Goal: Task Accomplishment & Management: Use online tool/utility

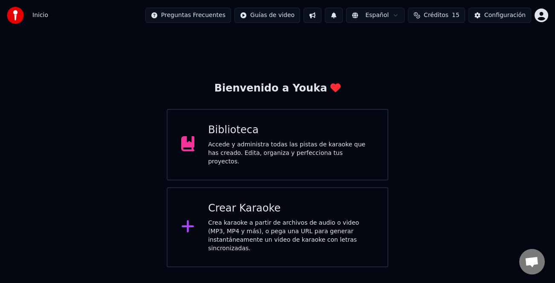
click at [295, 208] on div "Crear Karaoke" at bounding box center [291, 209] width 166 height 14
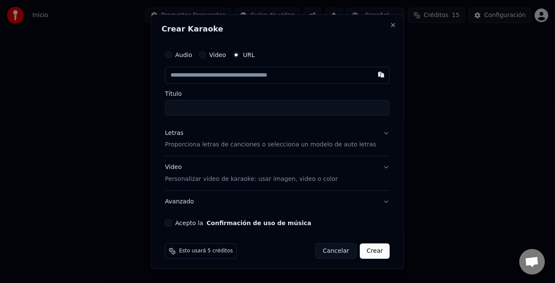
click at [189, 56] on label "Audio" at bounding box center [183, 55] width 17 height 6
click at [172, 56] on button "Audio" at bounding box center [168, 54] width 7 height 7
click at [188, 68] on div "Seleccionar archivo" at bounding box center [201, 74] width 72 height 15
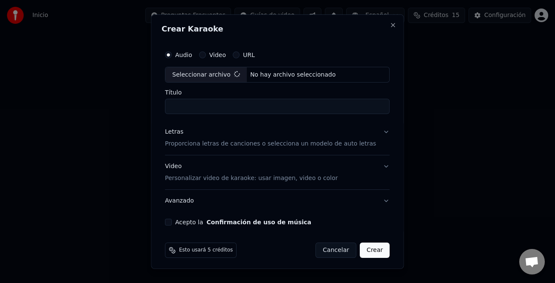
type input "**********"
drag, startPoint x: 173, startPoint y: 132, endPoint x: 180, endPoint y: 164, distance: 32.8
click at [173, 134] on div "Letras" at bounding box center [174, 132] width 18 height 9
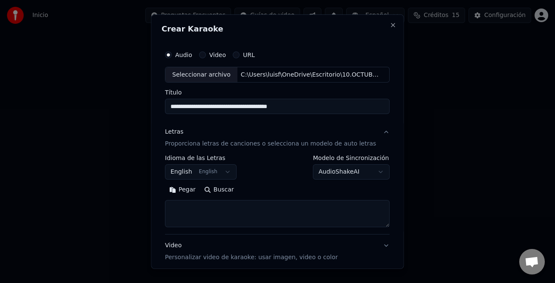
drag, startPoint x: 186, startPoint y: 192, endPoint x: 312, endPoint y: 210, distance: 127.5
click at [187, 193] on button "Pegar" at bounding box center [182, 190] width 35 height 14
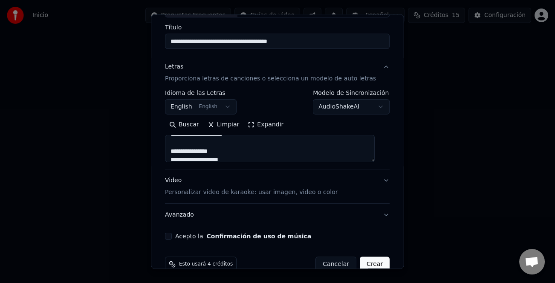
scroll to position [82, 0]
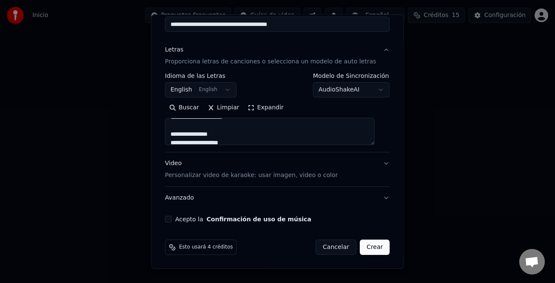
click at [172, 222] on button "Acepto la Confirmación de uso de música" at bounding box center [168, 219] width 7 height 7
type textarea "**********"
click at [367, 248] on button "Crear" at bounding box center [375, 247] width 30 height 15
select select "**"
type textarea "**********"
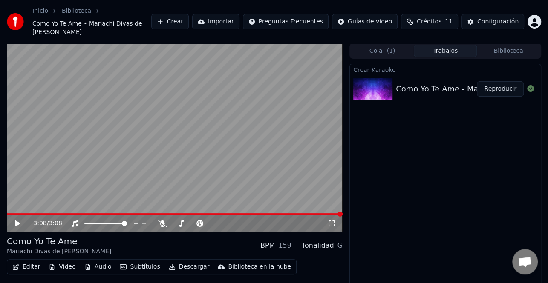
click at [189, 17] on button "Crear" at bounding box center [169, 21] width 37 height 15
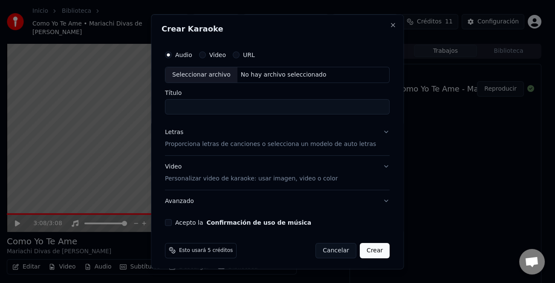
click at [208, 74] on div "Seleccionar archivo" at bounding box center [201, 74] width 72 height 15
type input "**********"
drag, startPoint x: 181, startPoint y: 135, endPoint x: 178, endPoint y: 145, distance: 10.5
click at [180, 135] on div "Letras" at bounding box center [174, 132] width 18 height 9
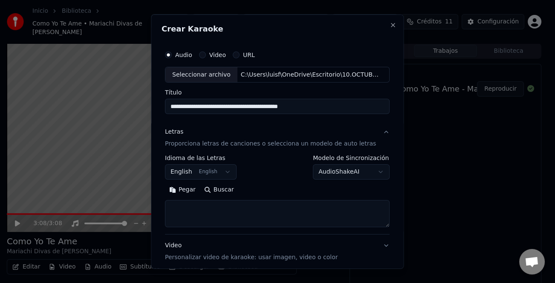
click at [184, 193] on button "Pegar" at bounding box center [182, 190] width 35 height 14
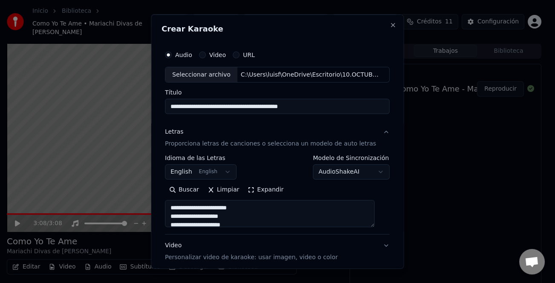
scroll to position [82, 0]
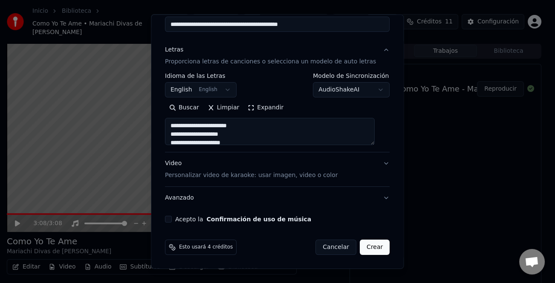
type textarea "**********"
click at [172, 218] on button "Acepto la Confirmación de uso de música" at bounding box center [168, 219] width 7 height 7
click at [365, 244] on button "Crear" at bounding box center [375, 247] width 30 height 15
select select "**"
type textarea "**********"
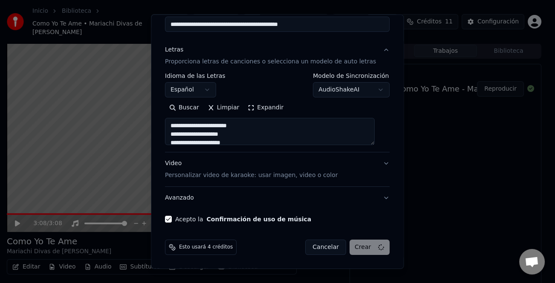
select select
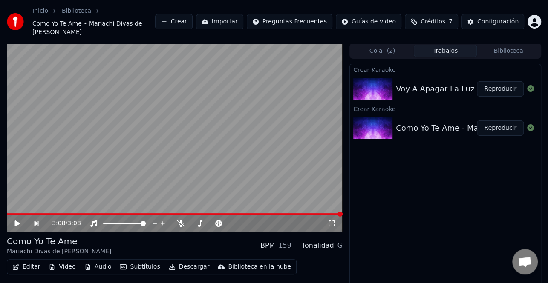
click at [193, 18] on button "Crear" at bounding box center [173, 21] width 37 height 15
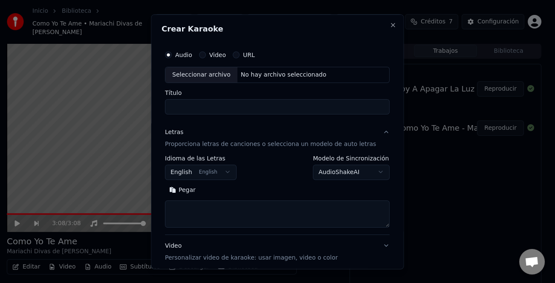
click at [197, 74] on div "Seleccionar archivo" at bounding box center [201, 74] width 72 height 15
type input "**********"
click at [187, 190] on button "Pegar" at bounding box center [182, 190] width 35 height 14
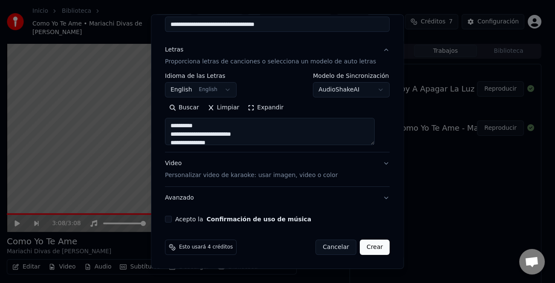
click at [172, 218] on button "Acepto la Confirmación de uso de música" at bounding box center [168, 219] width 7 height 7
type textarea "**********"
click at [368, 251] on button "Crear" at bounding box center [375, 247] width 30 height 15
select select "**"
type textarea "**********"
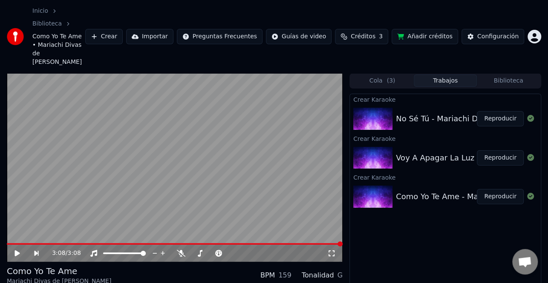
click at [494, 189] on button "Reproducir" at bounding box center [500, 196] width 47 height 15
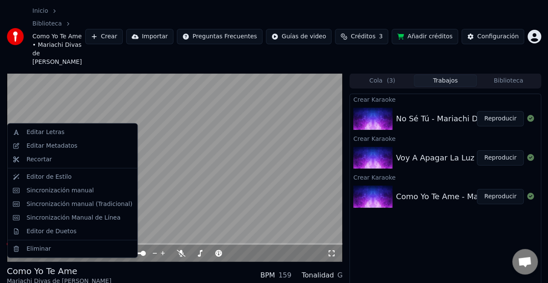
click at [59, 145] on div "Editar Metadatos" at bounding box center [51, 146] width 51 height 9
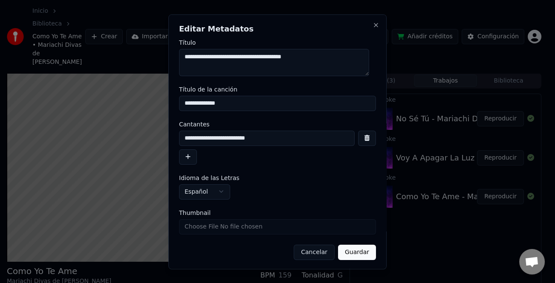
click at [191, 155] on button "button" at bounding box center [188, 156] width 18 height 15
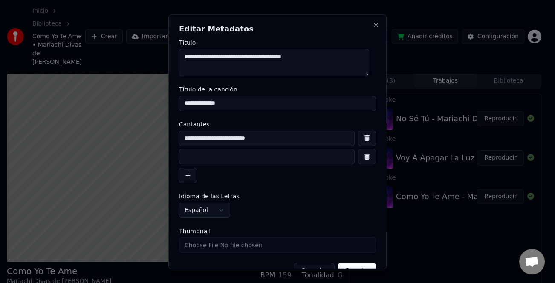
click at [191, 158] on input at bounding box center [267, 156] width 176 height 15
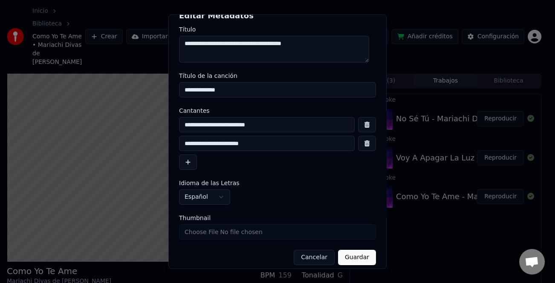
scroll to position [20, 0]
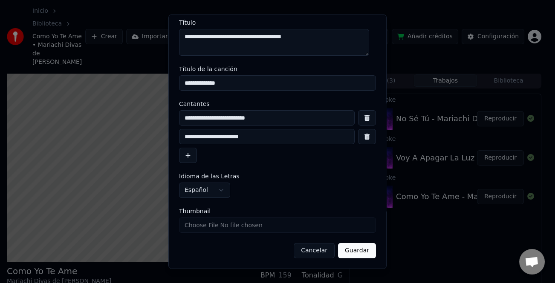
type input "**********"
click at [368, 262] on div "**********" at bounding box center [277, 141] width 218 height 255
click at [362, 256] on button "Guardar" at bounding box center [357, 250] width 38 height 15
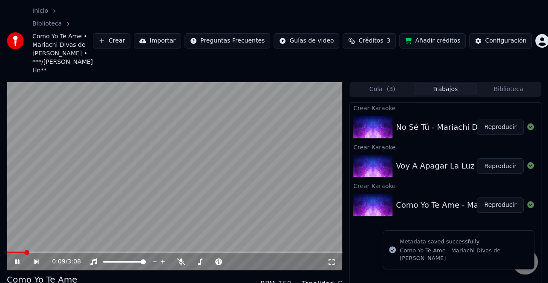
click at [20, 259] on icon at bounding box center [23, 262] width 19 height 7
click at [14, 222] on video at bounding box center [175, 176] width 336 height 189
click at [12, 252] on span at bounding box center [16, 253] width 18 height 2
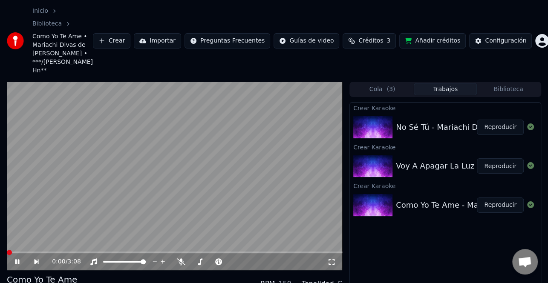
click at [7, 250] on span at bounding box center [9, 252] width 5 height 5
click at [16, 259] on icon at bounding box center [17, 261] width 4 height 5
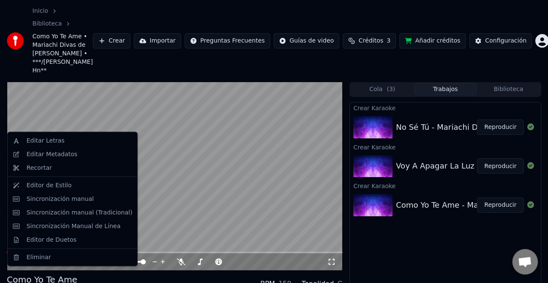
click at [37, 159] on div "Editar Metadatos" at bounding box center [72, 155] width 126 height 14
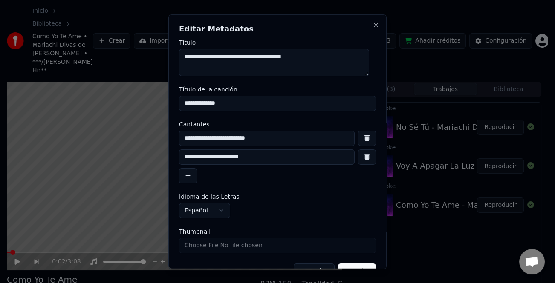
click at [194, 155] on input "**********" at bounding box center [267, 156] width 176 height 15
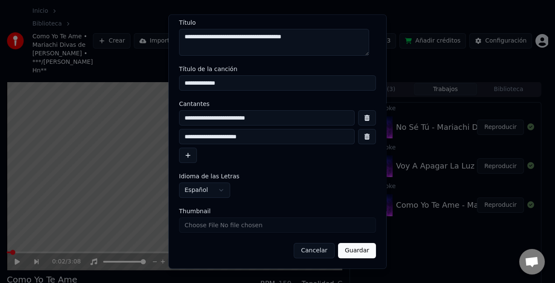
type input "**********"
click at [363, 257] on button "Guardar" at bounding box center [357, 250] width 38 height 15
click at [360, 252] on button "Guardar" at bounding box center [352, 250] width 48 height 15
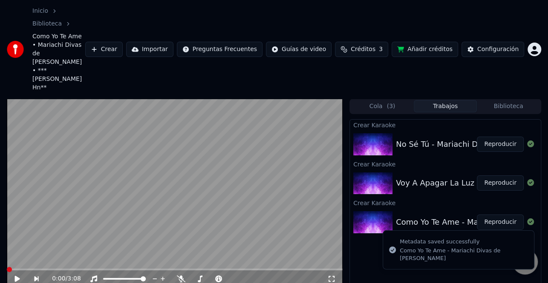
click at [17, 276] on icon at bounding box center [23, 279] width 19 height 7
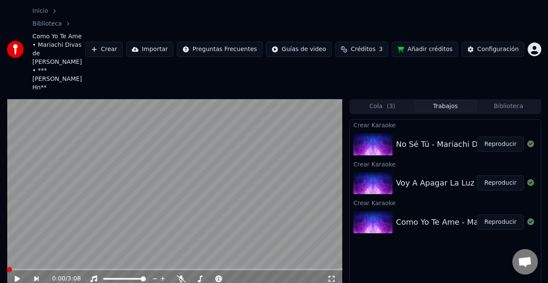
click at [14, 276] on icon at bounding box center [23, 279] width 19 height 7
click at [16, 276] on icon at bounding box center [17, 278] width 4 height 5
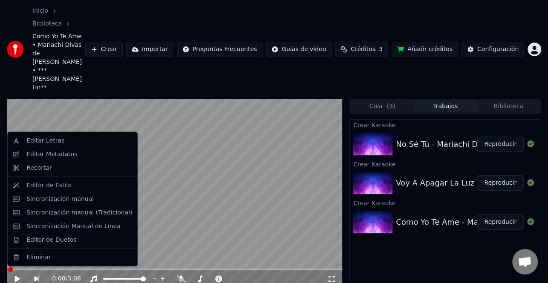
click at [64, 216] on div "Sincronización manual (Tradicional)" at bounding box center [79, 212] width 106 height 9
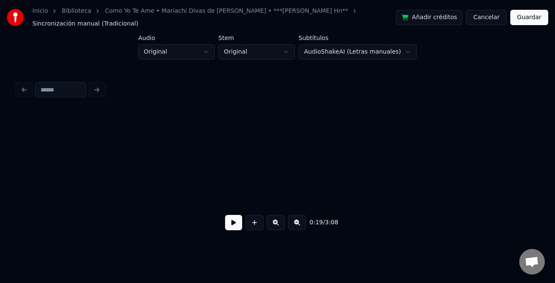
scroll to position [0, 1656]
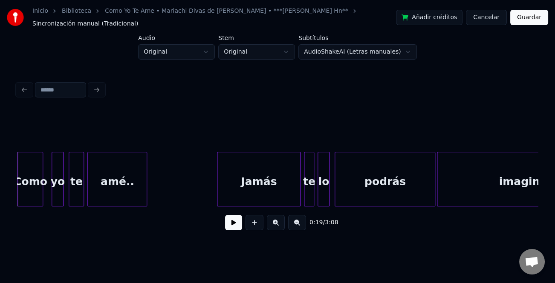
click at [236, 222] on button at bounding box center [233, 222] width 17 height 15
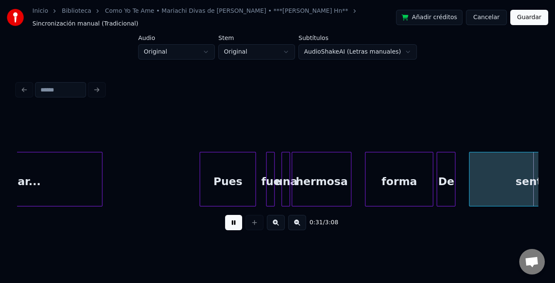
scroll to position [0, 2699]
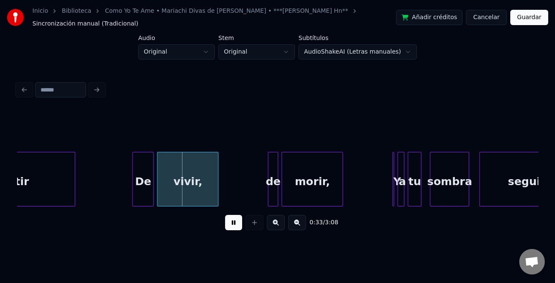
click at [132, 187] on div at bounding box center [133, 180] width 3 height 54
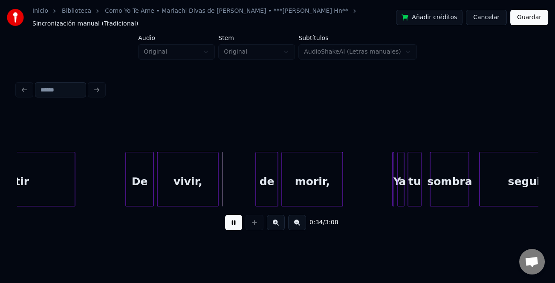
click at [256, 190] on div at bounding box center [257, 180] width 3 height 54
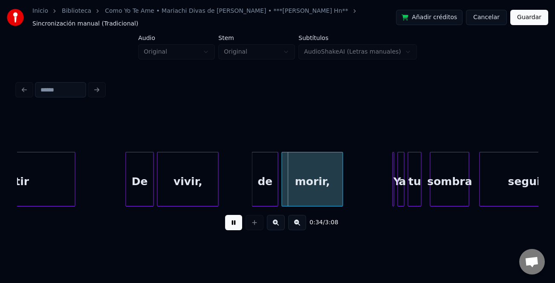
drag, startPoint x: 238, startPoint y: 225, endPoint x: 257, endPoint y: 192, distance: 38.6
click at [238, 225] on button at bounding box center [233, 222] width 17 height 15
click at [262, 187] on div "de" at bounding box center [265, 182] width 26 height 58
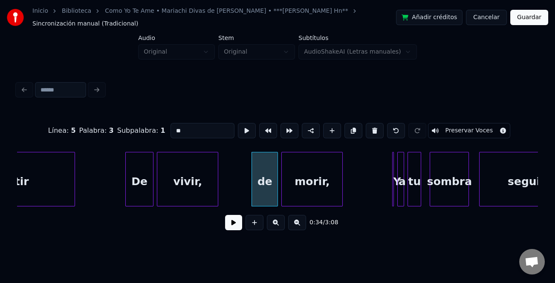
click at [174, 125] on input "**" at bounding box center [202, 130] width 64 height 15
type input "**"
click at [232, 223] on button at bounding box center [233, 222] width 17 height 15
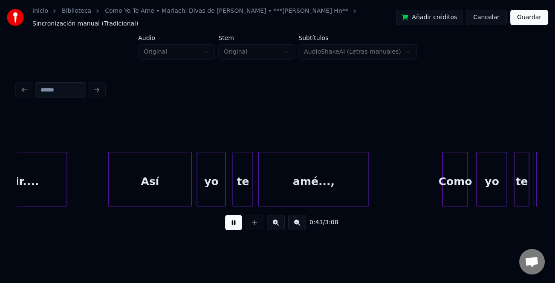
scroll to position [0, 3740]
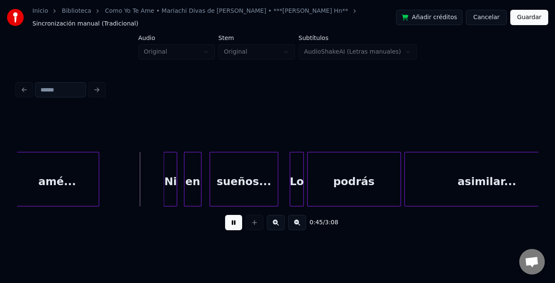
click at [167, 169] on div "Ni" at bounding box center [170, 182] width 13 height 58
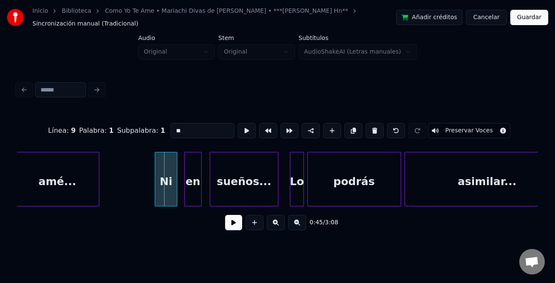
click at [155, 175] on div at bounding box center [156, 180] width 3 height 54
click at [230, 221] on button at bounding box center [233, 222] width 17 height 15
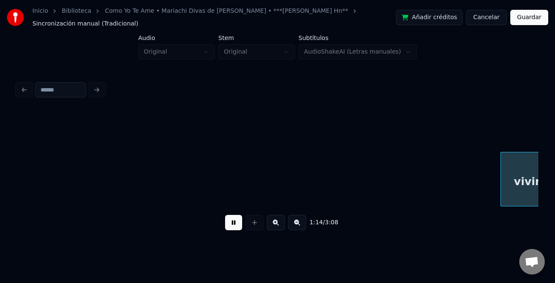
scroll to position [0, 6345]
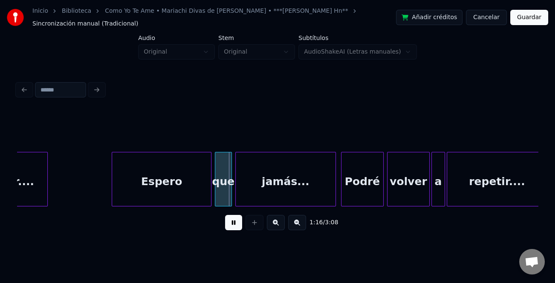
click at [112, 179] on div at bounding box center [113, 180] width 3 height 54
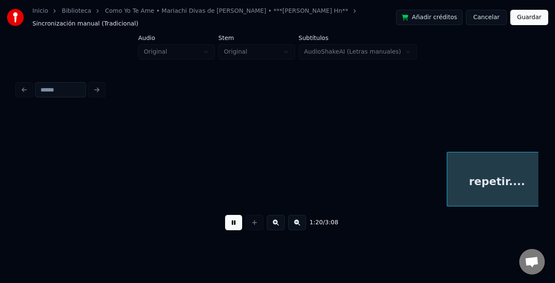
scroll to position [0, 6866]
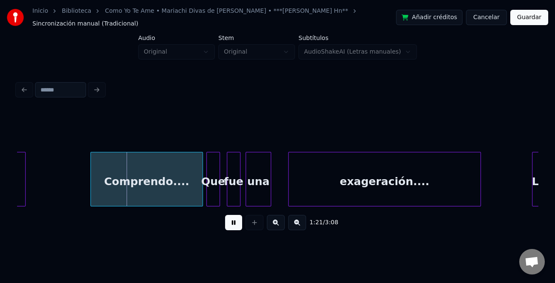
drag, startPoint x: 233, startPoint y: 222, endPoint x: 240, endPoint y: 210, distance: 13.7
click at [234, 223] on button at bounding box center [233, 222] width 17 height 15
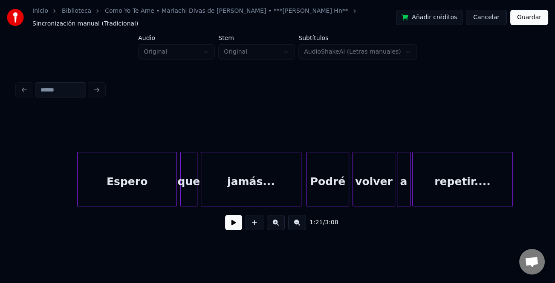
scroll to position [0, 6264]
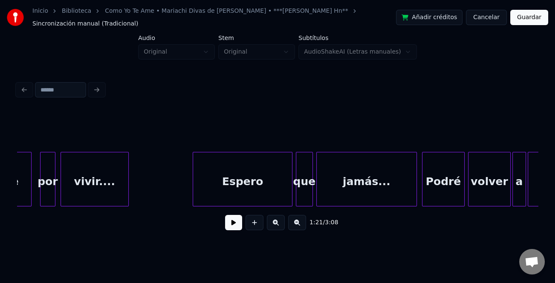
click at [228, 215] on button at bounding box center [233, 222] width 17 height 15
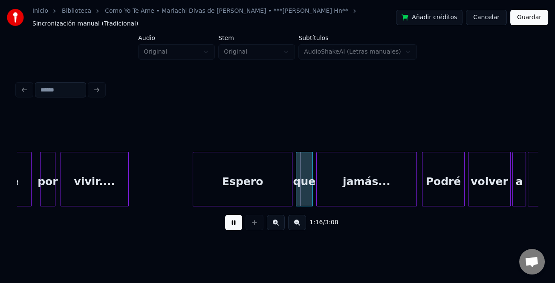
click at [230, 220] on button at bounding box center [233, 222] width 17 height 15
click at [234, 190] on div "Espero" at bounding box center [242, 182] width 99 height 58
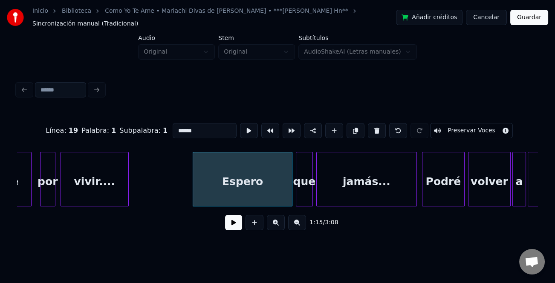
click at [177, 126] on input "******" at bounding box center [205, 130] width 64 height 15
click at [186, 124] on input "*******" at bounding box center [205, 130] width 64 height 15
click at [184, 124] on input "*******" at bounding box center [205, 130] width 64 height 15
click at [189, 123] on input "*******" at bounding box center [205, 130] width 64 height 15
type input "********"
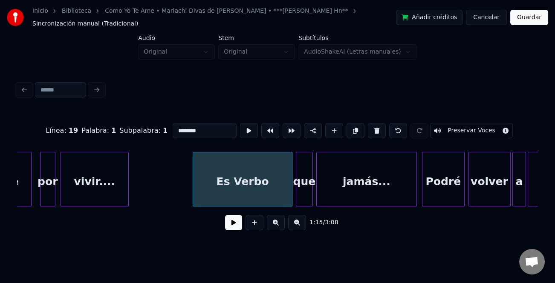
click at [235, 222] on button at bounding box center [233, 222] width 17 height 15
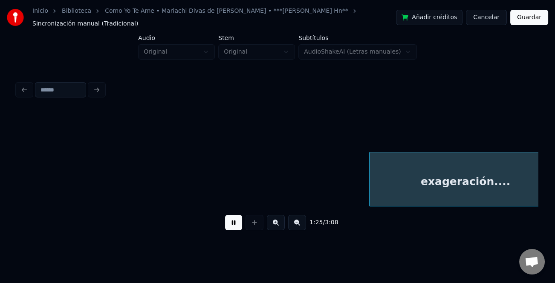
scroll to position [0, 7306]
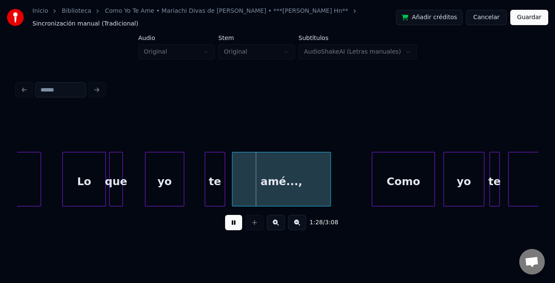
click at [63, 194] on div at bounding box center [64, 180] width 3 height 54
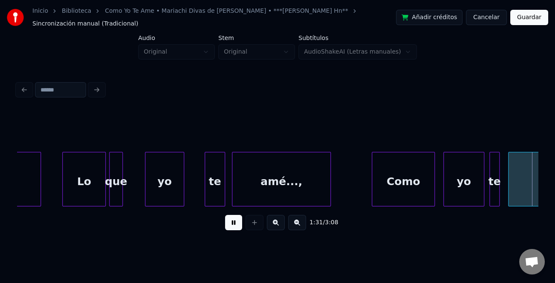
scroll to position [0, 7827]
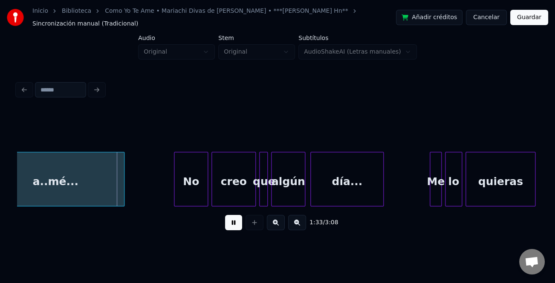
click at [230, 219] on button at bounding box center [233, 222] width 17 height 15
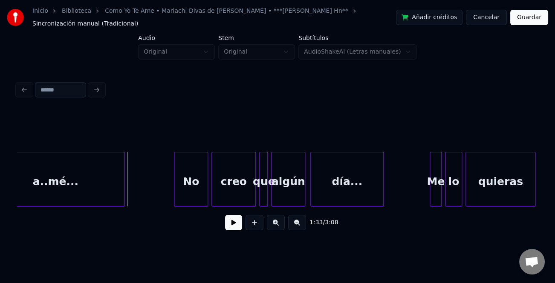
click at [238, 218] on button at bounding box center [233, 222] width 17 height 15
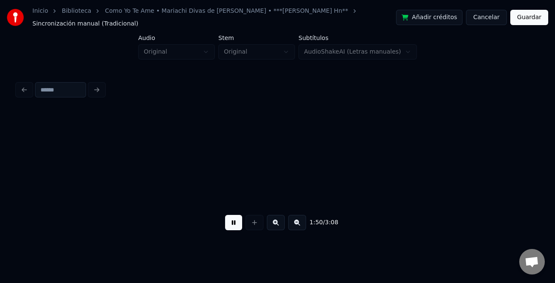
scroll to position [0, 9390]
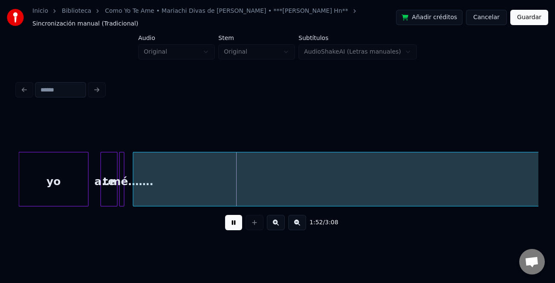
click at [304, 220] on button at bounding box center [297, 222] width 18 height 15
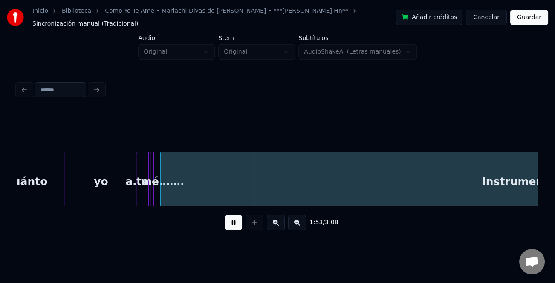
click at [302, 221] on button at bounding box center [297, 222] width 18 height 15
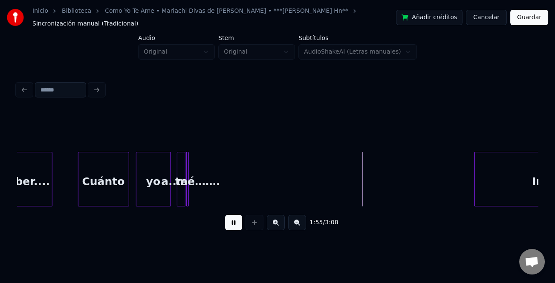
click at [477, 184] on div at bounding box center [476, 180] width 3 height 54
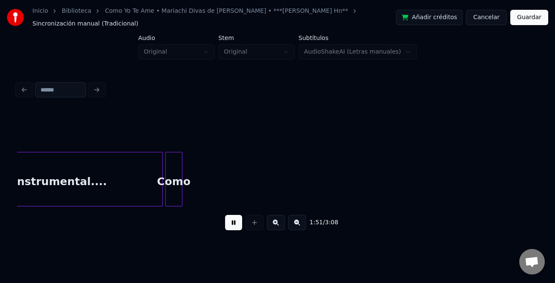
scroll to position [0, 4748]
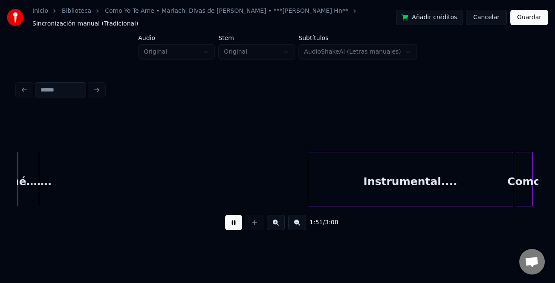
drag, startPoint x: 235, startPoint y: 227, endPoint x: 351, endPoint y: 211, distance: 116.9
click at [236, 227] on button at bounding box center [233, 222] width 17 height 15
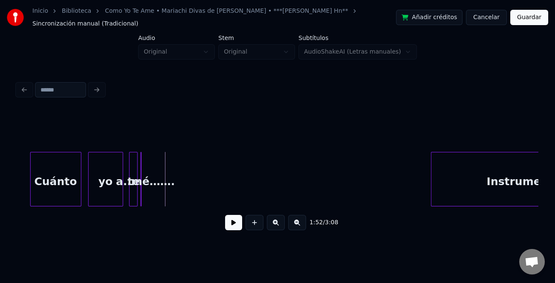
scroll to position [0, 4541]
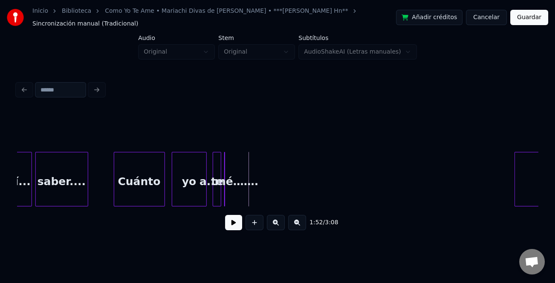
drag, startPoint x: 246, startPoint y: 193, endPoint x: 242, endPoint y: 197, distance: 5.5
click at [224, 196] on div "a..mé……." at bounding box center [220, 179] width 8 height 55
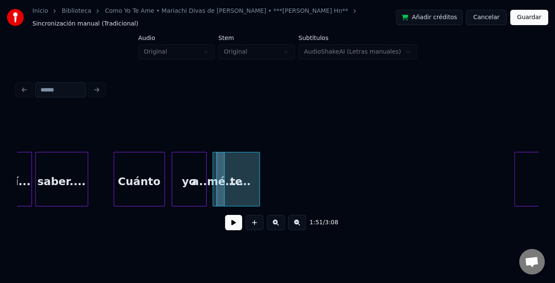
click at [259, 193] on div at bounding box center [258, 180] width 3 height 54
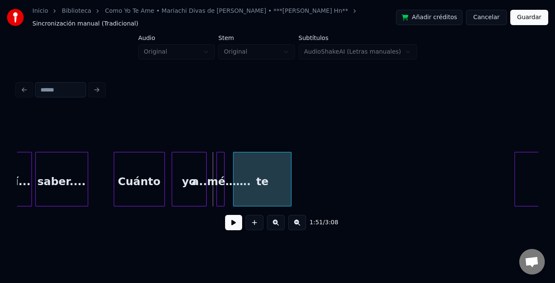
click at [250, 192] on div "te" at bounding box center [262, 182] width 58 height 58
click at [250, 187] on div at bounding box center [251, 180] width 3 height 54
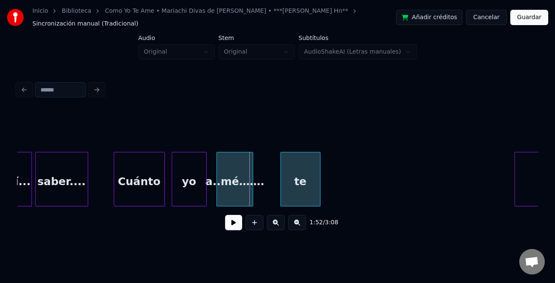
click at [317, 188] on div "te" at bounding box center [300, 182] width 39 height 58
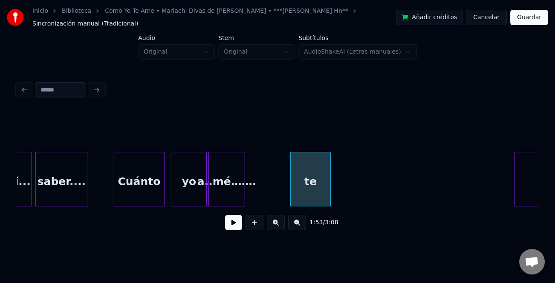
click at [222, 185] on div "a..mé……." at bounding box center [227, 182] width 36 height 58
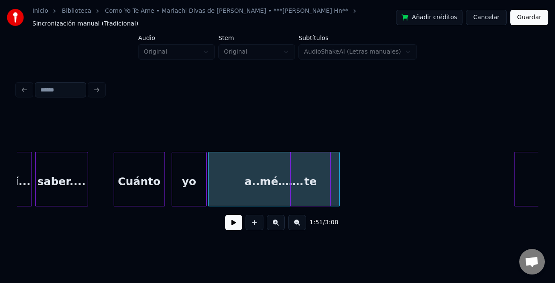
click at [324, 203] on div "Instrumental.... a..mé……. te yo Cuánto así... saber...." at bounding box center [277, 179] width 521 height 55
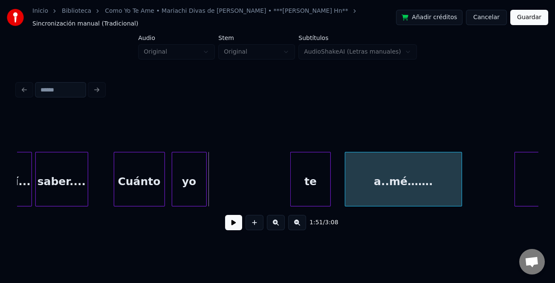
click at [381, 184] on div "a..mé……." at bounding box center [403, 182] width 116 height 58
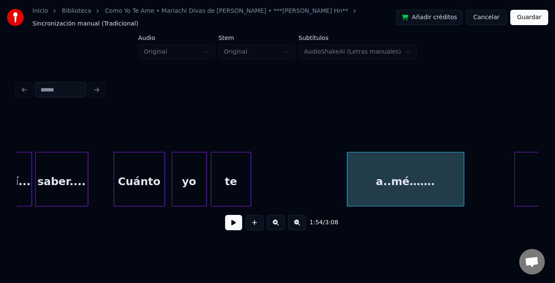
click at [226, 181] on div "te" at bounding box center [230, 182] width 39 height 58
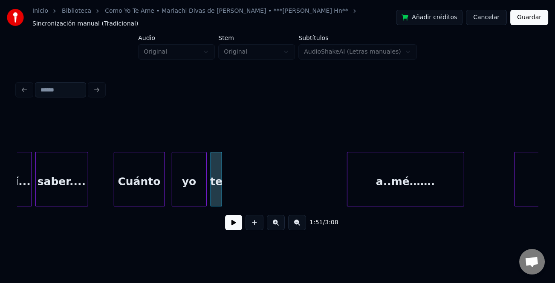
click at [220, 189] on div at bounding box center [220, 180] width 3 height 54
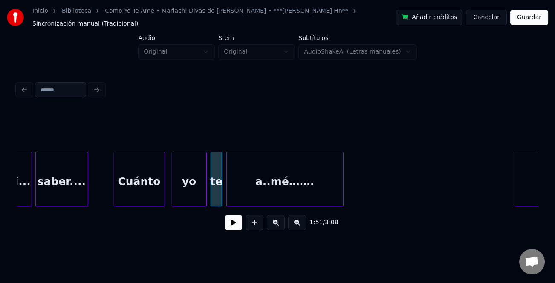
click at [269, 187] on div "a..mé……." at bounding box center [285, 182] width 116 height 58
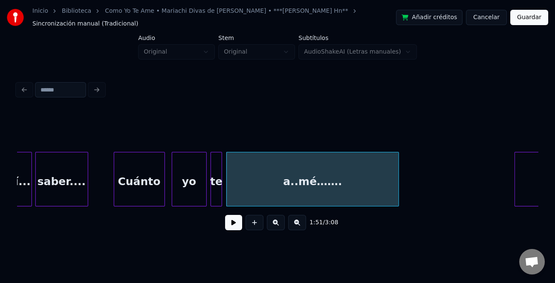
click at [396, 192] on div at bounding box center [397, 180] width 3 height 54
click at [150, 173] on div "Cuánto" at bounding box center [139, 182] width 50 height 58
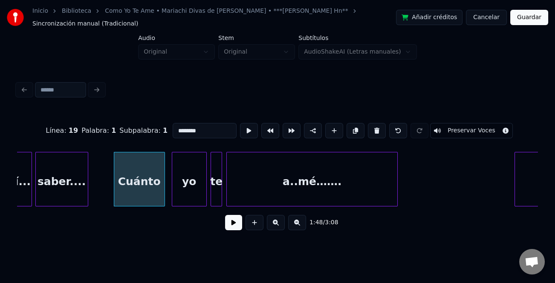
type input "******"
click at [229, 216] on button at bounding box center [233, 222] width 17 height 15
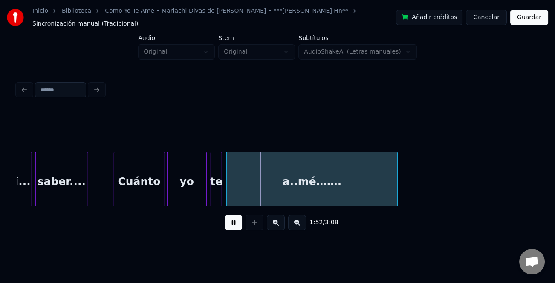
click at [169, 195] on div at bounding box center [168, 180] width 3 height 54
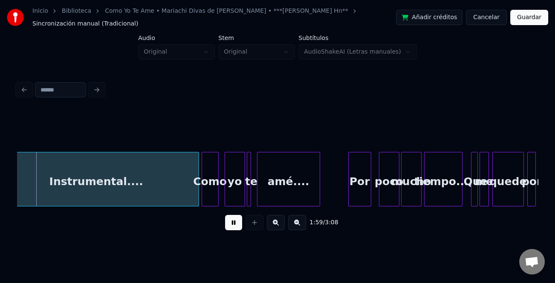
click at [295, 221] on button at bounding box center [297, 222] width 18 height 15
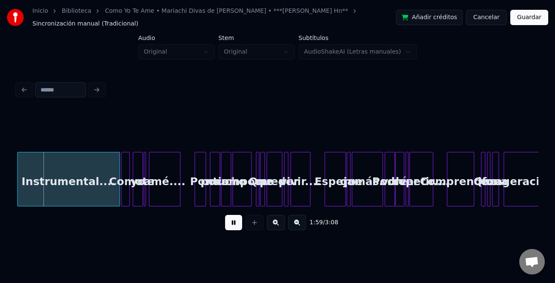
click at [295, 221] on button at bounding box center [297, 222] width 18 height 15
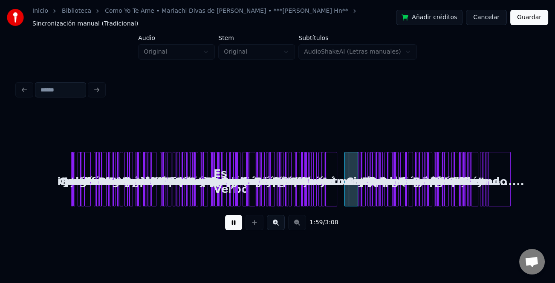
scroll to position [0, 0]
click at [245, 222] on div at bounding box center [254, 222] width 21 height 15
drag, startPoint x: 233, startPoint y: 219, endPoint x: 273, endPoint y: 219, distance: 40.0
click at [234, 218] on button at bounding box center [233, 222] width 17 height 15
click at [275, 215] on button at bounding box center [276, 222] width 18 height 15
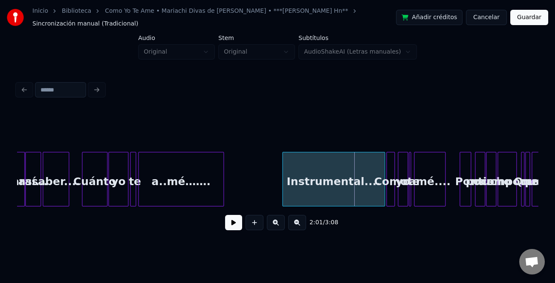
click at [275, 215] on button at bounding box center [276, 222] width 18 height 15
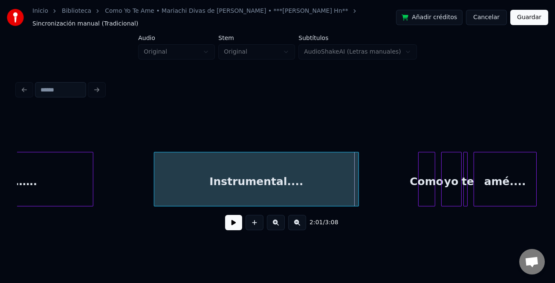
click at [288, 177] on div "Instrumental...." at bounding box center [256, 182] width 204 height 58
click at [387, 194] on div at bounding box center [387, 180] width 3 height 54
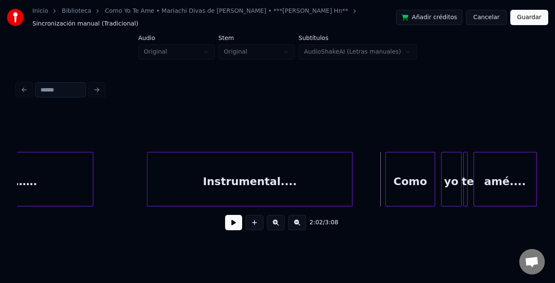
click at [272, 187] on div "Instrumental...." at bounding box center [249, 182] width 204 height 58
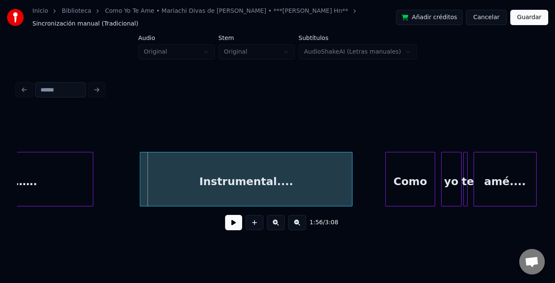
click at [140, 190] on div at bounding box center [141, 180] width 3 height 54
click at [83, 190] on div at bounding box center [84, 180] width 3 height 54
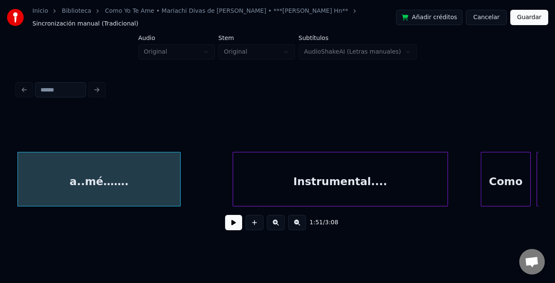
drag, startPoint x: 236, startPoint y: 219, endPoint x: 407, endPoint y: 218, distance: 171.7
click at [238, 219] on button at bounding box center [233, 222] width 17 height 15
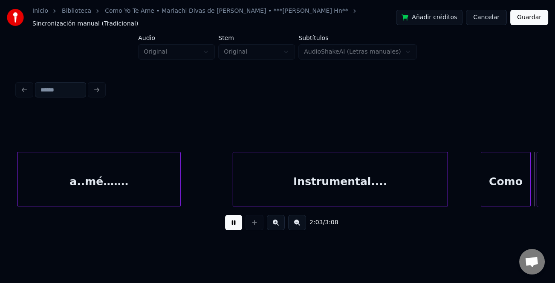
scroll to position [0, 5271]
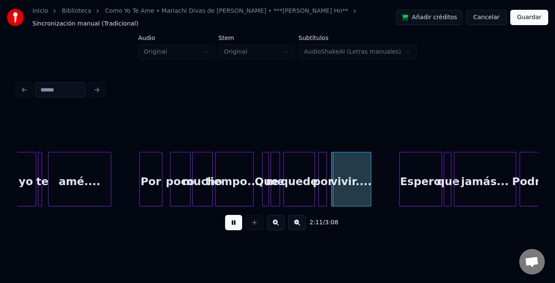
click at [277, 222] on button at bounding box center [276, 222] width 18 height 15
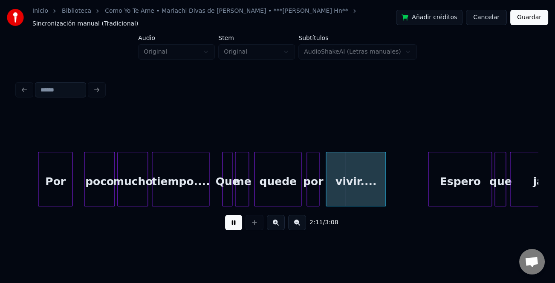
click at [277, 221] on button at bounding box center [276, 222] width 18 height 15
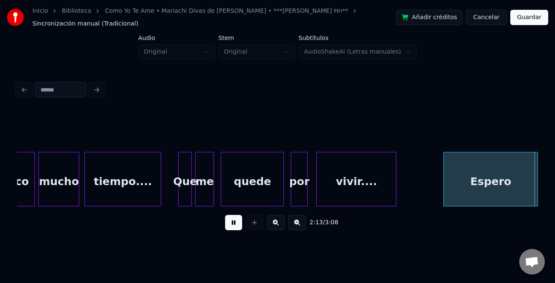
scroll to position [0, 11296]
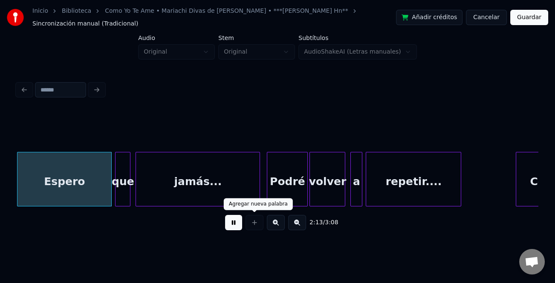
drag, startPoint x: 231, startPoint y: 222, endPoint x: 222, endPoint y: 222, distance: 8.9
click at [230, 222] on button at bounding box center [233, 222] width 17 height 15
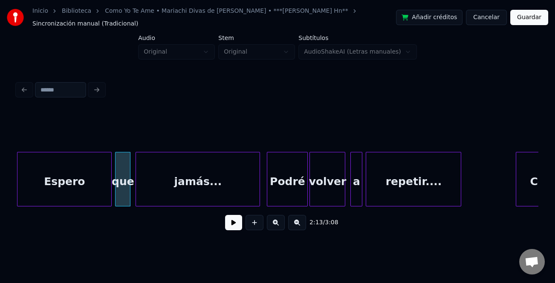
click at [71, 181] on div "Espero" at bounding box center [64, 182] width 94 height 58
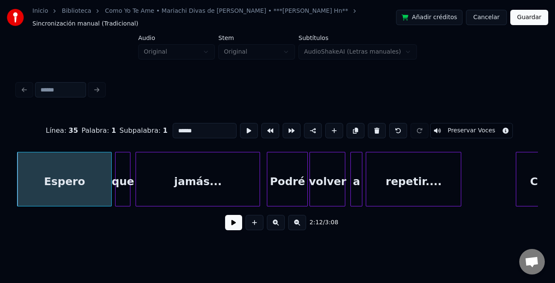
click at [178, 124] on input "******" at bounding box center [205, 130] width 64 height 15
click at [184, 123] on input "*******" at bounding box center [205, 130] width 64 height 15
type input "********"
click at [233, 225] on button at bounding box center [233, 222] width 17 height 15
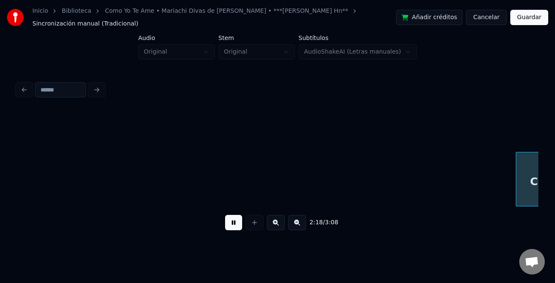
scroll to position [0, 11817]
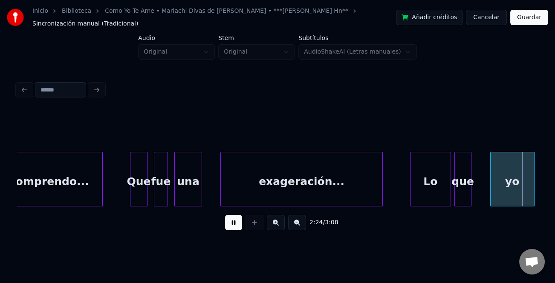
click at [412, 188] on div at bounding box center [411, 180] width 3 height 54
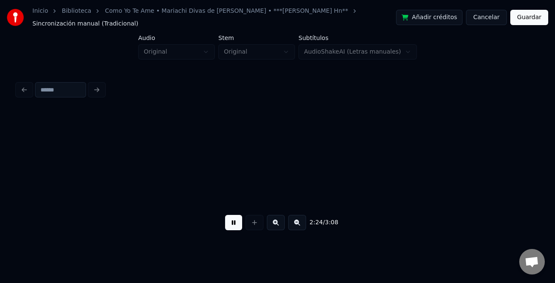
scroll to position [0, 12338]
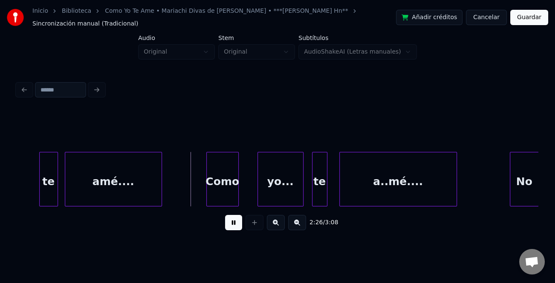
click at [239, 227] on button at bounding box center [233, 222] width 17 height 15
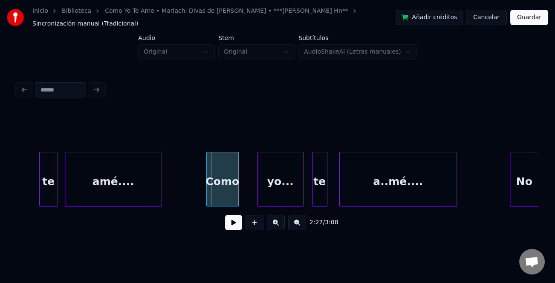
click at [40, 173] on div at bounding box center [41, 180] width 3 height 54
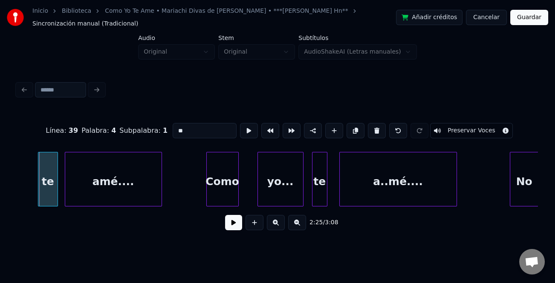
click at [38, 176] on div at bounding box center [39, 180] width 3 height 54
click at [175, 123] on input "**" at bounding box center [205, 130] width 64 height 15
type input "**"
click at [232, 222] on button at bounding box center [233, 222] width 17 height 15
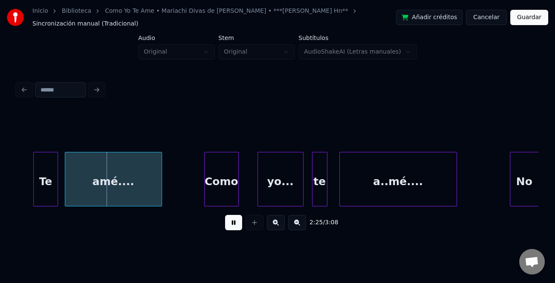
click at [204, 186] on div at bounding box center [205, 180] width 3 height 54
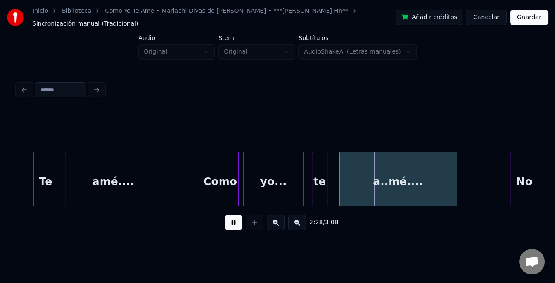
click at [244, 196] on div at bounding box center [245, 180] width 3 height 54
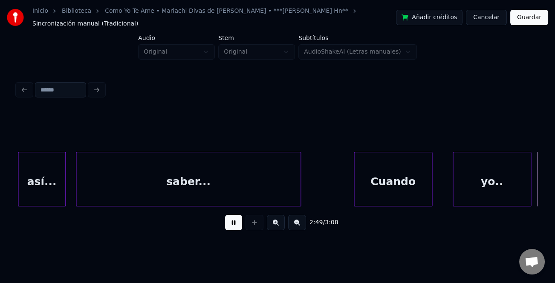
scroll to position [0, 14424]
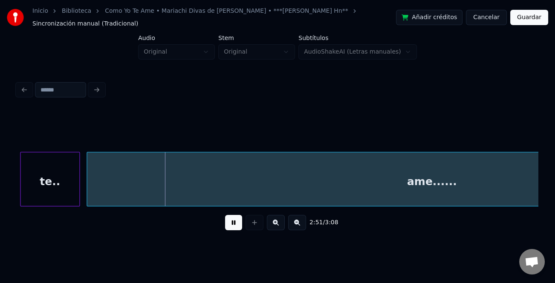
click at [299, 224] on button at bounding box center [297, 222] width 18 height 15
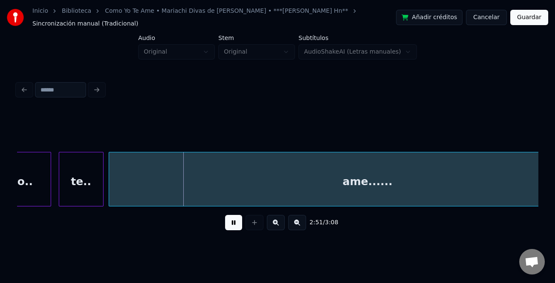
click at [299, 224] on button at bounding box center [297, 222] width 18 height 15
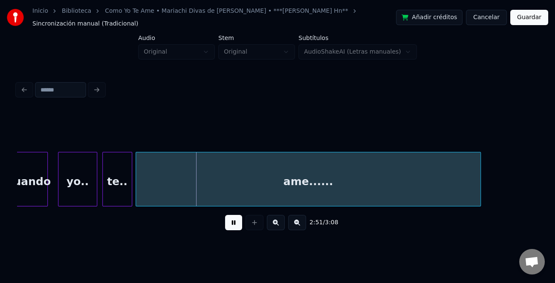
click at [299, 224] on button at bounding box center [297, 222] width 18 height 15
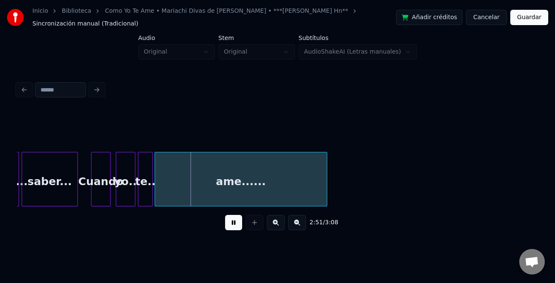
scroll to position [0, 3471]
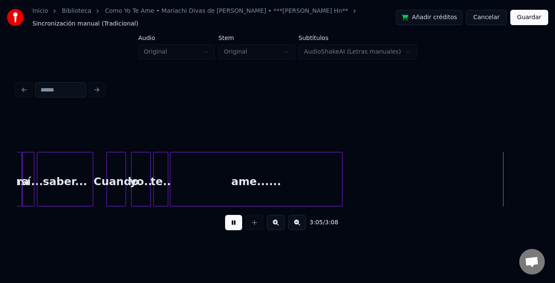
click at [529, 16] on button "Guardar" at bounding box center [529, 17] width 38 height 15
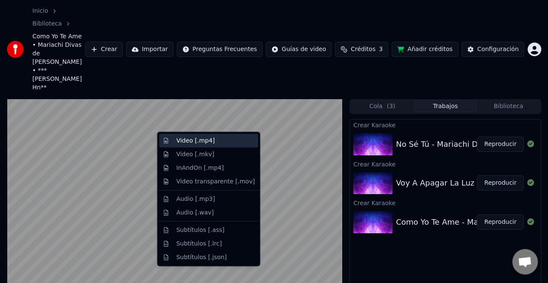
click at [210, 144] on div "Video [.mp4]" at bounding box center [195, 141] width 38 height 9
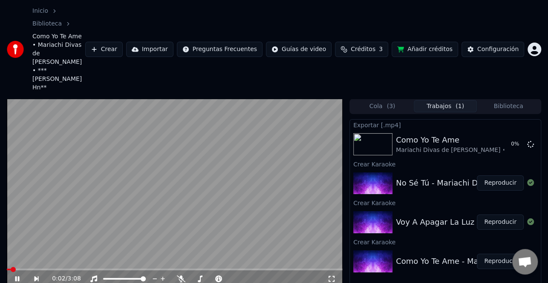
click at [16, 276] on icon at bounding box center [17, 278] width 4 height 5
click at [490, 215] on button "Reproducir" at bounding box center [500, 222] width 47 height 15
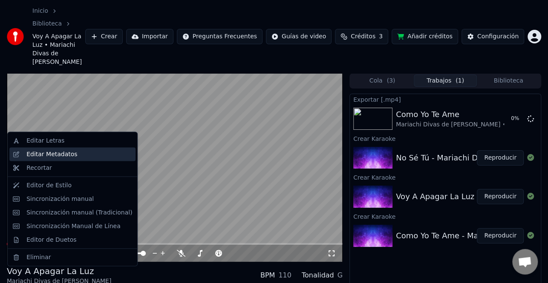
click at [72, 155] on div "Editar Metadatos" at bounding box center [79, 154] width 106 height 9
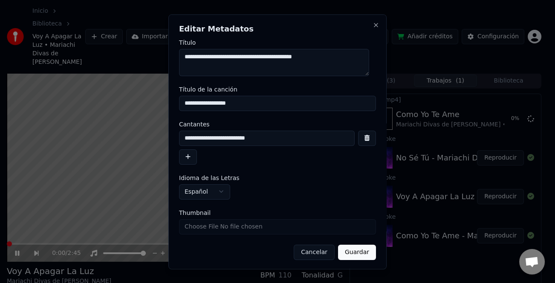
click at [184, 158] on button "button" at bounding box center [188, 156] width 18 height 15
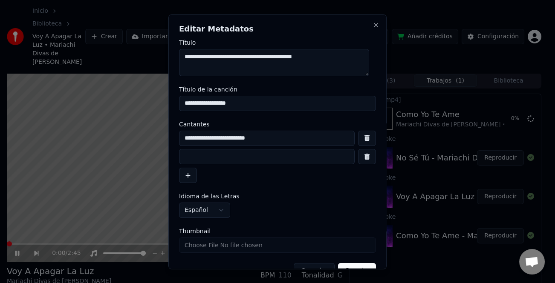
click at [188, 158] on input at bounding box center [267, 156] width 176 height 15
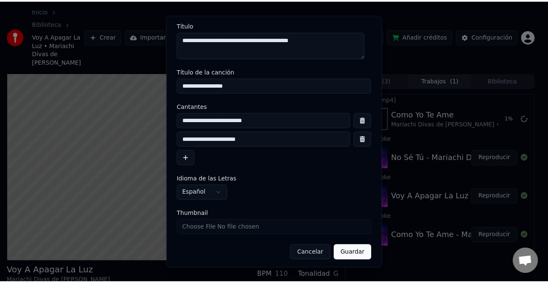
scroll to position [20, 0]
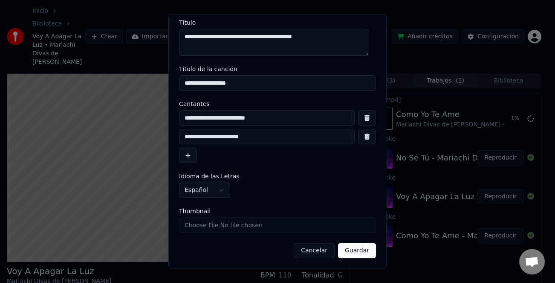
type input "**********"
click at [346, 249] on button "Guardar" at bounding box center [357, 250] width 38 height 15
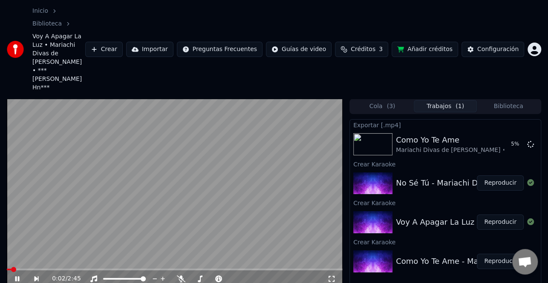
drag, startPoint x: 17, startPoint y: 238, endPoint x: 54, endPoint y: 264, distance: 45.3
click at [17, 276] on icon at bounding box center [23, 279] width 19 height 7
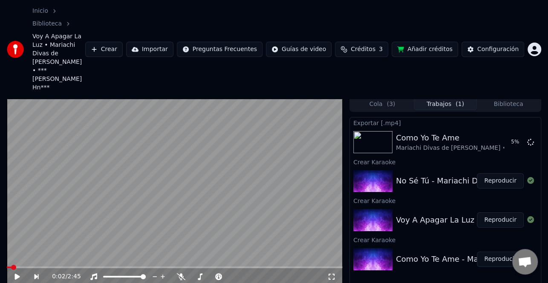
scroll to position [41, 0]
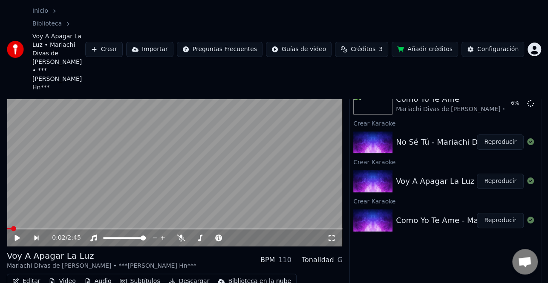
click at [25, 276] on button "Editar" at bounding box center [26, 282] width 35 height 12
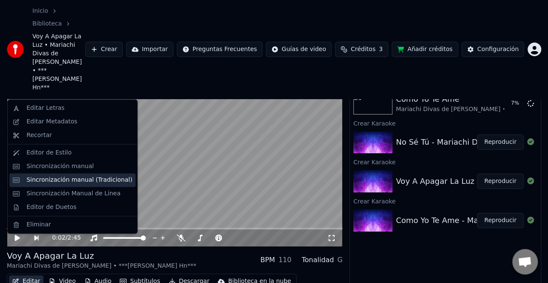
click at [108, 177] on div "Sincronización manual (Tradicional)" at bounding box center [79, 180] width 106 height 9
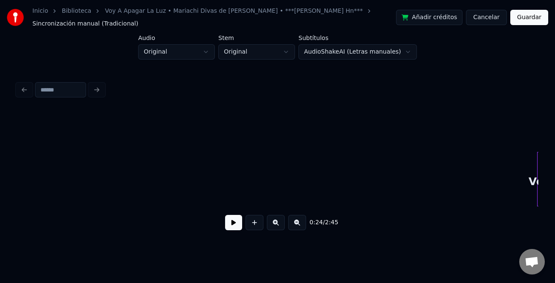
click at [232, 228] on button at bounding box center [233, 222] width 17 height 15
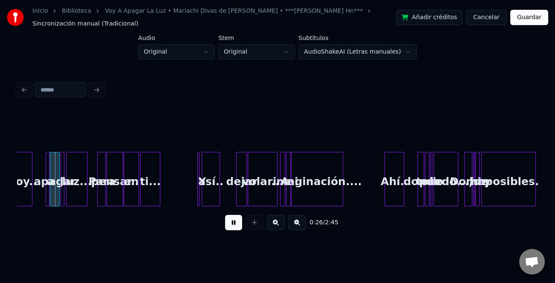
click at [281, 228] on button at bounding box center [276, 222] width 18 height 15
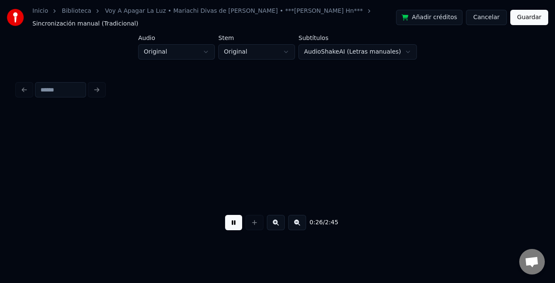
click at [281, 228] on button at bounding box center [276, 222] width 18 height 15
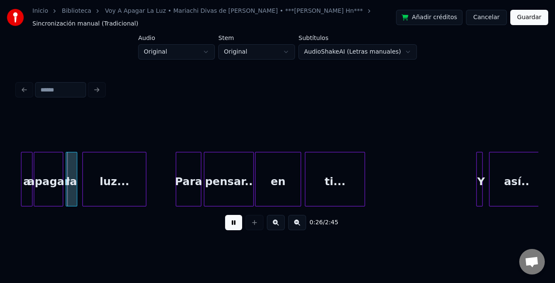
click at [281, 228] on button at bounding box center [276, 222] width 18 height 15
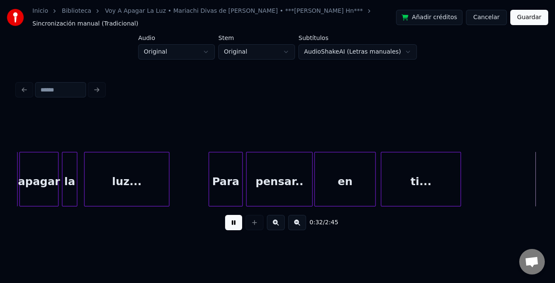
scroll to position [0, 2732]
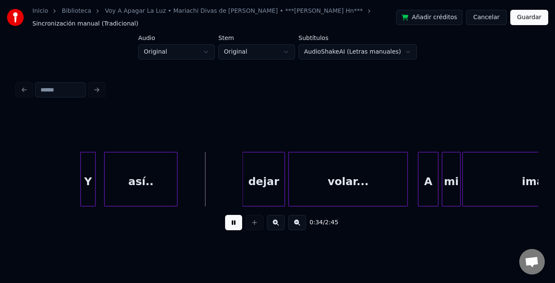
click at [81, 187] on div at bounding box center [82, 180] width 3 height 54
click at [101, 193] on div at bounding box center [101, 180] width 3 height 54
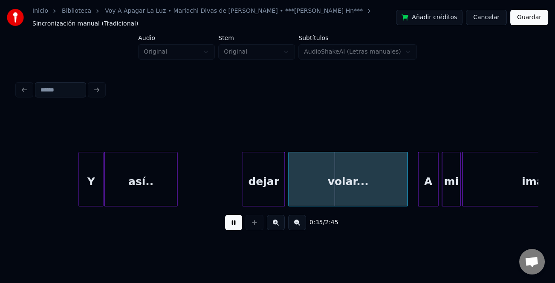
drag, startPoint x: 233, startPoint y: 224, endPoint x: 265, endPoint y: 200, distance: 39.2
click at [234, 225] on button at bounding box center [233, 222] width 17 height 15
click at [265, 199] on div "dejar" at bounding box center [263, 182] width 42 height 58
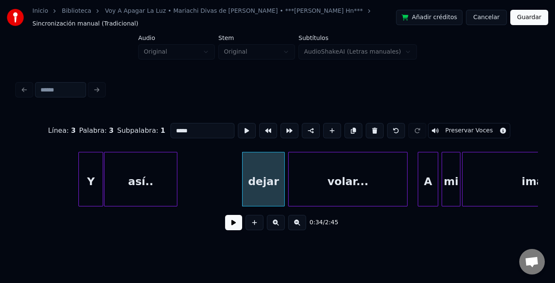
click at [173, 128] on input "*****" at bounding box center [202, 130] width 64 height 15
type input "*****"
click at [227, 226] on button at bounding box center [233, 222] width 17 height 15
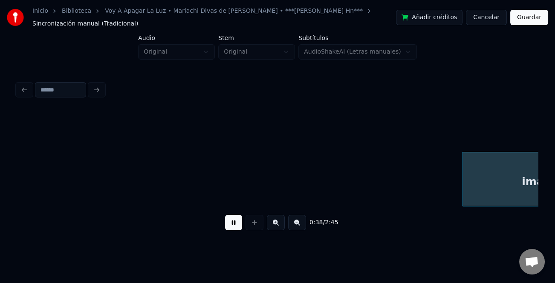
scroll to position [0, 3252]
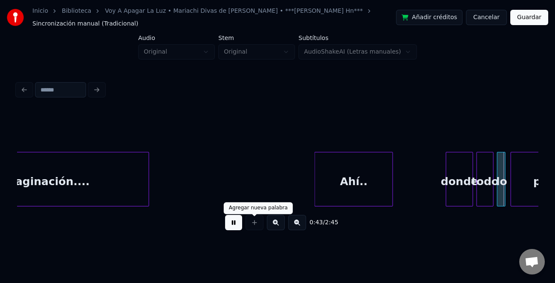
click at [239, 226] on button at bounding box center [233, 222] width 17 height 15
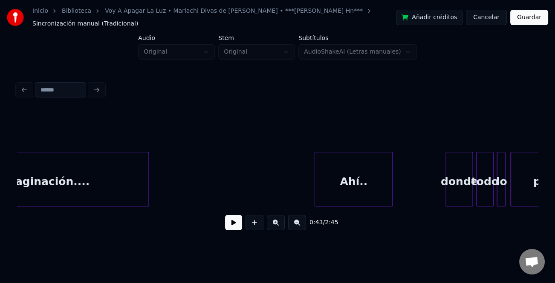
click at [458, 185] on div "donde" at bounding box center [459, 182] width 26 height 58
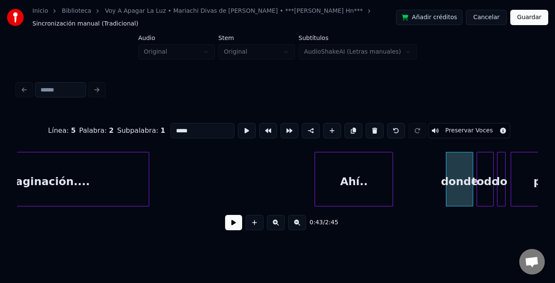
click at [173, 127] on input "*****" at bounding box center [202, 130] width 64 height 15
type input "*****"
click at [238, 221] on button at bounding box center [233, 222] width 17 height 15
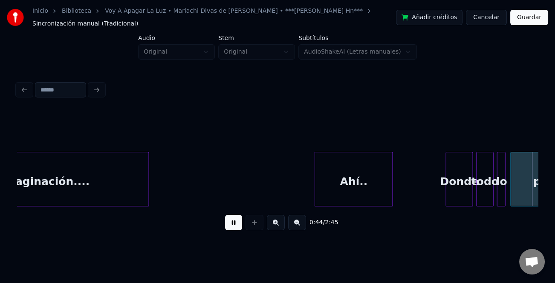
scroll to position [0, 3773]
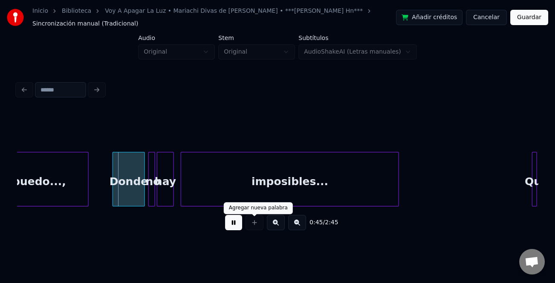
click at [271, 228] on button at bounding box center [276, 222] width 18 height 15
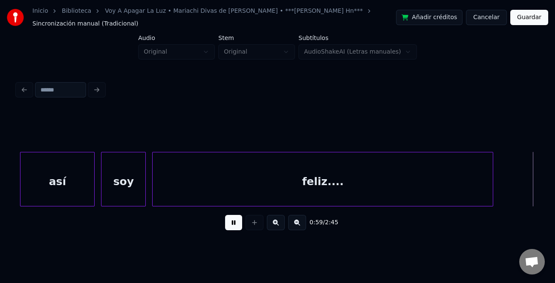
scroll to position [0, 6309]
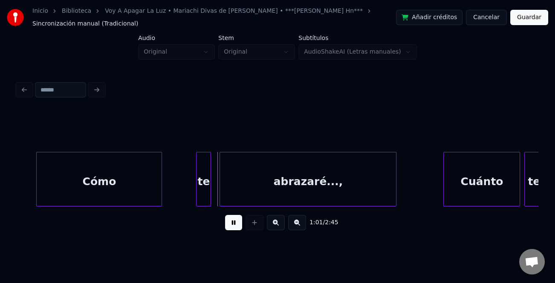
click at [232, 230] on button at bounding box center [233, 222] width 17 height 15
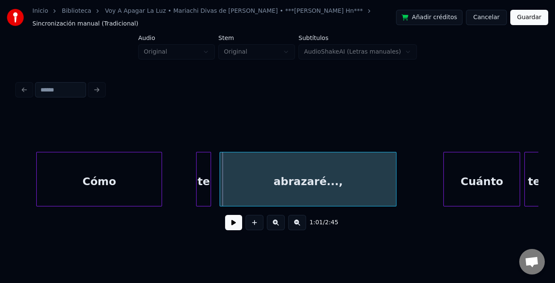
click at [198, 196] on div at bounding box center [197, 180] width 3 height 54
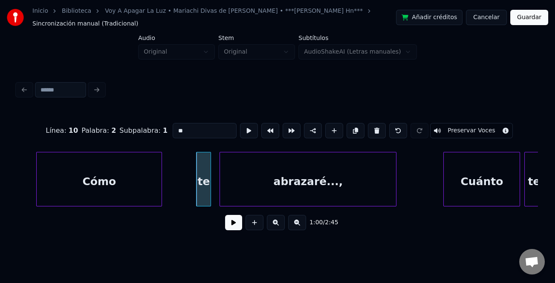
click at [173, 126] on input "**" at bounding box center [205, 130] width 64 height 15
type input "**"
click at [235, 226] on button at bounding box center [233, 222] width 17 height 15
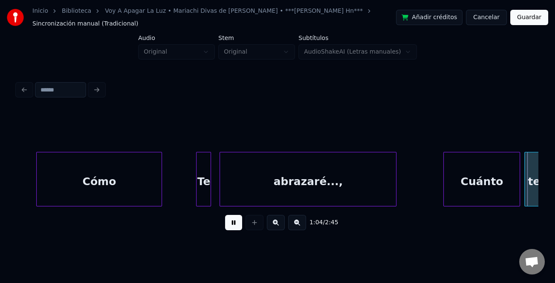
scroll to position [0, 6831]
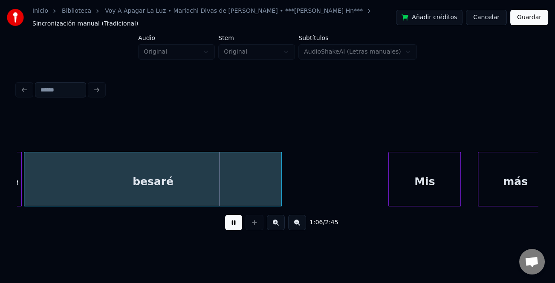
click at [390, 187] on div at bounding box center [390, 180] width 3 height 54
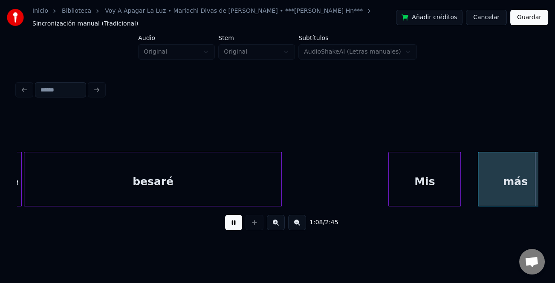
scroll to position [0, 7352]
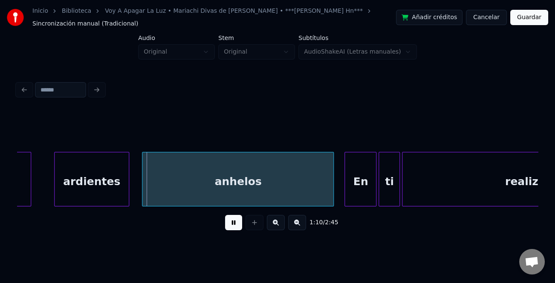
click at [79, 186] on div "ardientes" at bounding box center [92, 182] width 74 height 58
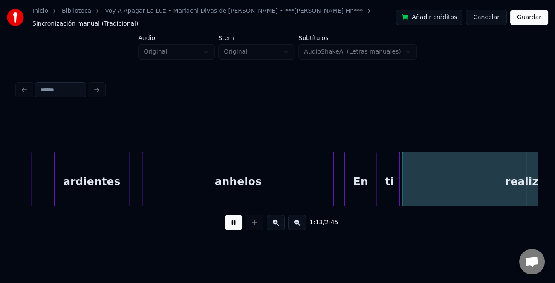
scroll to position [0, 7873]
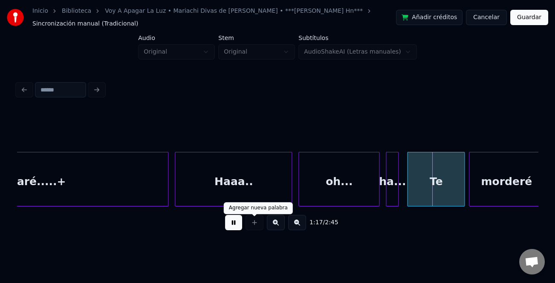
click at [232, 228] on button at bounding box center [233, 222] width 17 height 15
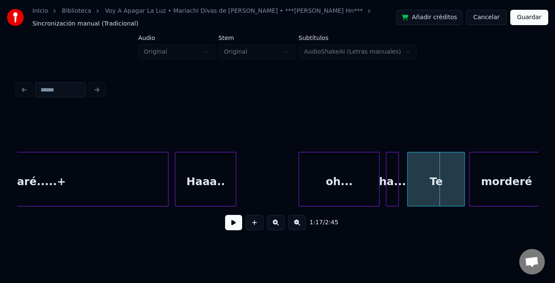
click at [233, 193] on div at bounding box center [234, 180] width 3 height 54
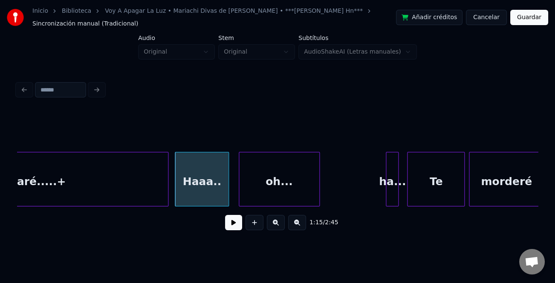
click at [256, 194] on div "oh..." at bounding box center [279, 182] width 80 height 58
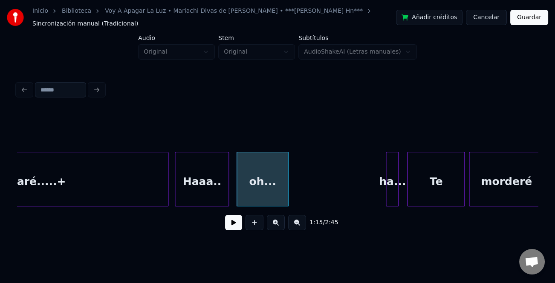
click at [285, 190] on div at bounding box center [286, 180] width 3 height 54
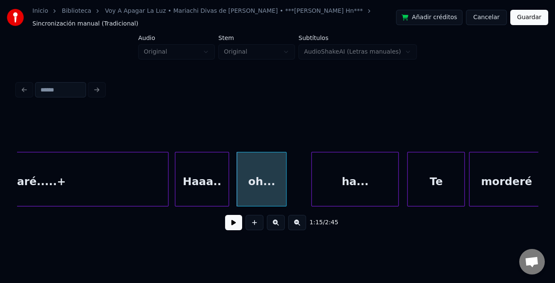
click at [311, 196] on div at bounding box center [312, 180] width 3 height 54
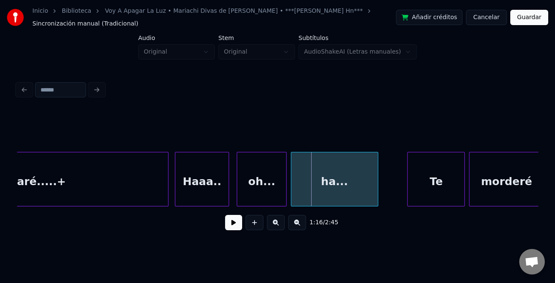
click at [312, 201] on div "ha..." at bounding box center [334, 182] width 86 height 58
click at [193, 190] on div "Haaa.." at bounding box center [201, 182] width 53 height 58
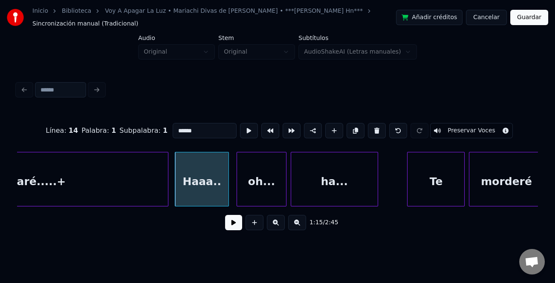
drag, startPoint x: 231, startPoint y: 228, endPoint x: 241, endPoint y: 232, distance: 10.5
click at [231, 228] on button at bounding box center [233, 222] width 17 height 15
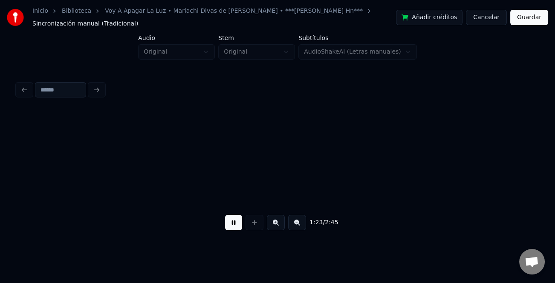
scroll to position [0, 8915]
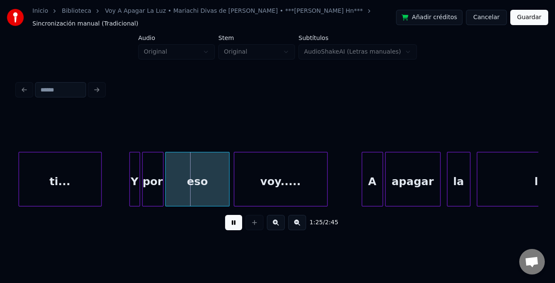
drag, startPoint x: 128, startPoint y: 194, endPoint x: 124, endPoint y: 197, distance: 5.0
click at [123, 200] on div at bounding box center [122, 180] width 3 height 54
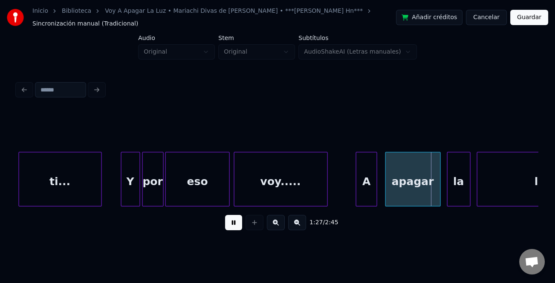
click at [359, 189] on div "A" at bounding box center [366, 182] width 20 height 58
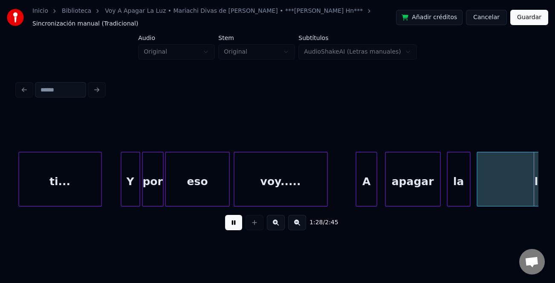
scroll to position [0, 9436]
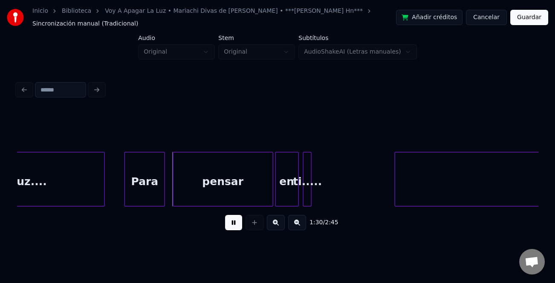
click at [143, 197] on div "Para" at bounding box center [145, 182] width 40 height 58
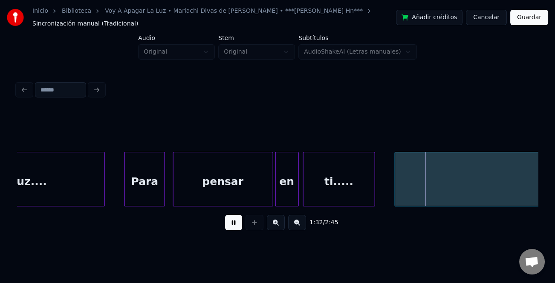
click at [372, 198] on div at bounding box center [373, 180] width 3 height 54
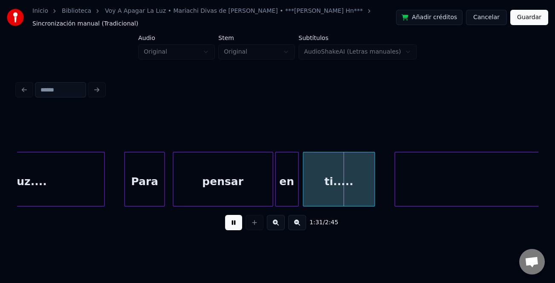
click at [294, 225] on button at bounding box center [297, 222] width 18 height 15
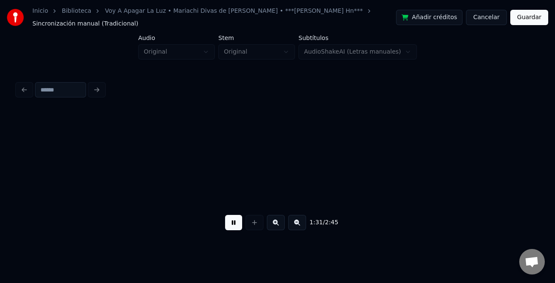
scroll to position [0, 5519]
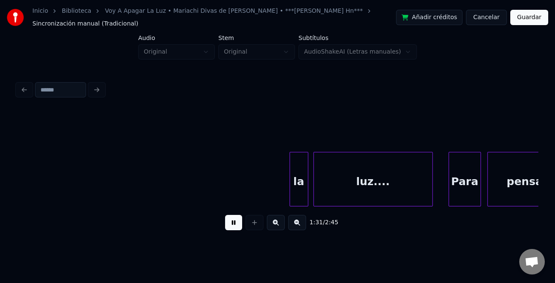
click at [295, 226] on button at bounding box center [297, 222] width 18 height 15
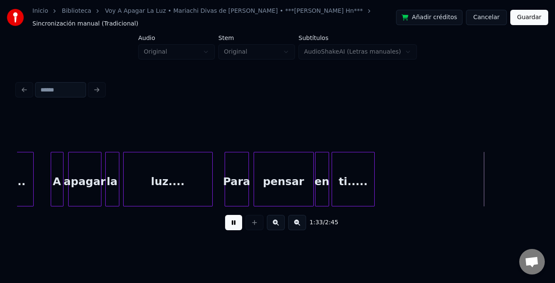
scroll to position [0, 6042]
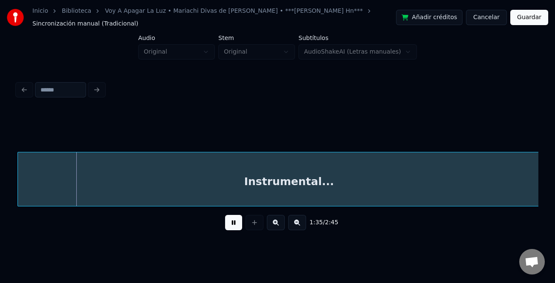
click at [293, 227] on button at bounding box center [297, 222] width 18 height 15
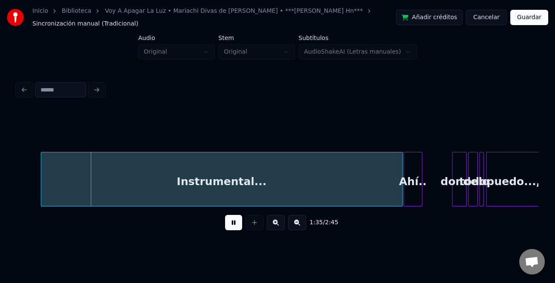
click at [296, 227] on button at bounding box center [297, 222] width 18 height 15
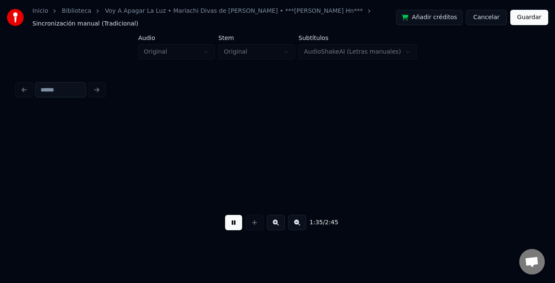
scroll to position [0, 1962]
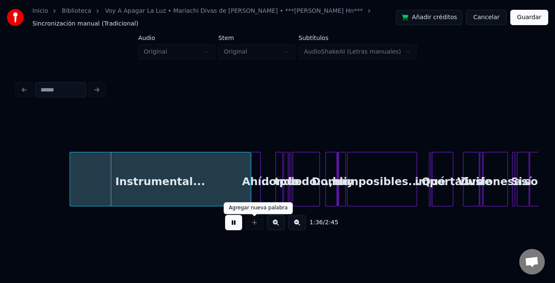
click at [238, 227] on button at bounding box center [233, 222] width 17 height 15
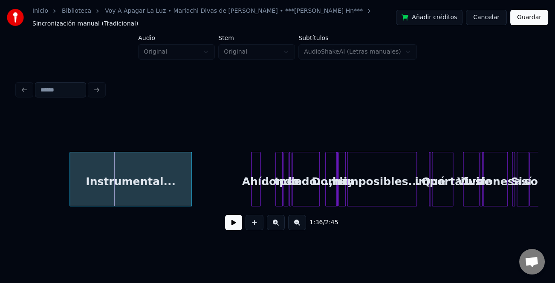
click at [189, 193] on div at bounding box center [190, 180] width 3 height 54
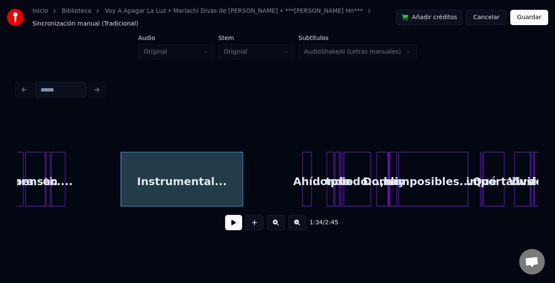
scroll to position [0, 1829]
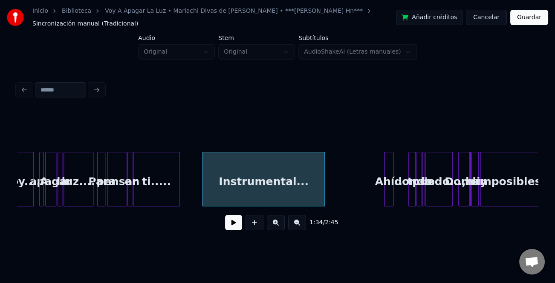
click at [178, 191] on div at bounding box center [178, 180] width 3 height 54
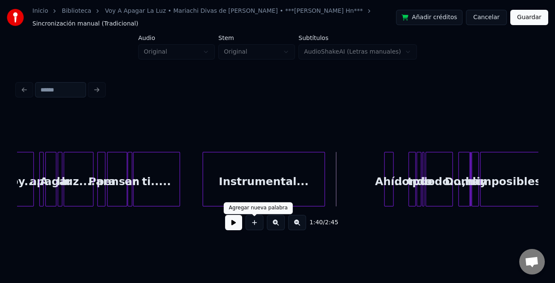
click at [235, 222] on button at bounding box center [233, 222] width 17 height 15
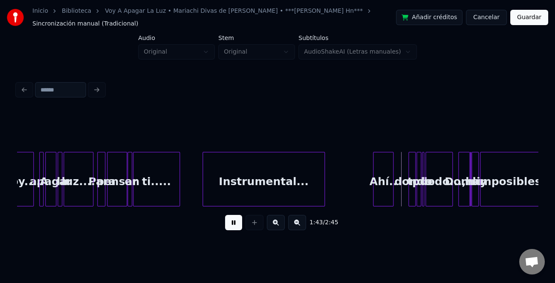
click at [374, 199] on div at bounding box center [374, 180] width 3 height 54
click at [338, 200] on div at bounding box center [339, 180] width 3 height 54
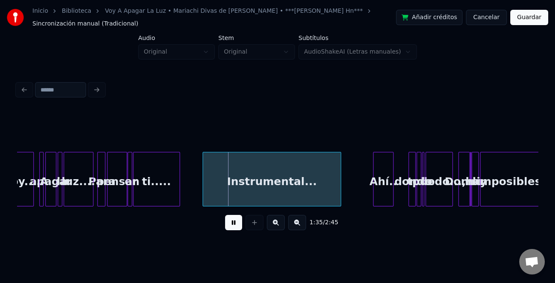
click at [279, 229] on button at bounding box center [276, 222] width 18 height 15
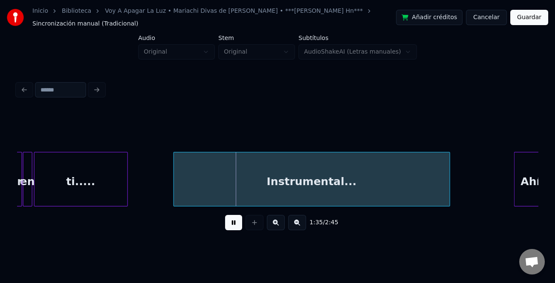
click at [279, 229] on button at bounding box center [276, 222] width 18 height 15
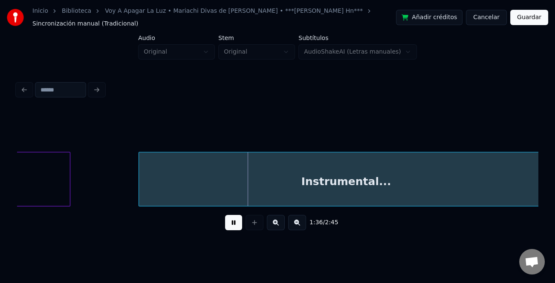
click at [279, 229] on button at bounding box center [276, 222] width 18 height 15
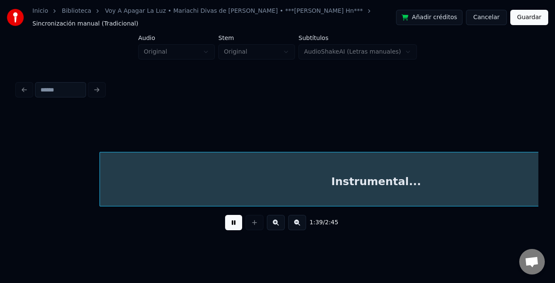
scroll to position [0, 8495]
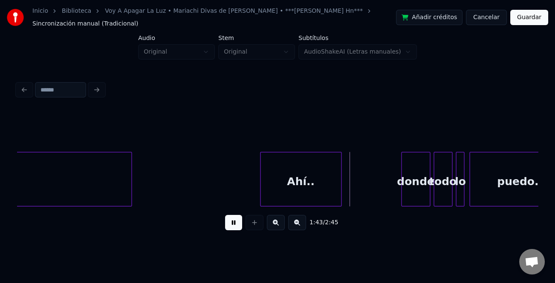
click at [235, 222] on button at bounding box center [233, 222] width 17 height 15
click at [415, 196] on div "donde" at bounding box center [415, 182] width 28 height 58
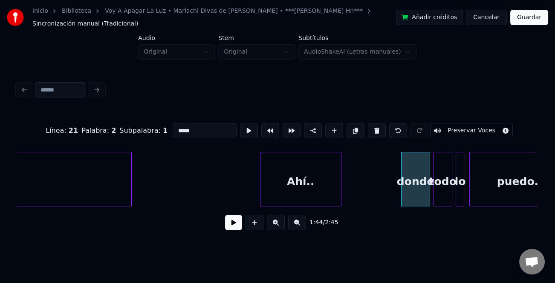
click at [173, 125] on input "*****" at bounding box center [205, 130] width 64 height 15
click at [174, 128] on input "*****" at bounding box center [205, 130] width 64 height 15
type input "*****"
click at [231, 223] on button at bounding box center [233, 222] width 17 height 15
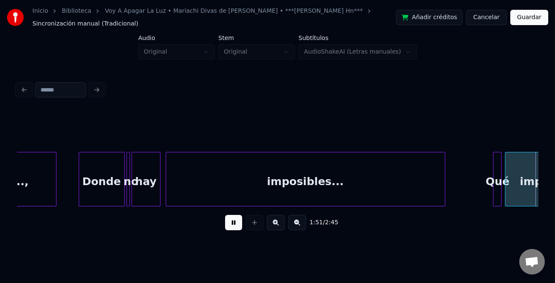
scroll to position [0, 9538]
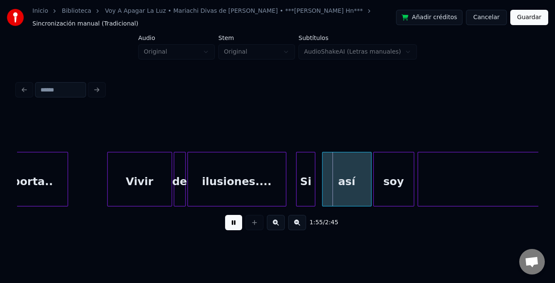
click at [298, 190] on div at bounding box center [298, 180] width 3 height 54
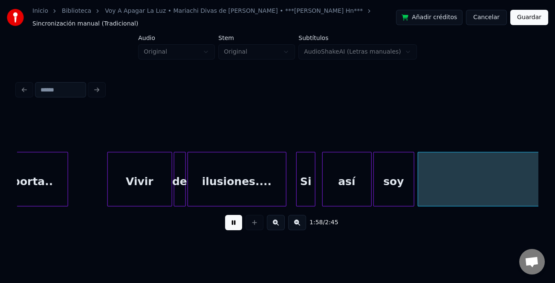
scroll to position [0, 10060]
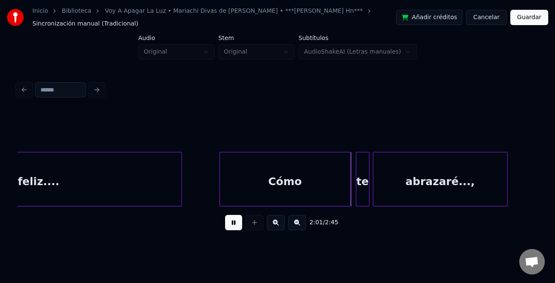
drag, startPoint x: 235, startPoint y: 221, endPoint x: 259, endPoint y: 221, distance: 24.7
click at [237, 222] on button at bounding box center [233, 222] width 17 height 15
click at [359, 186] on div "te" at bounding box center [362, 182] width 13 height 58
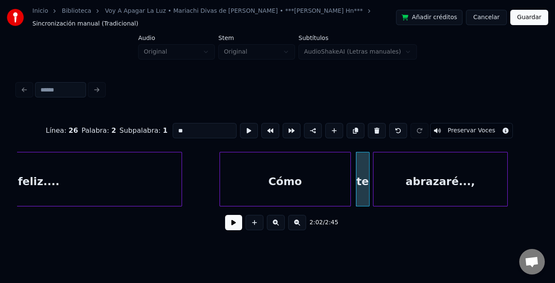
click at [176, 125] on input "**" at bounding box center [205, 130] width 64 height 15
type input "**"
click at [240, 223] on button at bounding box center [233, 222] width 17 height 15
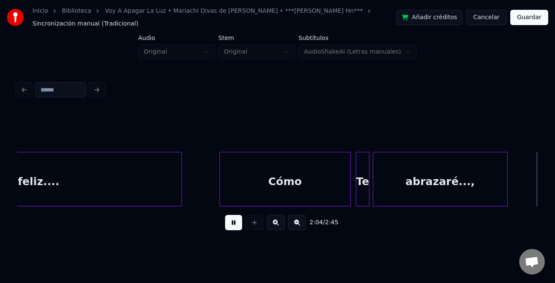
scroll to position [0, 10580]
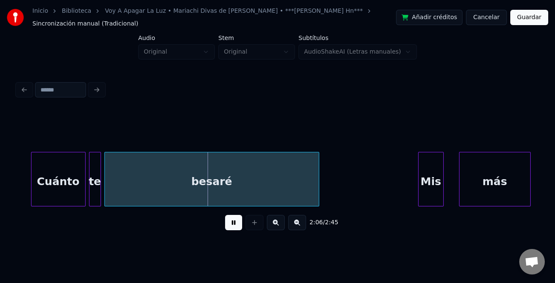
click at [32, 179] on div at bounding box center [33, 180] width 3 height 54
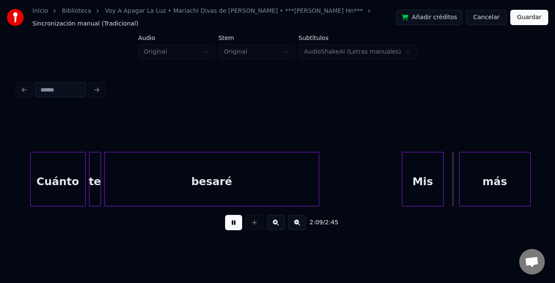
click at [403, 186] on div at bounding box center [403, 180] width 3 height 54
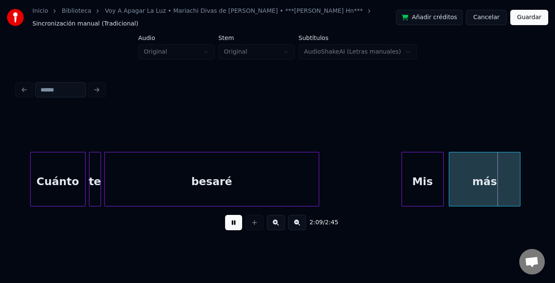
click at [460, 196] on div "más" at bounding box center [484, 182] width 71 height 58
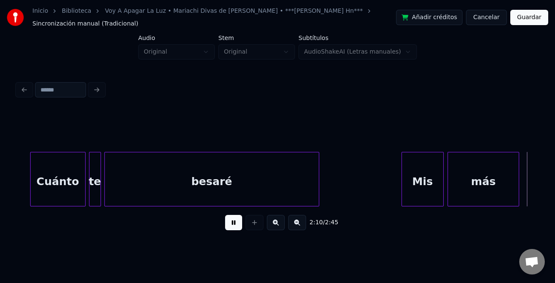
scroll to position [0, 11102]
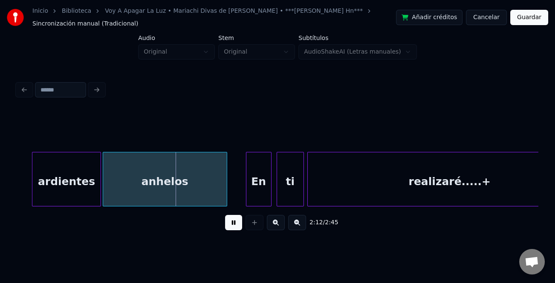
click at [34, 184] on div at bounding box center [33, 180] width 3 height 54
click at [242, 188] on div at bounding box center [242, 180] width 3 height 54
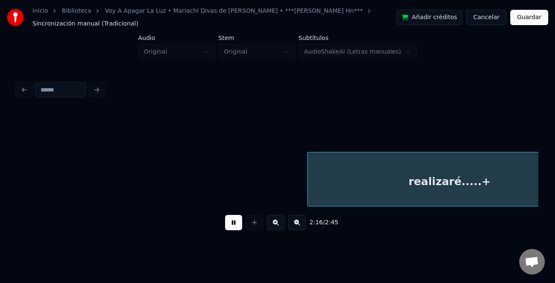
scroll to position [0, 11622]
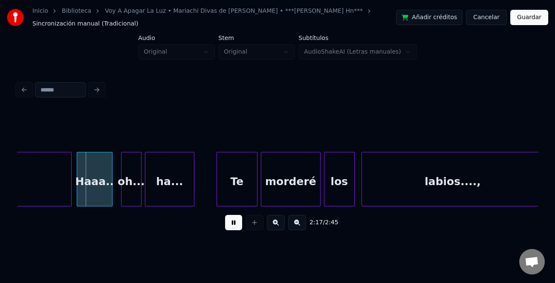
drag, startPoint x: 232, startPoint y: 226, endPoint x: 58, endPoint y: 184, distance: 178.8
click at [230, 226] on button at bounding box center [233, 222] width 17 height 15
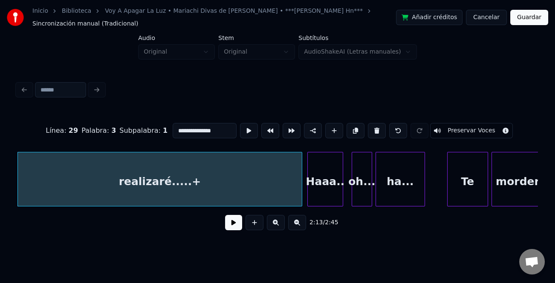
click at [216, 134] on input "**********" at bounding box center [205, 130] width 64 height 15
type input "**********"
click at [235, 226] on button at bounding box center [233, 222] width 17 height 15
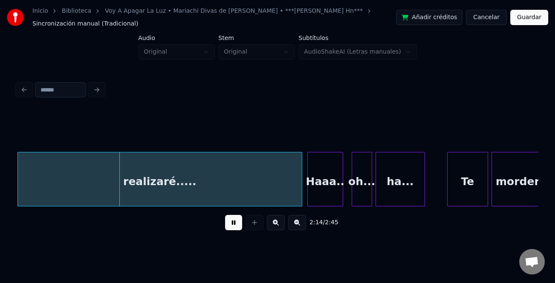
click at [351, 196] on div "oh..." at bounding box center [361, 179] width 20 height 55
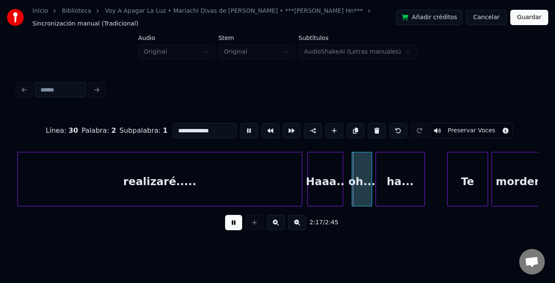
type input "*****"
click at [337, 198] on div at bounding box center [337, 180] width 3 height 54
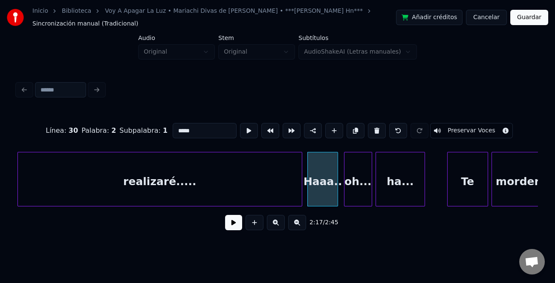
click at [344, 201] on div at bounding box center [345, 180] width 3 height 54
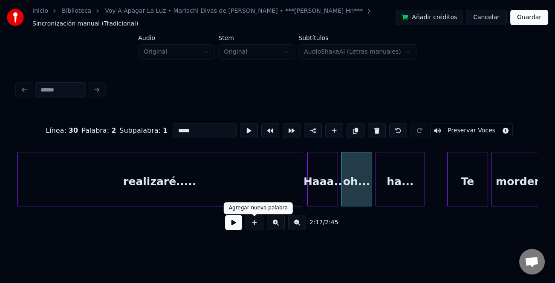
click at [235, 226] on button at bounding box center [233, 222] width 17 height 15
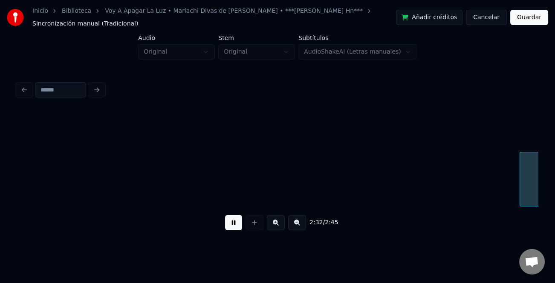
scroll to position [0, 12954]
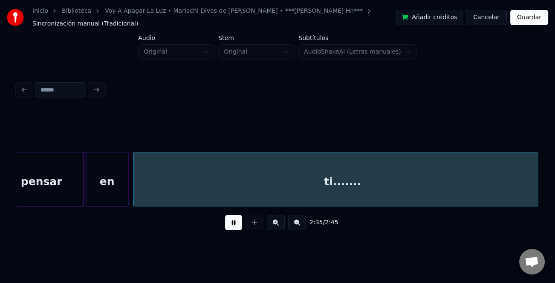
click at [554, 207] on html "Inicio Biblioteca Voy A Apagar La Luz • Mariachi Divas de [PERSON_NAME] • ***[P…" at bounding box center [277, 128] width 555 height 257
click at [304, 227] on button at bounding box center [297, 222] width 18 height 15
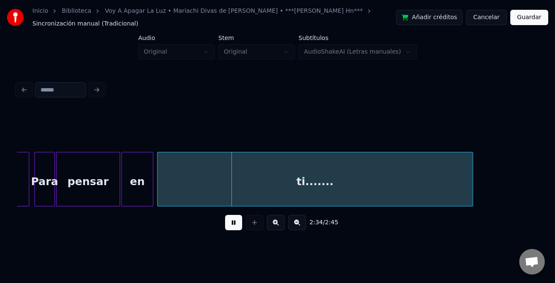
click at [304, 227] on button at bounding box center [297, 222] width 18 height 15
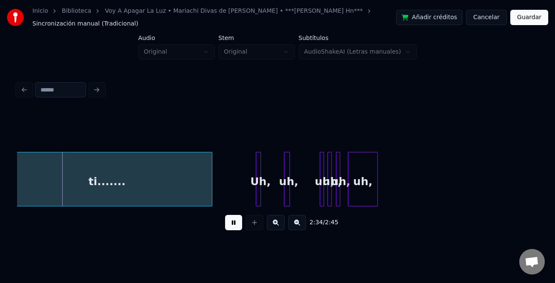
scroll to position [0, 6367]
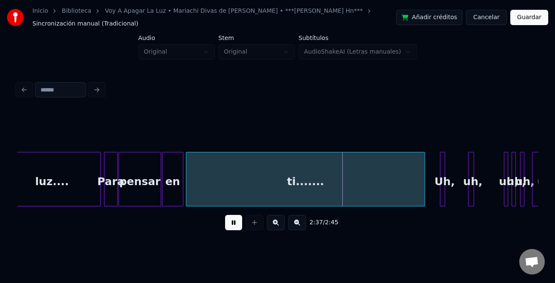
click at [424, 193] on div at bounding box center [423, 180] width 3 height 54
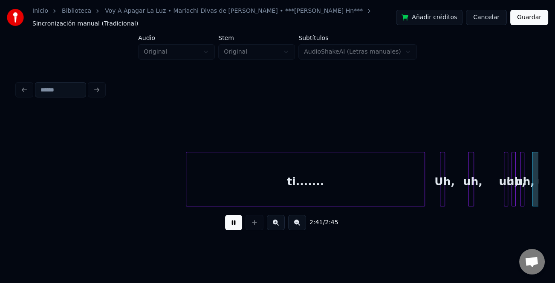
scroll to position [0, 6551]
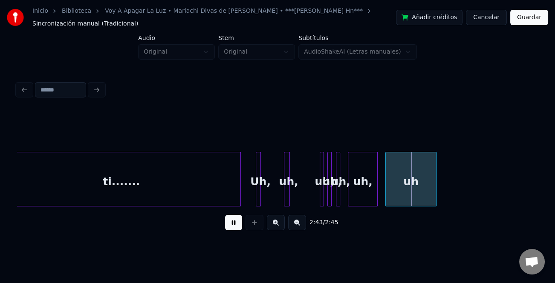
click at [229, 227] on button at bounding box center [233, 222] width 17 height 15
click at [258, 189] on div at bounding box center [259, 180] width 3 height 54
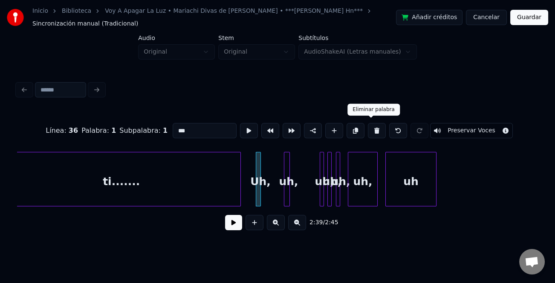
click at [373, 129] on button at bounding box center [377, 130] width 18 height 15
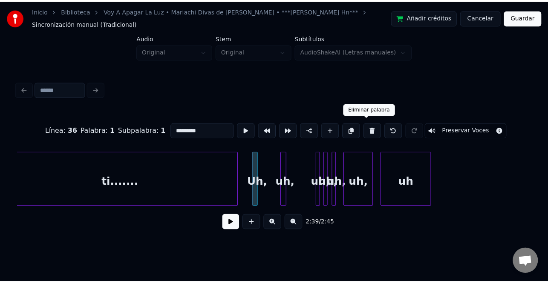
scroll to position [0, 6535]
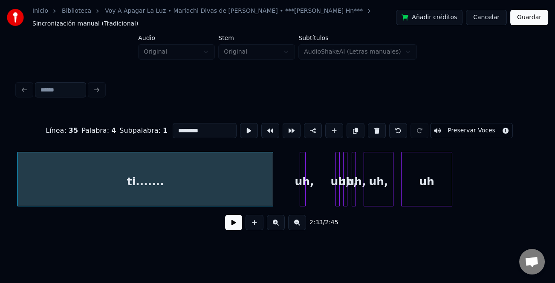
click at [273, 181] on div at bounding box center [271, 180] width 3 height 54
click at [315, 195] on div at bounding box center [316, 180] width 3 height 54
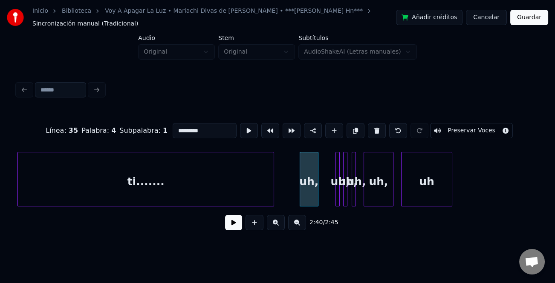
click at [337, 196] on div at bounding box center [338, 180] width 3 height 54
type input "***"
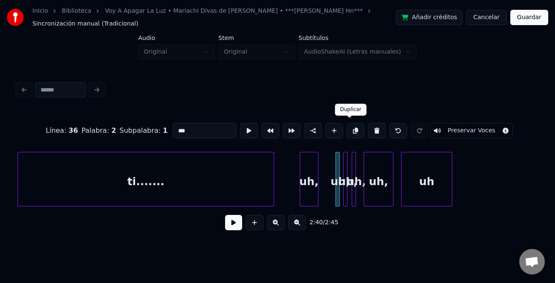
click at [374, 129] on button at bounding box center [377, 130] width 18 height 15
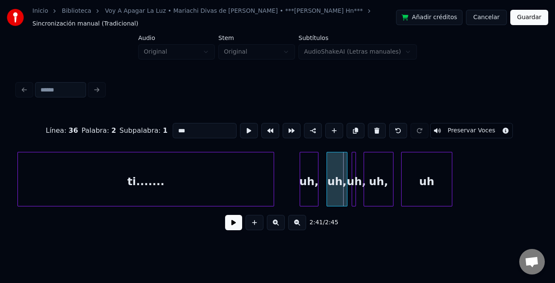
click at [327, 190] on div at bounding box center [328, 180] width 3 height 54
click at [356, 190] on div "uh," at bounding box center [356, 182] width 9 height 58
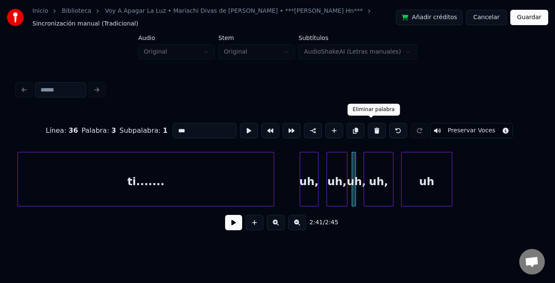
click at [368, 127] on button at bounding box center [377, 130] width 18 height 15
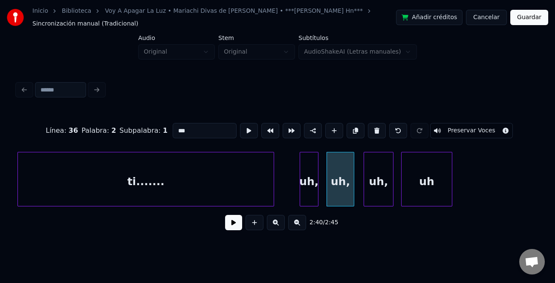
click at [353, 176] on div at bounding box center [352, 180] width 3 height 54
click at [323, 179] on div at bounding box center [322, 180] width 3 height 54
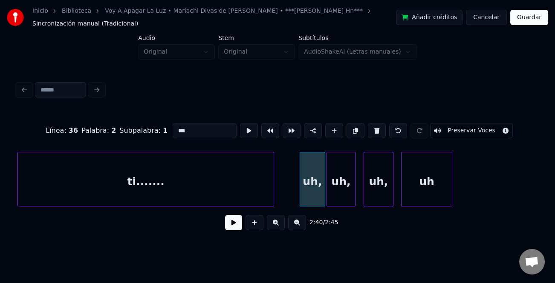
click at [300, 184] on div at bounding box center [301, 180] width 3 height 54
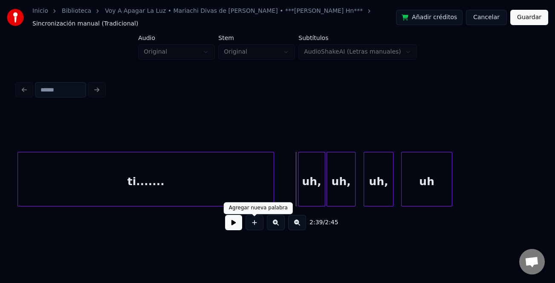
click at [244, 221] on div at bounding box center [254, 222] width 21 height 15
click at [238, 227] on button at bounding box center [233, 222] width 17 height 15
click at [422, 186] on div "uh" at bounding box center [426, 182] width 50 height 58
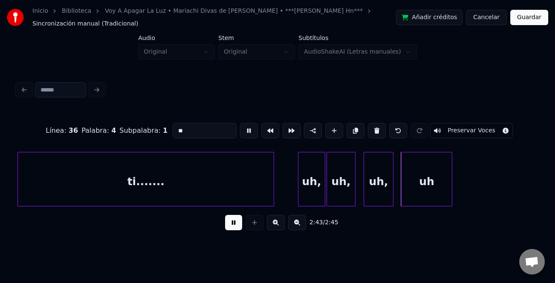
drag, startPoint x: 236, startPoint y: 226, endPoint x: 236, endPoint y: 216, distance: 9.8
click at [236, 221] on button at bounding box center [233, 222] width 17 height 15
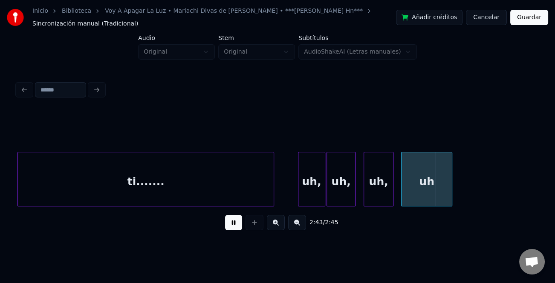
drag, startPoint x: 233, startPoint y: 228, endPoint x: 438, endPoint y: 193, distance: 207.1
click at [234, 228] on button at bounding box center [233, 222] width 17 height 15
click at [426, 186] on div "uh" at bounding box center [426, 182] width 50 height 58
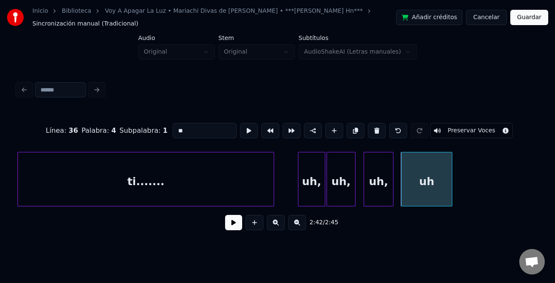
click at [195, 127] on input "**" at bounding box center [205, 130] width 64 height 15
type input "*"
drag, startPoint x: 237, startPoint y: 219, endPoint x: 285, endPoint y: 209, distance: 49.1
click at [246, 222] on div "2:42 / 2:45" at bounding box center [277, 222] width 507 height 19
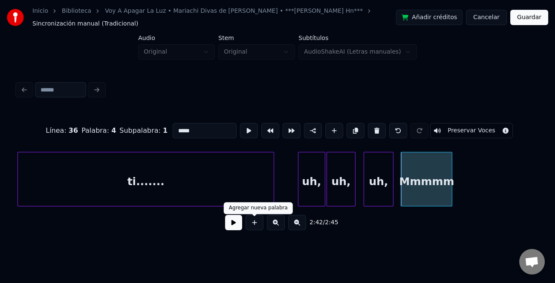
click at [301, 199] on div "uh," at bounding box center [311, 182] width 26 height 58
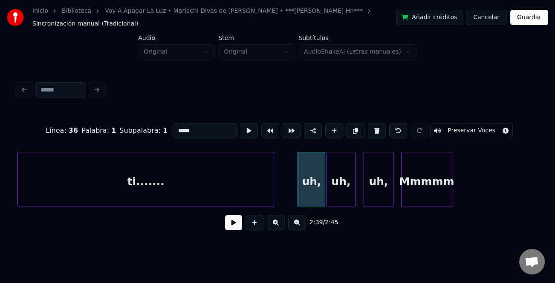
type input "***"
click at [230, 227] on button at bounding box center [233, 222] width 17 height 15
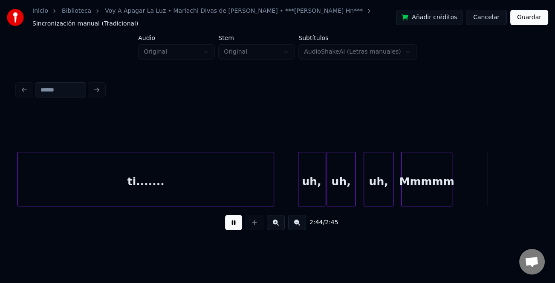
click at [525, 20] on button "Guardar" at bounding box center [529, 17] width 38 height 15
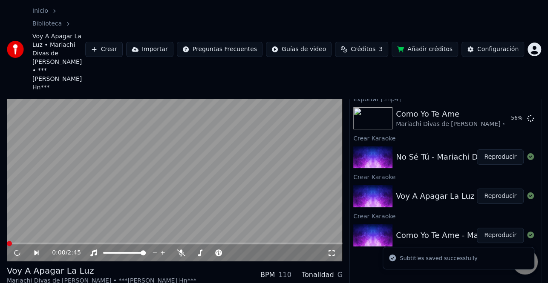
scroll to position [41, 0]
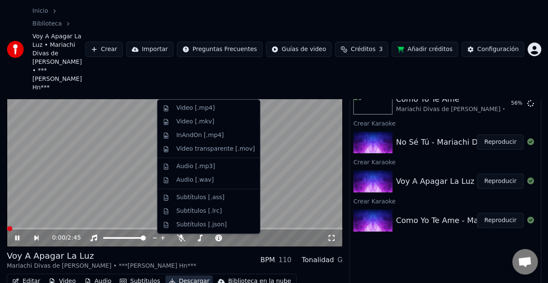
click at [178, 276] on button "Descargar" at bounding box center [189, 282] width 48 height 12
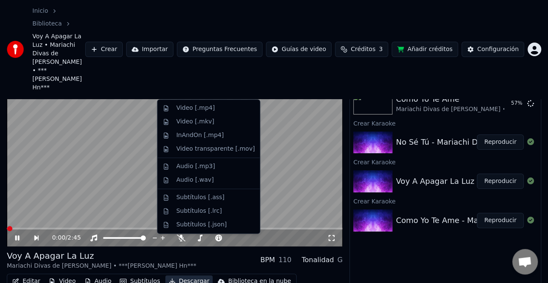
click at [182, 276] on button "Descargar" at bounding box center [189, 282] width 48 height 12
click at [216, 111] on div "Video [.mp4]" at bounding box center [215, 108] width 78 height 9
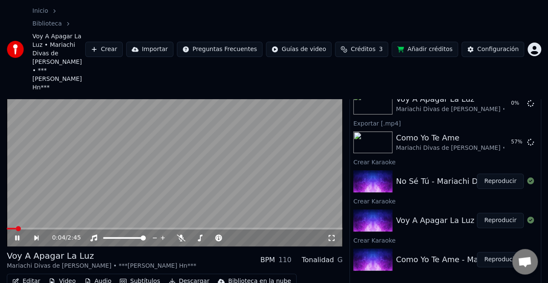
click at [17, 236] on icon at bounding box center [17, 238] width 4 height 5
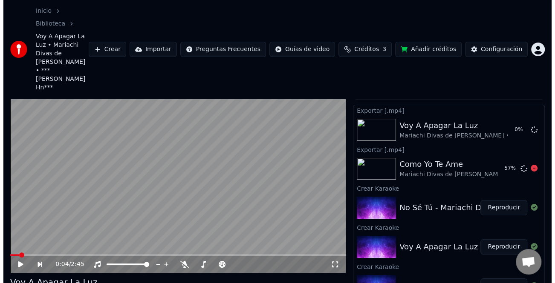
scroll to position [0, 0]
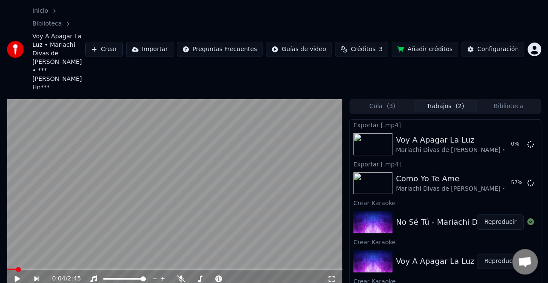
click at [495, 215] on button "Reproducir" at bounding box center [500, 222] width 47 height 15
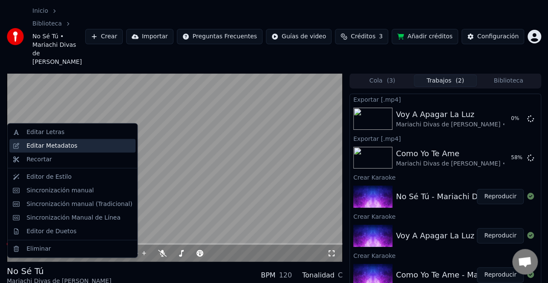
click at [85, 143] on div "Editar Metadatos" at bounding box center [79, 146] width 106 height 9
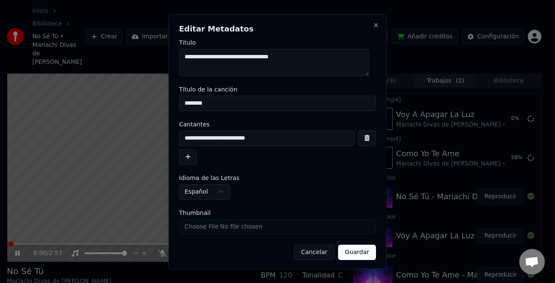
click at [190, 160] on button "button" at bounding box center [188, 156] width 18 height 15
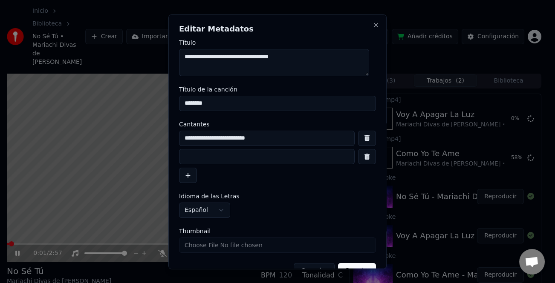
click at [193, 160] on input at bounding box center [267, 156] width 176 height 15
type input "*"
click at [204, 156] on input "**********" at bounding box center [267, 156] width 176 height 15
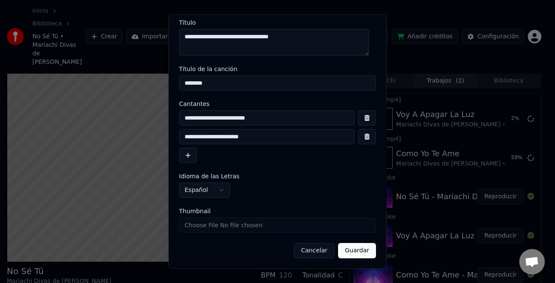
type input "**********"
click at [349, 252] on button "Guardar" at bounding box center [357, 250] width 38 height 15
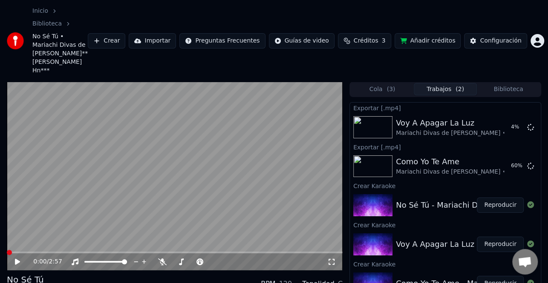
click at [7, 252] on span at bounding box center [7, 253] width 0 height 2
click at [14, 259] on icon at bounding box center [24, 262] width 20 height 7
click at [17, 259] on icon at bounding box center [17, 262] width 5 height 6
click at [12, 252] on span at bounding box center [10, 253] width 6 height 2
click at [12, 250] on span at bounding box center [14, 252] width 5 height 5
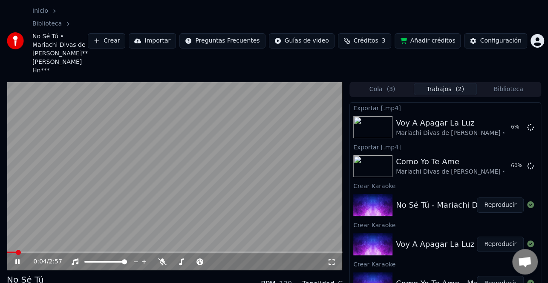
click at [17, 259] on icon at bounding box center [17, 261] width 4 height 5
click at [16, 250] on span at bounding box center [18, 252] width 5 height 5
click at [14, 259] on icon at bounding box center [24, 262] width 20 height 7
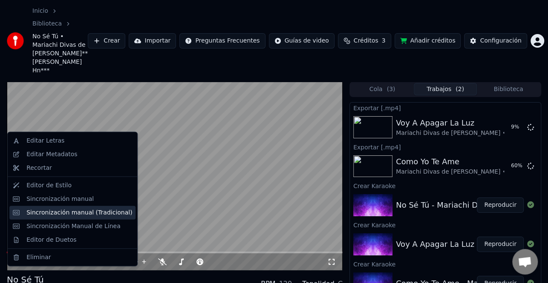
click at [65, 214] on div "Sincronización manual (Tradicional)" at bounding box center [79, 212] width 106 height 9
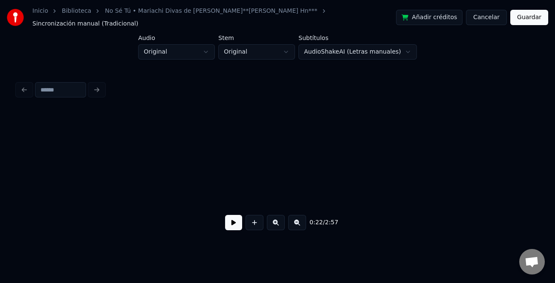
scroll to position [0, 944]
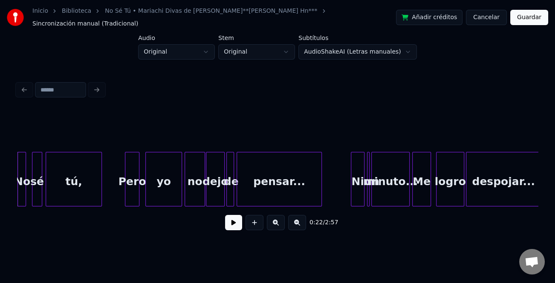
click at [233, 224] on button at bounding box center [233, 222] width 17 height 15
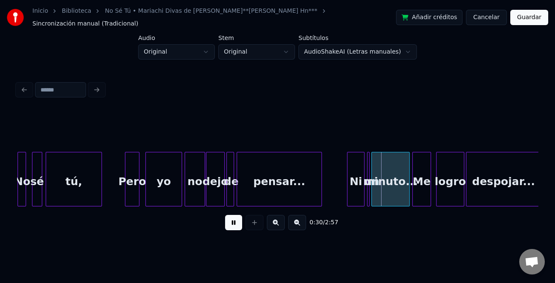
click at [347, 180] on div at bounding box center [348, 180] width 3 height 54
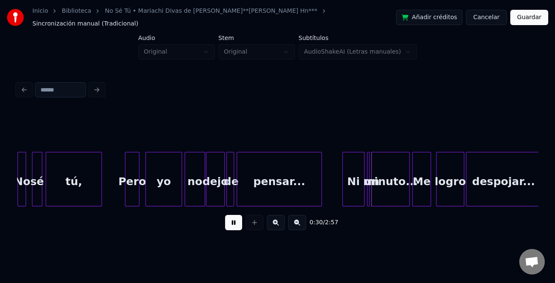
click at [276, 227] on button at bounding box center [276, 222] width 18 height 15
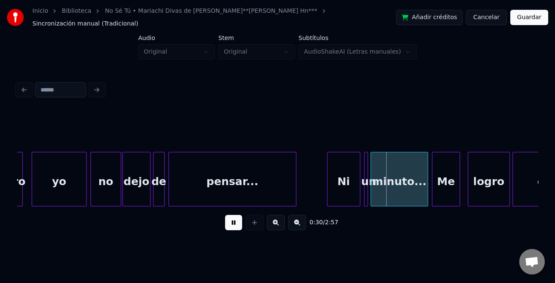
click at [276, 227] on button at bounding box center [276, 222] width 18 height 15
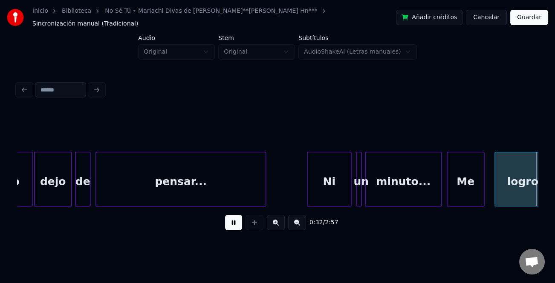
scroll to position [0, 2769]
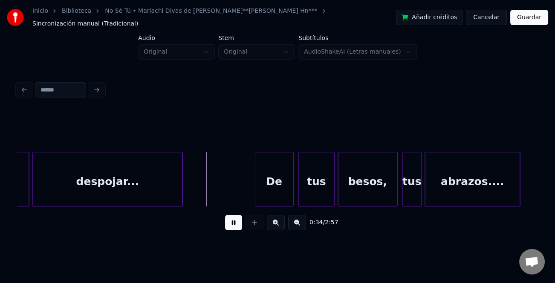
click at [256, 180] on div at bounding box center [256, 180] width 3 height 54
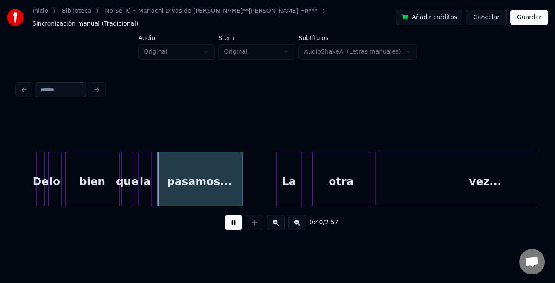
click at [278, 193] on div at bounding box center [277, 180] width 3 height 54
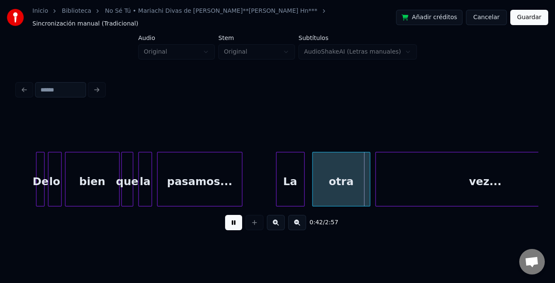
click at [304, 191] on div at bounding box center [303, 180] width 3 height 54
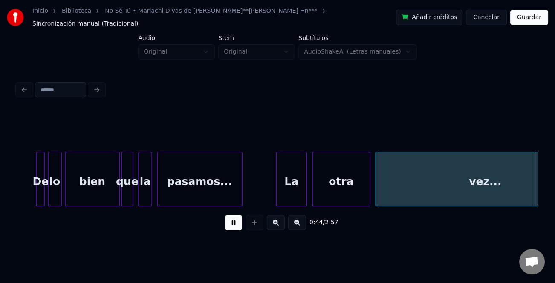
scroll to position [0, 3811]
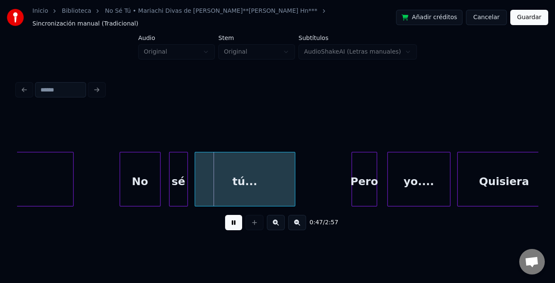
click at [120, 188] on div at bounding box center [121, 180] width 3 height 54
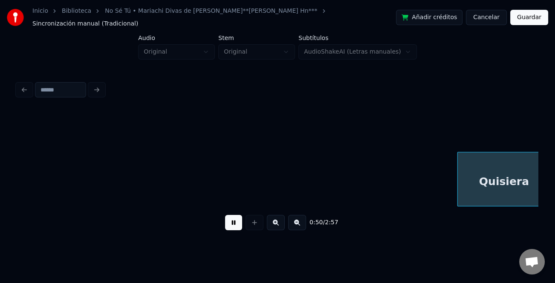
scroll to position [0, 4332]
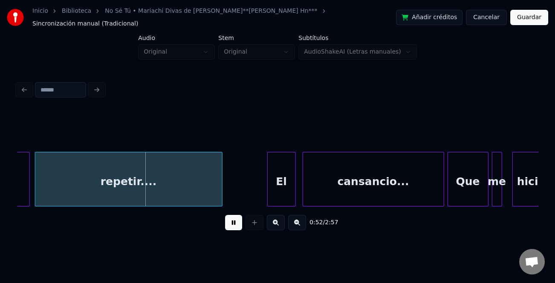
click at [268, 188] on div at bounding box center [269, 180] width 3 height 54
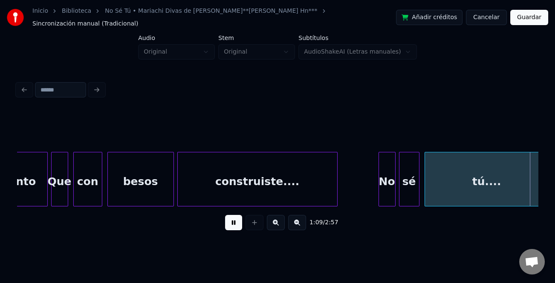
scroll to position [0, 5896]
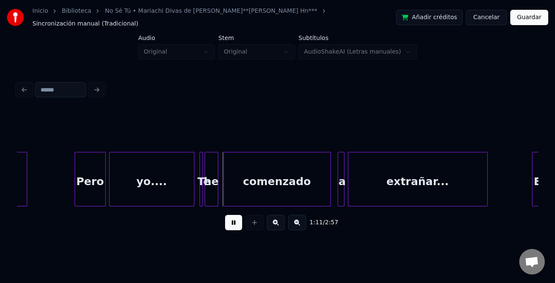
click at [75, 181] on div at bounding box center [76, 180] width 3 height 54
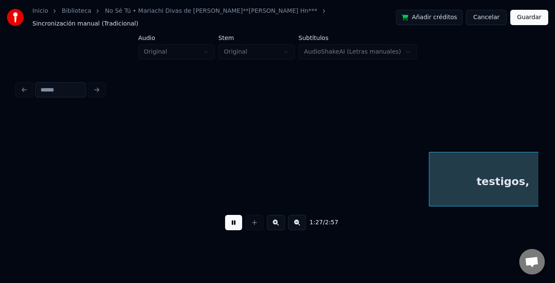
scroll to position [0, 7459]
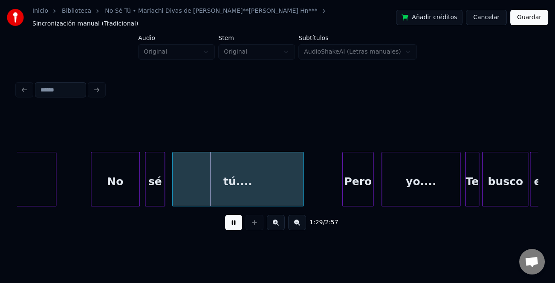
click at [92, 190] on div at bounding box center [92, 180] width 3 height 54
click at [345, 181] on div "Pero" at bounding box center [358, 182] width 30 height 58
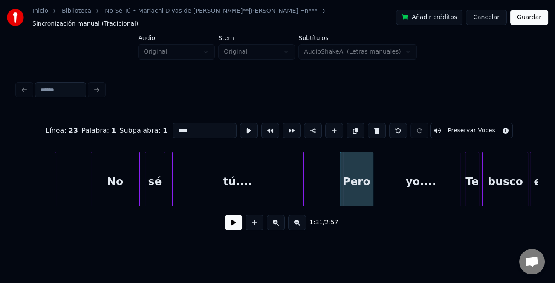
click at [340, 184] on div at bounding box center [341, 180] width 3 height 54
click at [233, 222] on button at bounding box center [233, 222] width 17 height 15
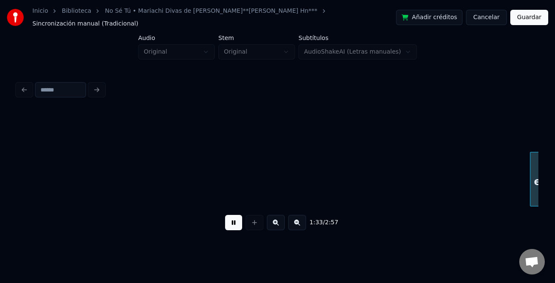
scroll to position [0, 7980]
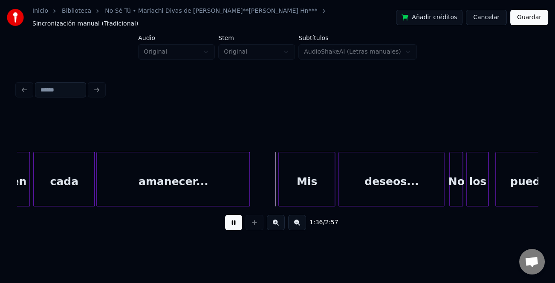
click at [280, 193] on div at bounding box center [280, 180] width 3 height 54
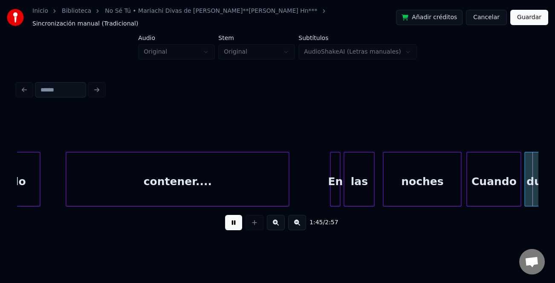
scroll to position [0, 9022]
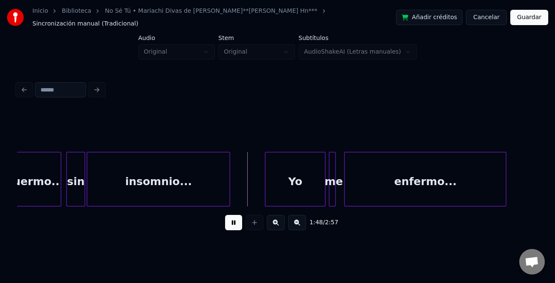
click at [265, 185] on div at bounding box center [266, 180] width 3 height 54
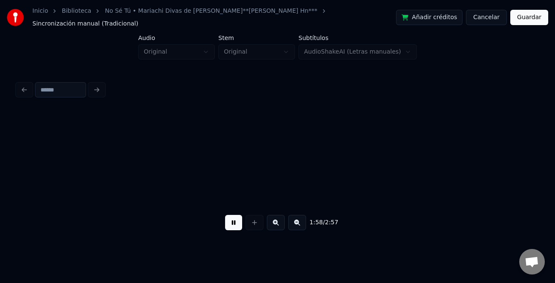
scroll to position [0, 10064]
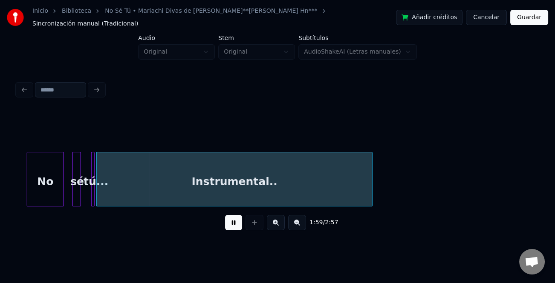
click at [27, 191] on div at bounding box center [28, 180] width 3 height 54
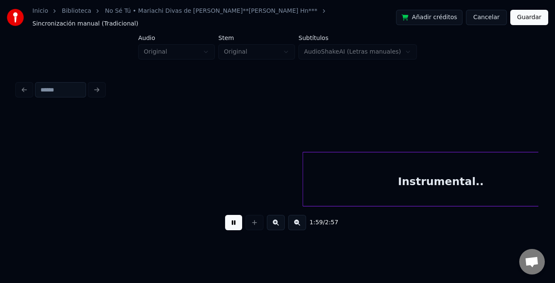
click at [520, 196] on div "Instrumental.." at bounding box center [440, 182] width 275 height 58
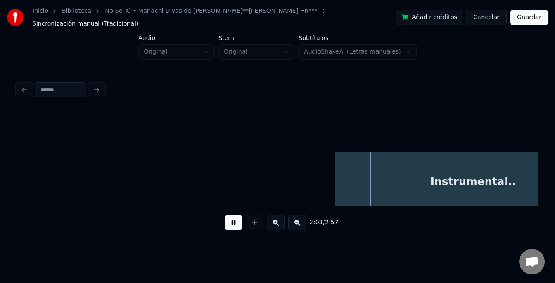
scroll to position [0, 10303]
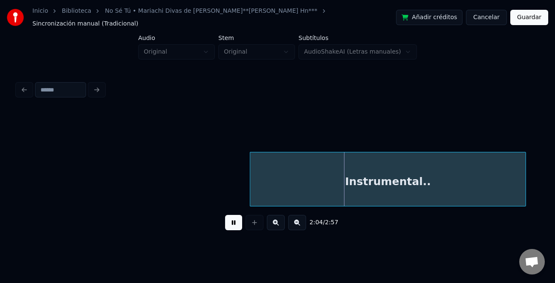
click at [370, 189] on div "Instrumental.." at bounding box center [387, 182] width 275 height 58
click at [235, 221] on button at bounding box center [233, 222] width 17 height 15
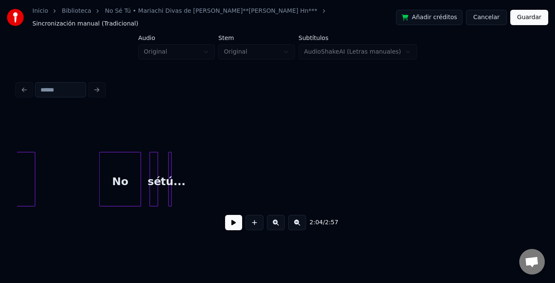
scroll to position [0, 9939]
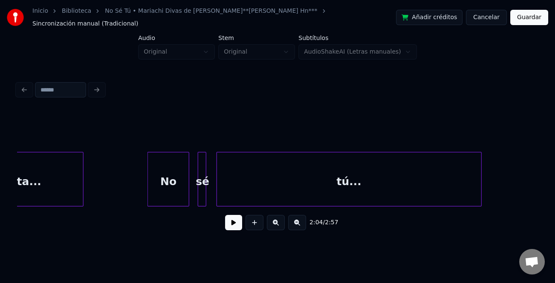
click at [480, 217] on div "2:04 / 2:57" at bounding box center [277, 174] width 521 height 130
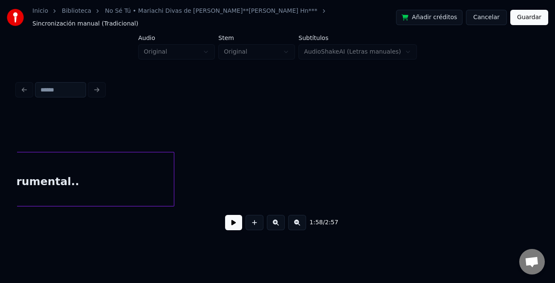
scroll to position [0, 10642]
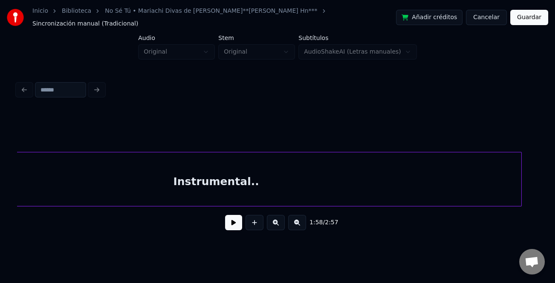
click at [520, 183] on div at bounding box center [519, 180] width 3 height 54
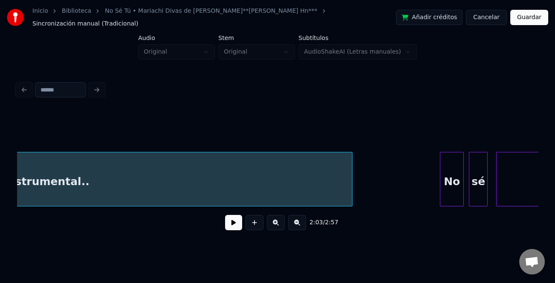
scroll to position [0, 10897]
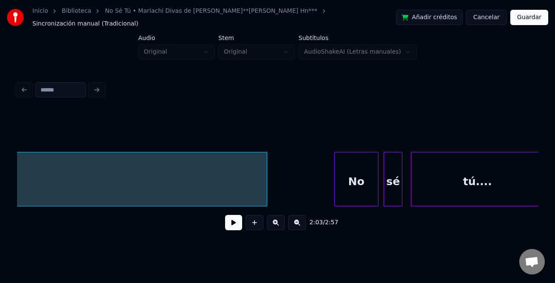
click at [334, 191] on div at bounding box center [335, 180] width 3 height 54
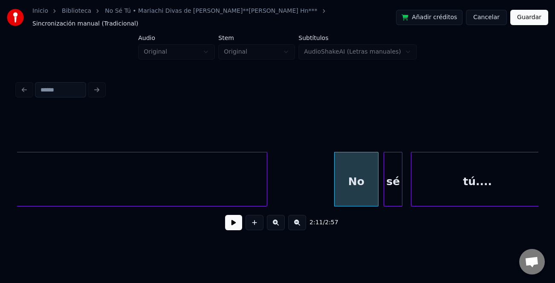
drag, startPoint x: 231, startPoint y: 220, endPoint x: 236, endPoint y: 225, distance: 6.3
click at [232, 221] on button at bounding box center [233, 222] width 17 height 15
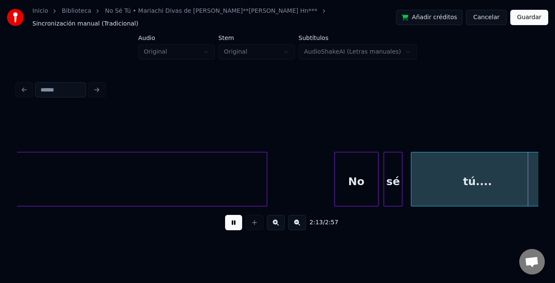
scroll to position [0, 11417]
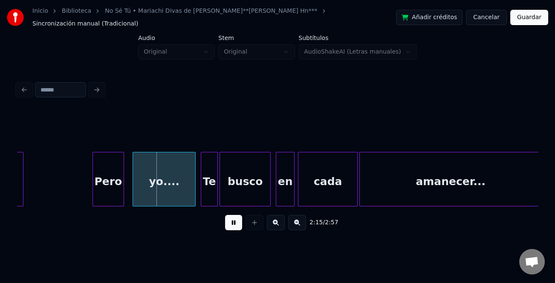
click at [93, 188] on div at bounding box center [94, 180] width 3 height 54
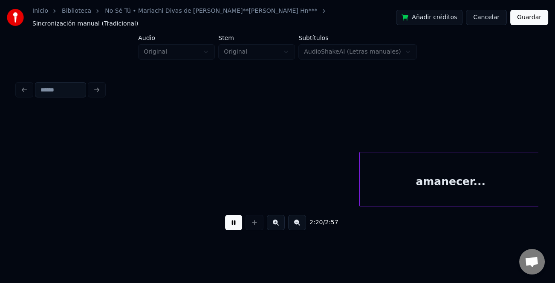
scroll to position [0, 11938]
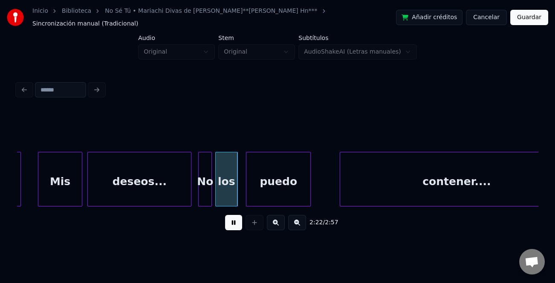
click at [40, 174] on div at bounding box center [39, 180] width 3 height 54
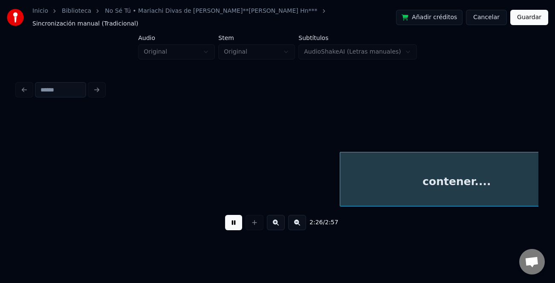
scroll to position [0, 12460]
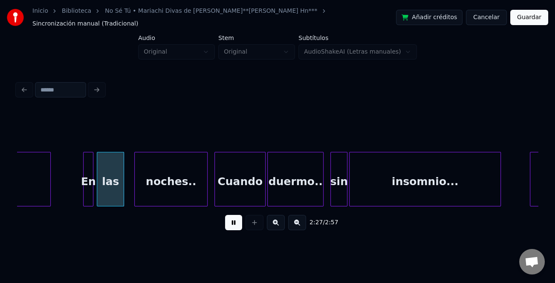
click at [83, 182] on div "En" at bounding box center [88, 179] width 10 height 55
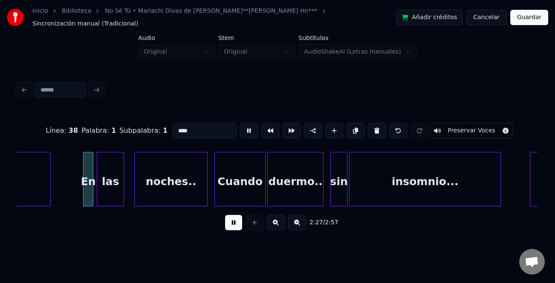
type input "**"
click at [80, 183] on div at bounding box center [81, 180] width 3 height 54
click at [233, 223] on button at bounding box center [233, 222] width 17 height 15
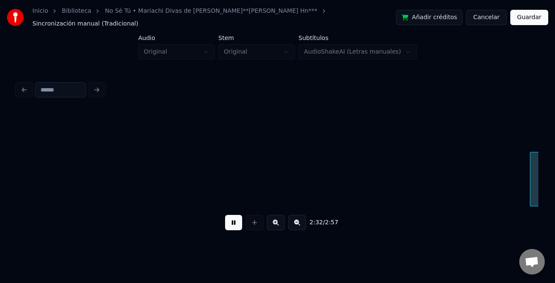
scroll to position [0, 12981]
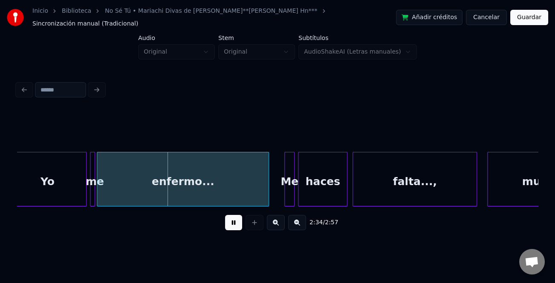
click at [285, 187] on div at bounding box center [286, 180] width 3 height 54
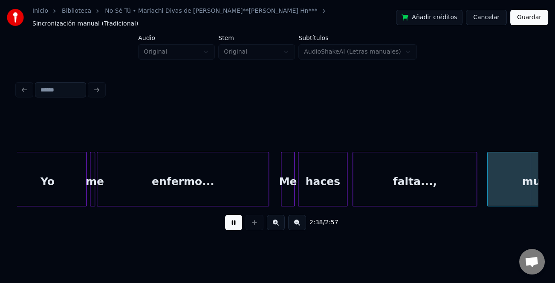
scroll to position [0, 13503]
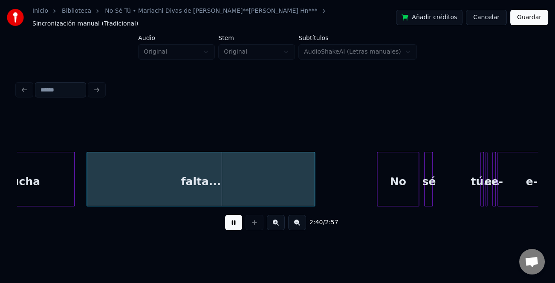
click at [377, 187] on div at bounding box center [378, 180] width 3 height 54
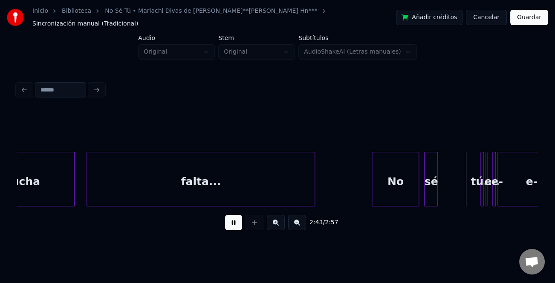
click at [435, 193] on div at bounding box center [436, 180] width 3 height 54
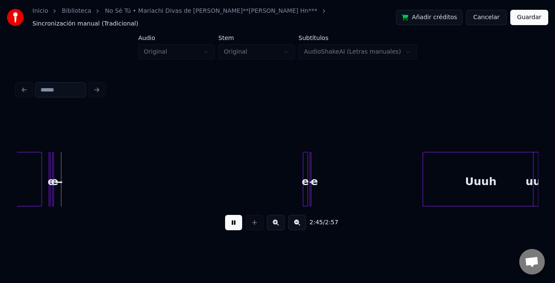
scroll to position [0, 14027]
click at [450, 190] on div "Uuuh" at bounding box center [479, 182] width 115 height 58
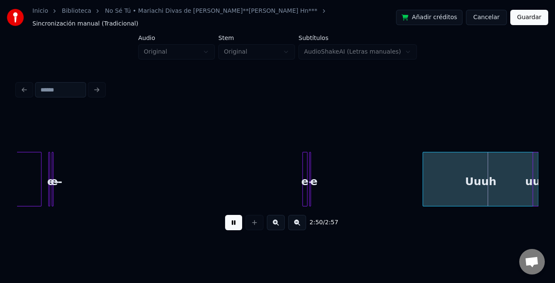
drag, startPoint x: 237, startPoint y: 223, endPoint x: 247, endPoint y: 223, distance: 9.4
click at [239, 223] on button at bounding box center [233, 222] width 17 height 15
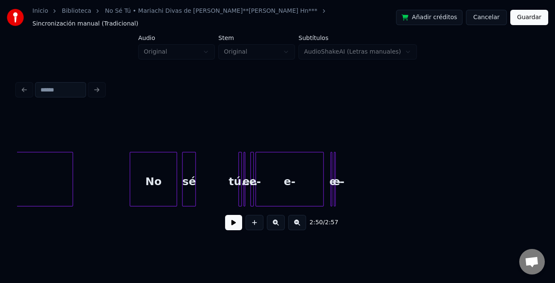
scroll to position [0, 13624]
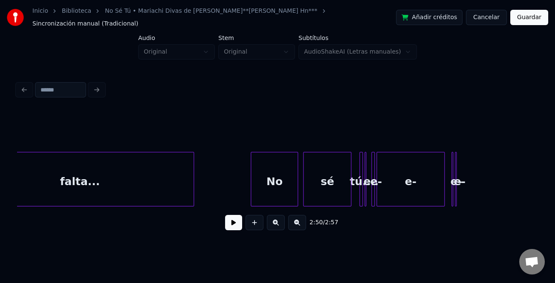
click at [350, 196] on div at bounding box center [349, 180] width 3 height 54
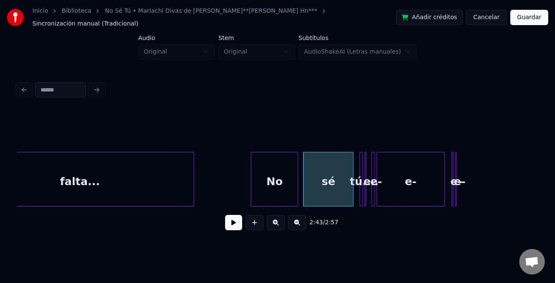
click at [280, 223] on button at bounding box center [276, 222] width 18 height 15
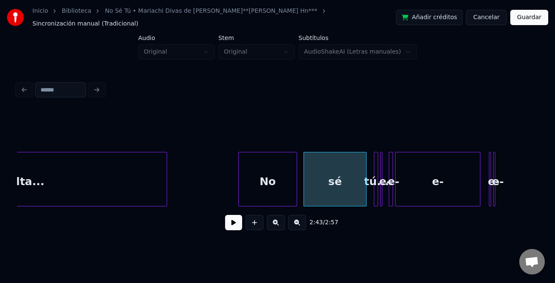
click at [280, 223] on button at bounding box center [276, 222] width 18 height 15
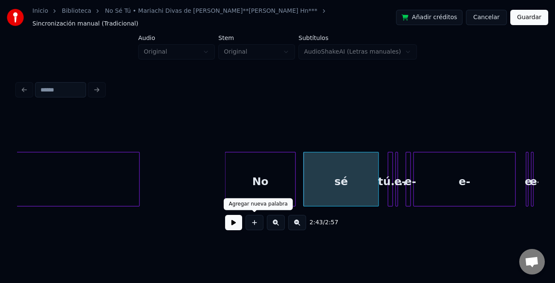
click at [238, 222] on button at bounding box center [233, 222] width 17 height 15
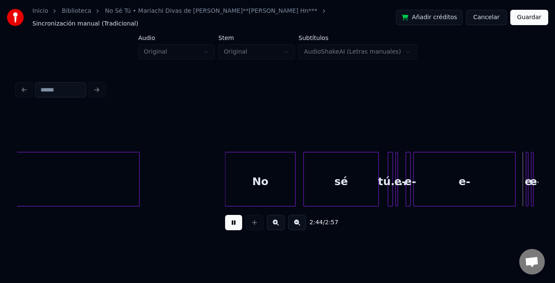
scroll to position [0, 21100]
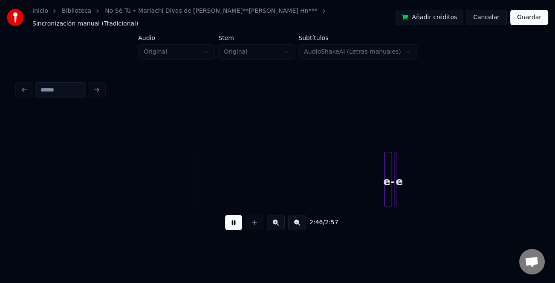
click at [299, 220] on button at bounding box center [297, 222] width 18 height 15
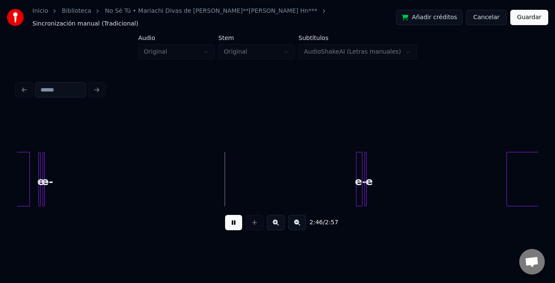
click at [299, 220] on button at bounding box center [297, 222] width 18 height 15
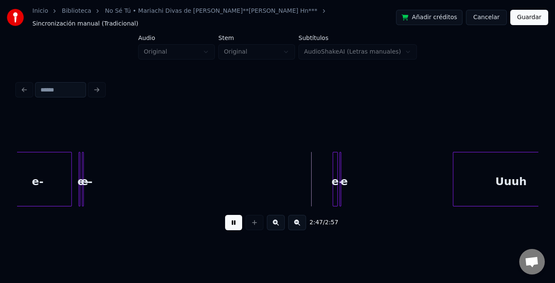
click at [299, 220] on button at bounding box center [297, 222] width 18 height 15
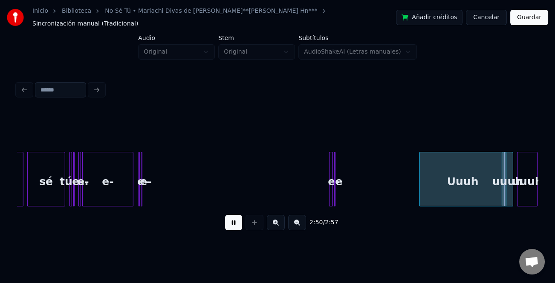
click at [334, 178] on div at bounding box center [335, 180] width 3 height 54
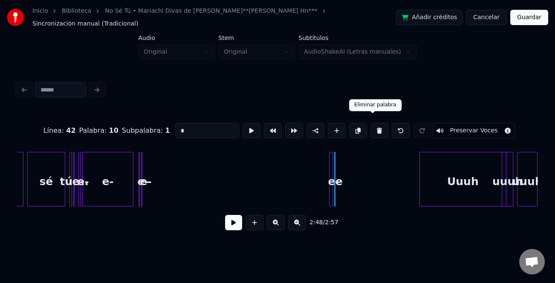
click at [375, 123] on button at bounding box center [379, 130] width 18 height 15
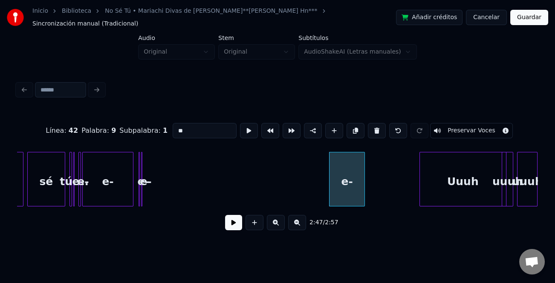
click at [363, 190] on div at bounding box center [363, 180] width 3 height 54
click at [374, 124] on button at bounding box center [377, 130] width 18 height 15
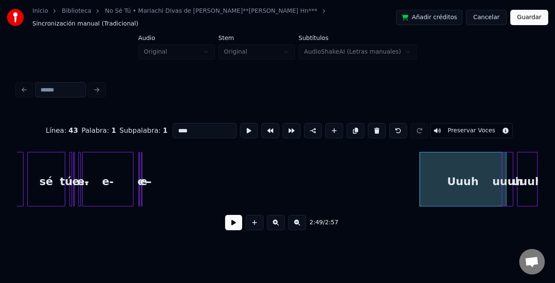
click at [111, 187] on div "e-" at bounding box center [108, 182] width 50 height 58
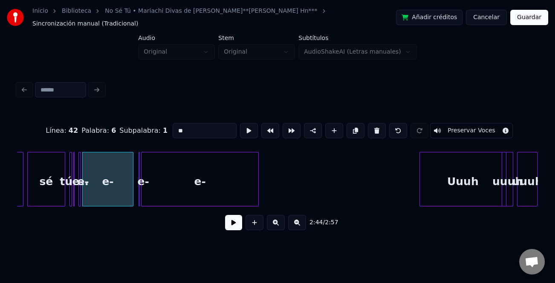
click at [257, 189] on div at bounding box center [257, 180] width 3 height 54
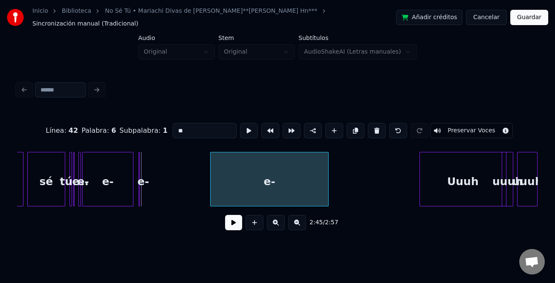
click at [290, 188] on div "e-" at bounding box center [269, 182] width 118 height 58
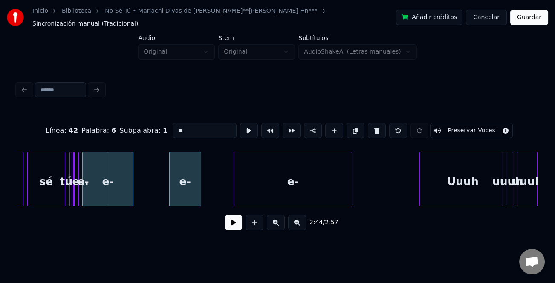
click at [184, 193] on div "e-" at bounding box center [185, 182] width 31 height 58
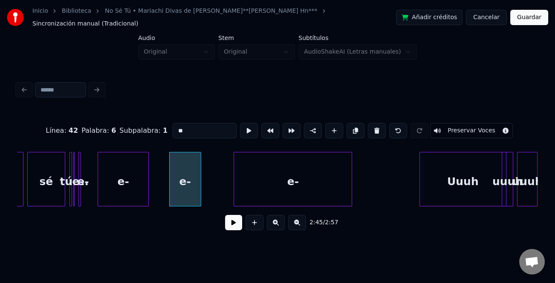
click at [136, 190] on div "e-" at bounding box center [123, 182] width 50 height 58
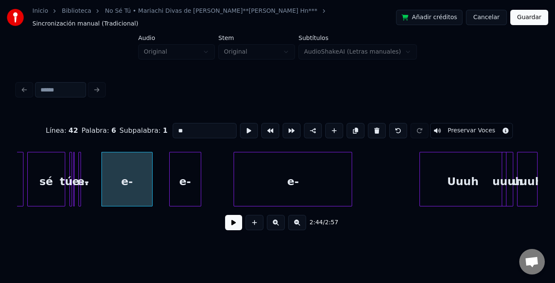
click at [315, 180] on div "e-" at bounding box center [293, 182] width 118 height 58
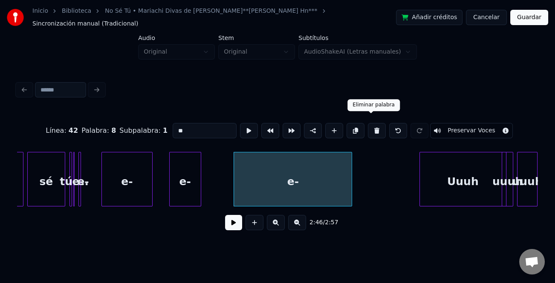
click at [371, 127] on button at bounding box center [377, 130] width 18 height 15
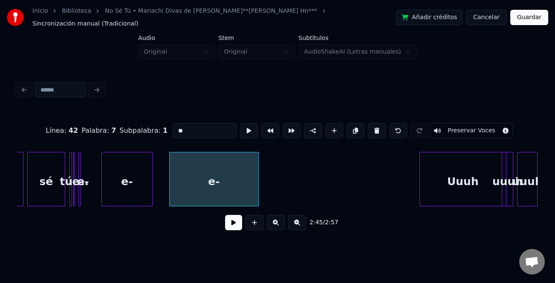
click at [258, 181] on div at bounding box center [257, 180] width 3 height 54
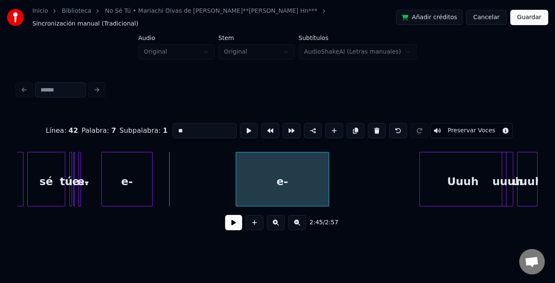
click at [295, 179] on div "e-" at bounding box center [282, 182] width 92 height 58
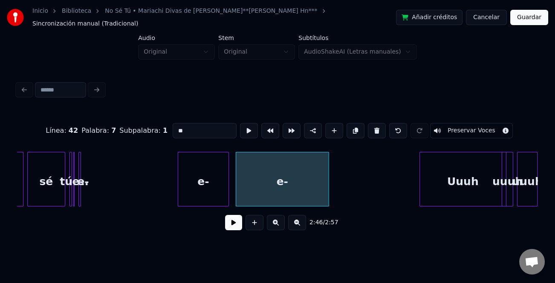
click at [193, 187] on div "e-" at bounding box center [203, 182] width 50 height 58
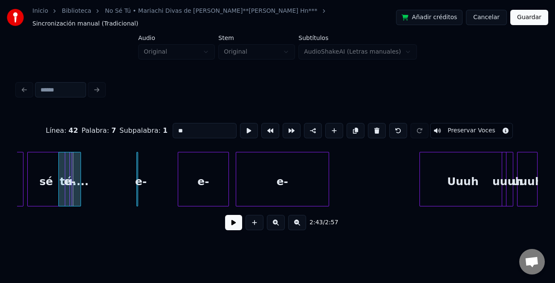
click at [144, 190] on div "e-" at bounding box center [141, 182] width 9 height 58
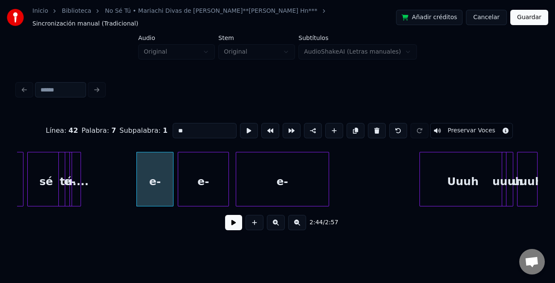
click at [152, 195] on div "e-" at bounding box center [154, 179] width 37 height 55
click at [138, 190] on div "e-" at bounding box center [145, 182] width 37 height 58
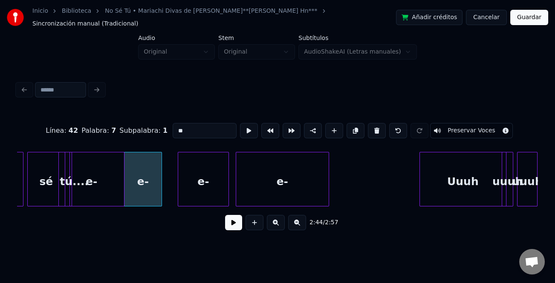
click at [121, 192] on div at bounding box center [122, 180] width 3 height 54
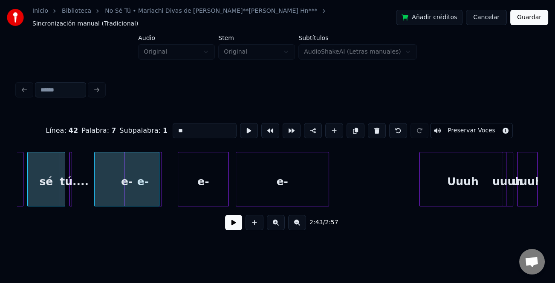
click at [117, 193] on div "e-" at bounding box center [127, 182] width 64 height 58
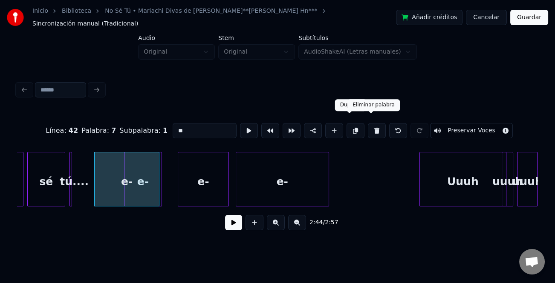
click at [371, 123] on button at bounding box center [377, 130] width 18 height 15
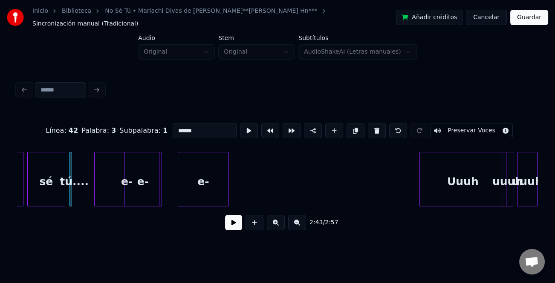
click at [124, 187] on div at bounding box center [125, 180] width 3 height 54
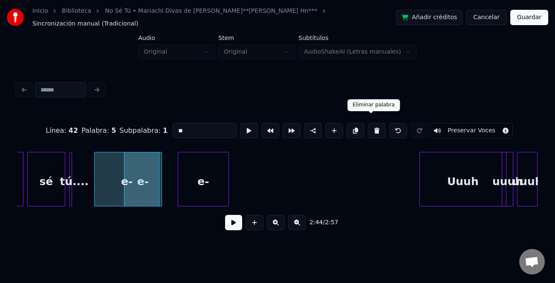
click at [375, 124] on button at bounding box center [377, 130] width 18 height 15
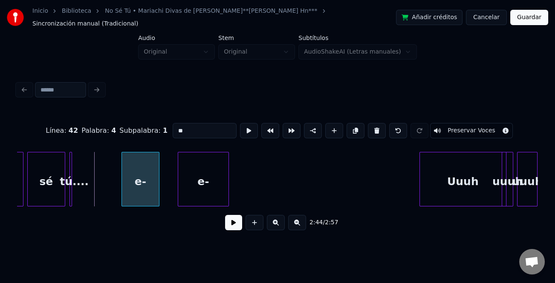
click at [124, 187] on div at bounding box center [123, 180] width 3 height 54
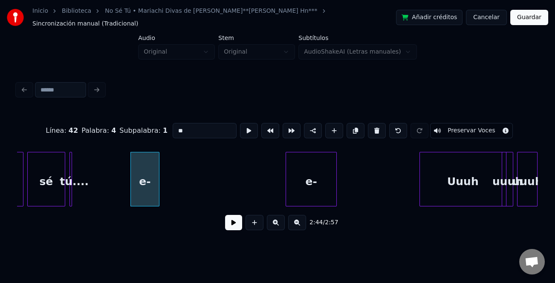
click at [321, 185] on div "e-" at bounding box center [311, 182] width 50 height 58
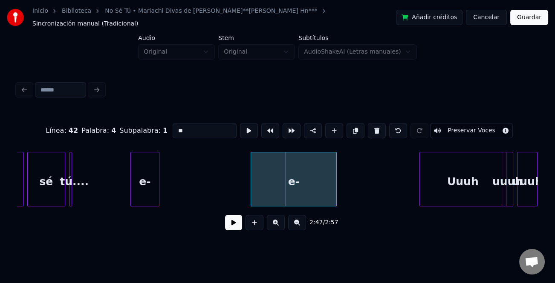
click at [251, 190] on div at bounding box center [252, 180] width 3 height 54
click at [161, 193] on div at bounding box center [159, 180] width 3 height 54
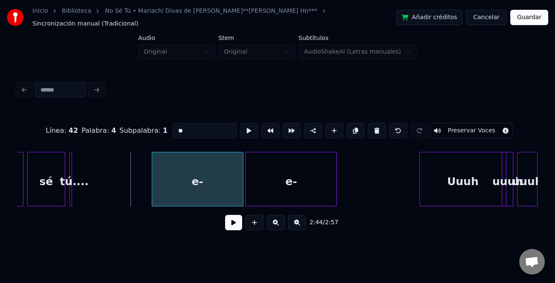
click at [185, 182] on div "e-" at bounding box center [197, 182] width 91 height 58
click at [85, 189] on div "tú...." at bounding box center [87, 182] width 9 height 58
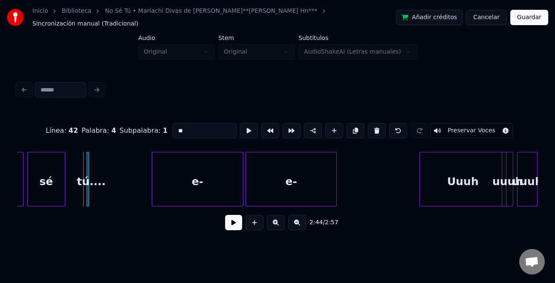
click at [89, 190] on div "tú...." at bounding box center [91, 182] width 9 height 58
click at [98, 193] on div "tú...." at bounding box center [99, 182] width 9 height 58
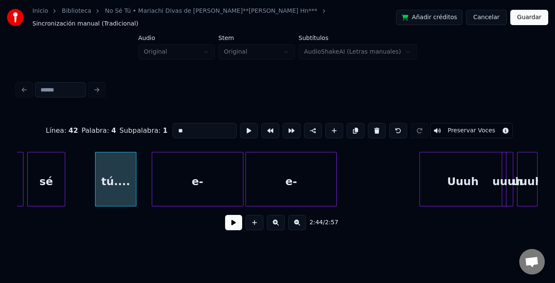
click at [136, 196] on div at bounding box center [134, 180] width 3 height 54
click at [97, 190] on div "tú...." at bounding box center [105, 182] width 49 height 58
click at [56, 190] on div "sé" at bounding box center [46, 182] width 37 height 58
type input "**"
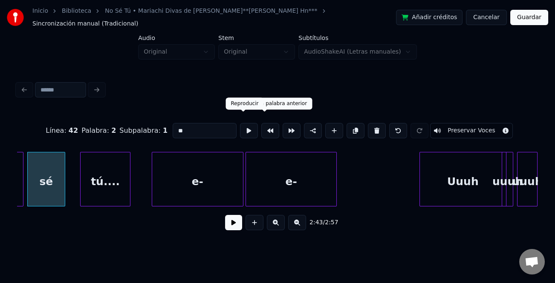
click at [251, 124] on button at bounding box center [249, 130] width 18 height 15
click at [250, 123] on button at bounding box center [249, 130] width 18 height 15
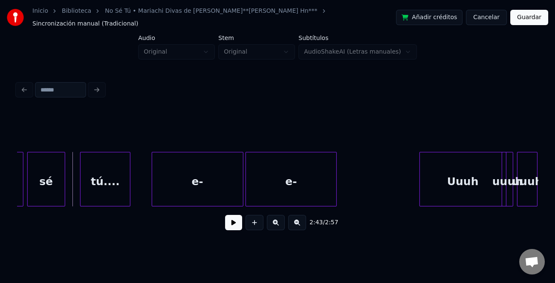
click at [81, 163] on div at bounding box center [82, 180] width 3 height 54
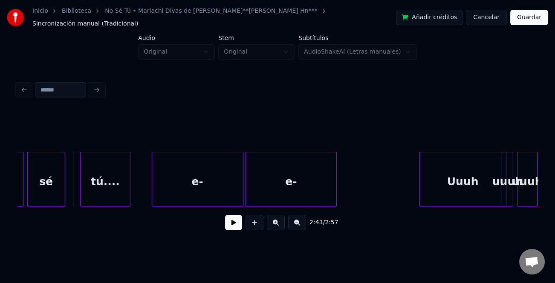
click at [242, 226] on div "2:43 / 2:57" at bounding box center [277, 222] width 507 height 19
click at [235, 222] on button at bounding box center [233, 222] width 17 height 15
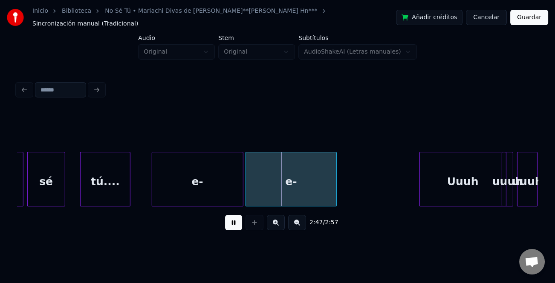
click at [236, 222] on button at bounding box center [233, 222] width 17 height 15
click at [140, 185] on div at bounding box center [141, 180] width 3 height 54
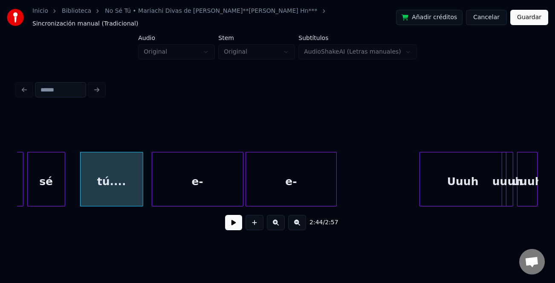
click at [181, 182] on div "e-" at bounding box center [197, 182] width 91 height 58
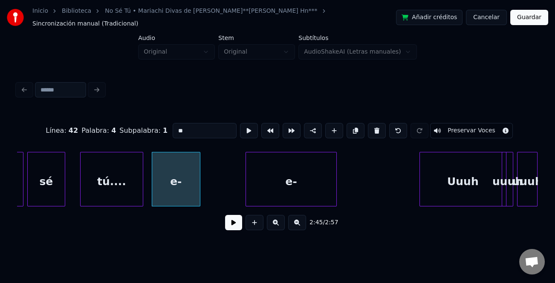
click at [197, 189] on div at bounding box center [198, 180] width 3 height 54
click at [186, 189] on div "e-" at bounding box center [173, 182] width 43 height 58
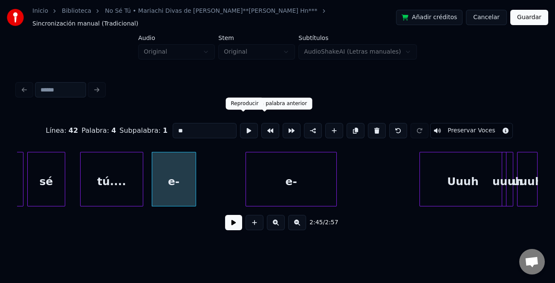
click at [204, 123] on input "**" at bounding box center [205, 130] width 64 height 15
type input "*"
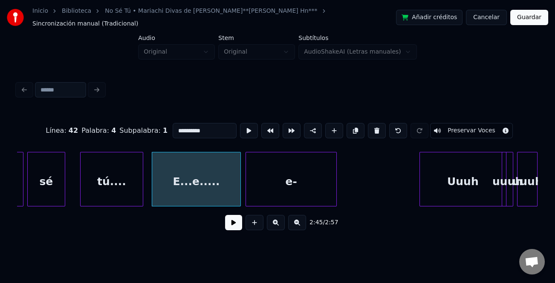
click at [240, 194] on div at bounding box center [239, 180] width 3 height 54
click at [267, 192] on div "e-" at bounding box center [291, 182] width 90 height 58
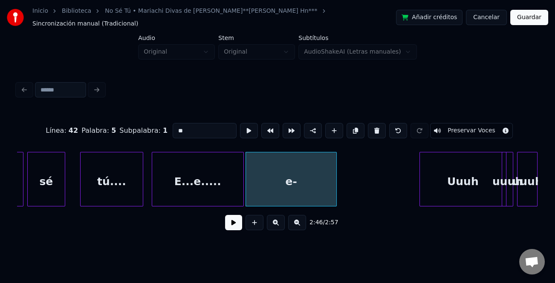
click at [203, 125] on input "**" at bounding box center [205, 130] width 64 height 15
click at [115, 185] on div "tú...." at bounding box center [112, 182] width 62 height 58
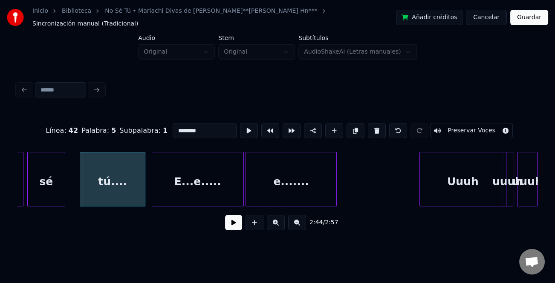
click at [80, 190] on div at bounding box center [81, 180] width 3 height 54
click at [93, 188] on div "tú...." at bounding box center [113, 182] width 66 height 58
type input "******"
click at [239, 224] on button at bounding box center [233, 222] width 17 height 15
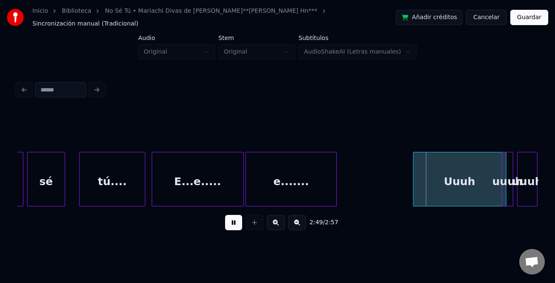
click at [413, 193] on div at bounding box center [414, 180] width 3 height 54
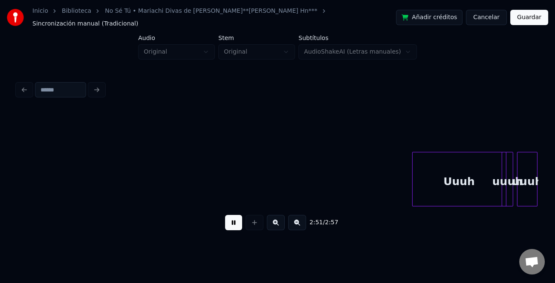
scroll to position [0, 10833]
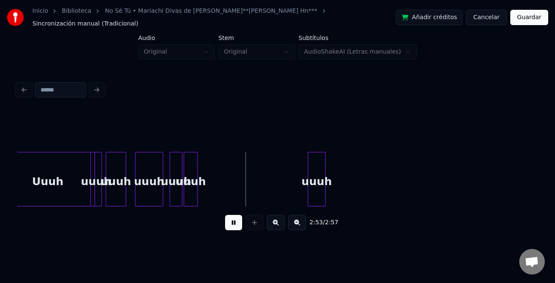
click at [233, 220] on button at bounding box center [233, 222] width 17 height 15
click at [151, 187] on div "uuuh" at bounding box center [148, 182] width 27 height 58
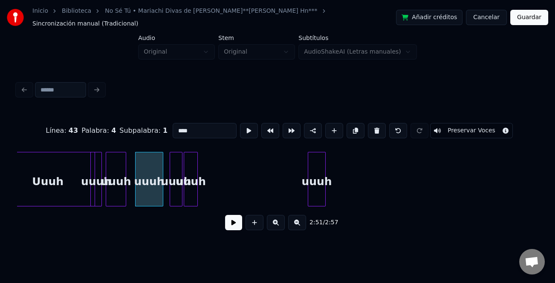
click at [184, 188] on div "uuuh" at bounding box center [191, 179] width 14 height 55
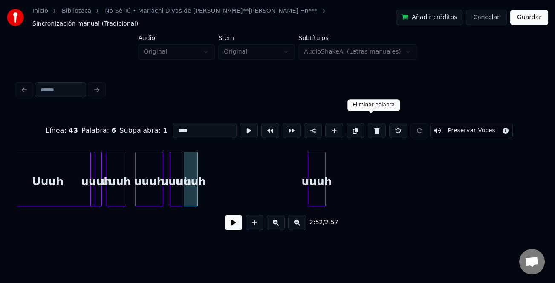
click at [373, 124] on button at bounding box center [377, 130] width 18 height 15
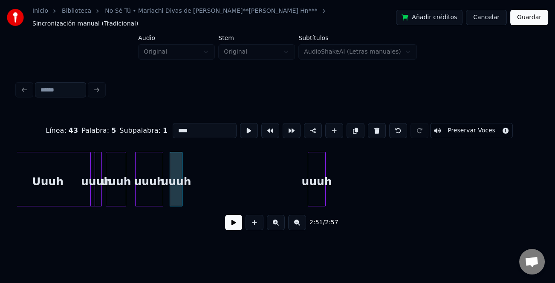
click at [182, 174] on div "uuuh" at bounding box center [176, 182] width 12 height 58
click at [377, 123] on button at bounding box center [377, 130] width 18 height 15
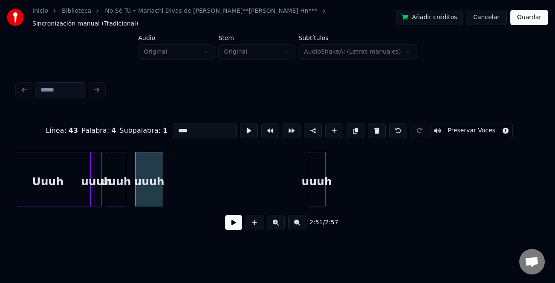
drag, startPoint x: 376, startPoint y: 126, endPoint x: 341, endPoint y: 143, distance: 39.1
click at [366, 130] on div at bounding box center [376, 130] width 21 height 15
click at [314, 163] on div "uuuh" at bounding box center [316, 182] width 17 height 58
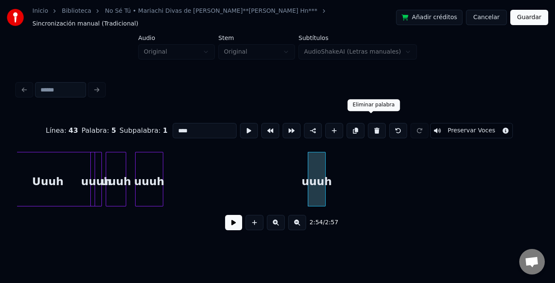
click at [376, 126] on button at bounding box center [377, 130] width 18 height 15
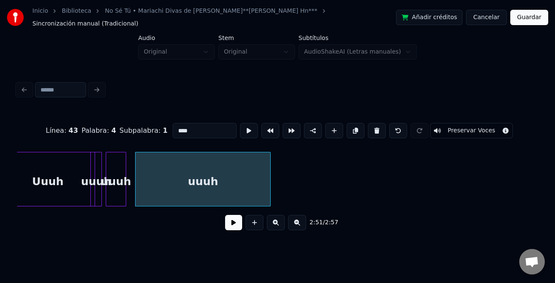
click at [270, 197] on div at bounding box center [269, 180] width 3 height 54
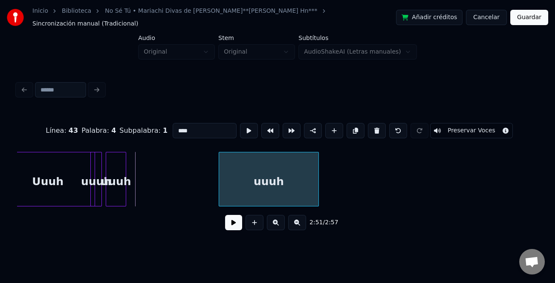
click at [221, 195] on div at bounding box center [220, 180] width 3 height 54
click at [167, 198] on div at bounding box center [166, 180] width 3 height 54
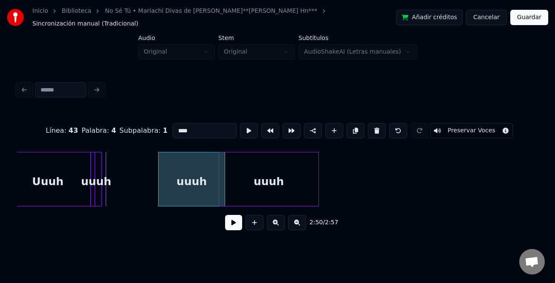
click at [195, 200] on div "Uuuh uuuh uuuh uuuh" at bounding box center [277, 179] width 521 height 55
click at [126, 191] on div at bounding box center [124, 180] width 3 height 54
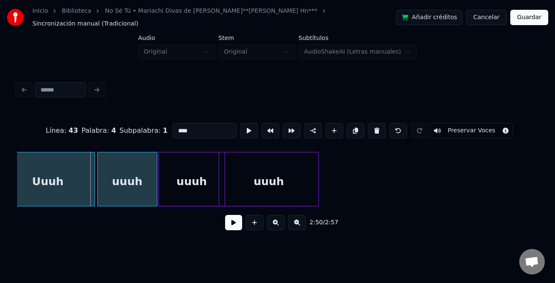
click at [128, 182] on div "uuuh" at bounding box center [127, 182] width 59 height 58
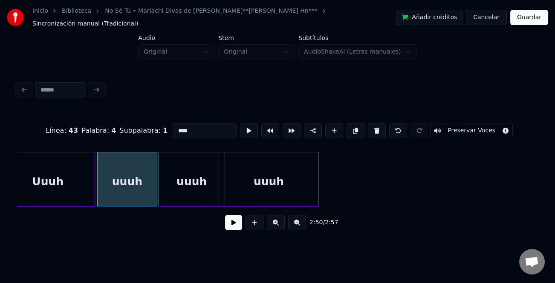
click at [83, 179] on div "Uuuh" at bounding box center [47, 182] width 93 height 58
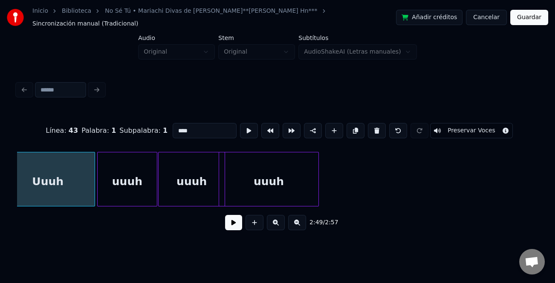
type input "****"
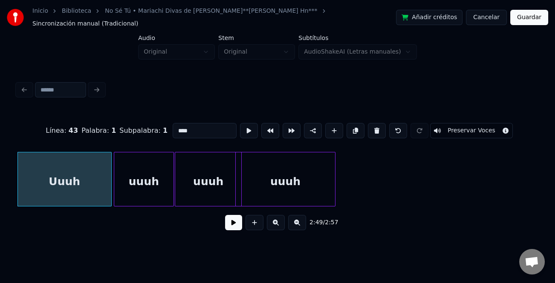
click at [233, 225] on button at bounding box center [233, 222] width 17 height 15
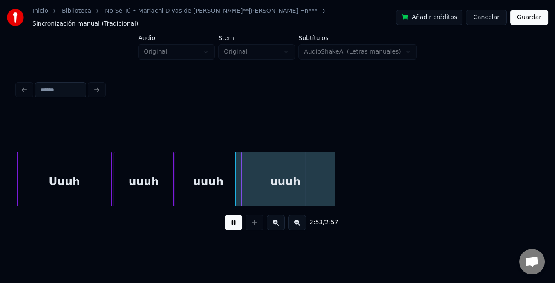
click at [234, 222] on button at bounding box center [233, 222] width 17 height 15
click at [284, 173] on div "uuuh" at bounding box center [285, 182] width 99 height 58
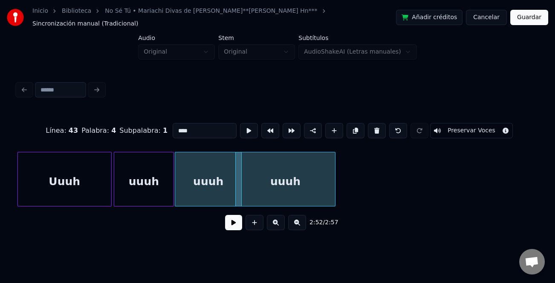
drag, startPoint x: 218, startPoint y: 135, endPoint x: 213, endPoint y: 125, distance: 11.6
click at [218, 135] on div "Línea : 43 Palabra : 4 Subpalabra : 1 **** Preservar Voces" at bounding box center [277, 130] width 521 height 43
click at [212, 124] on input "****" at bounding box center [205, 130] width 64 height 15
type input "*"
type input "**********"
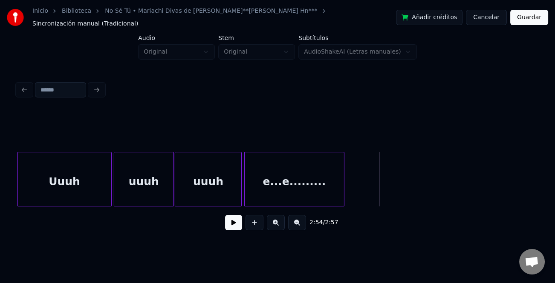
click at [281, 185] on div "e...e........." at bounding box center [294, 182] width 99 height 58
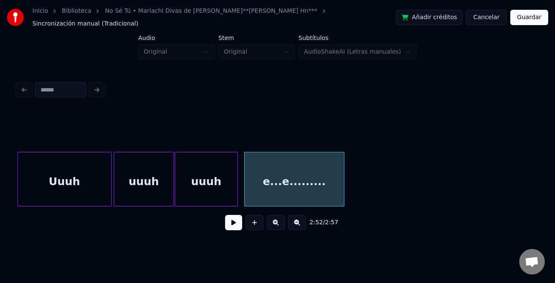
click at [235, 188] on div at bounding box center [236, 180] width 3 height 54
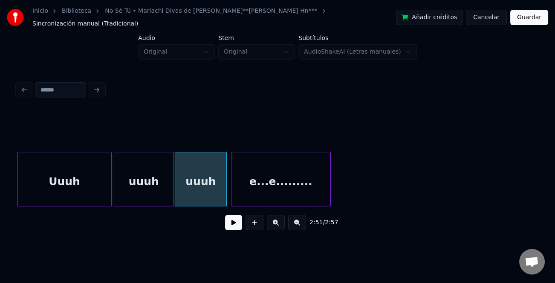
click at [253, 193] on div "e...e........." at bounding box center [280, 182] width 99 height 58
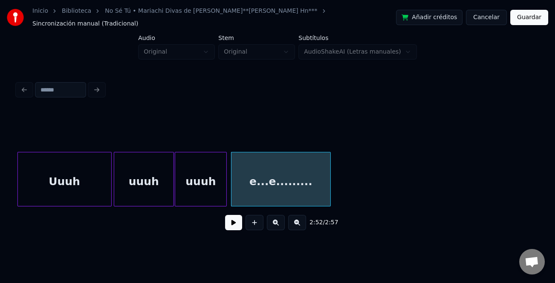
scroll to position [0, 10360]
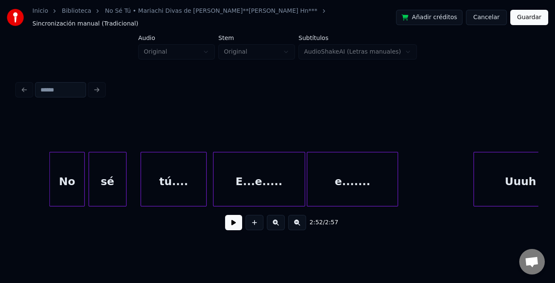
drag, startPoint x: 445, startPoint y: 182, endPoint x: 474, endPoint y: 186, distance: 29.7
click at [241, 224] on button at bounding box center [233, 222] width 17 height 15
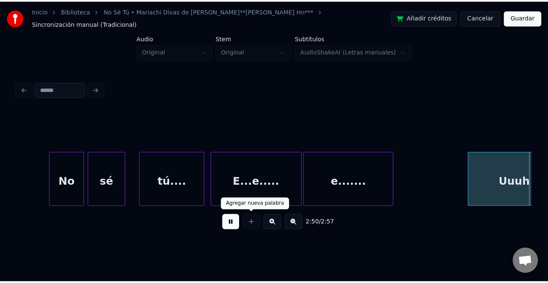
scroll to position [0, 10833]
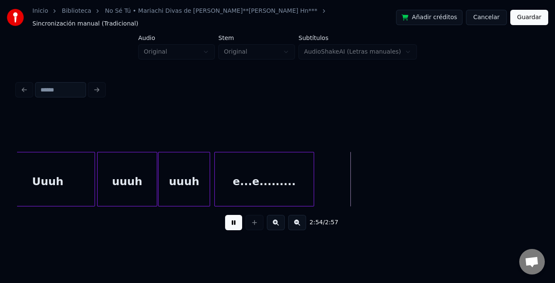
click at [527, 13] on button "Guardar" at bounding box center [529, 17] width 38 height 15
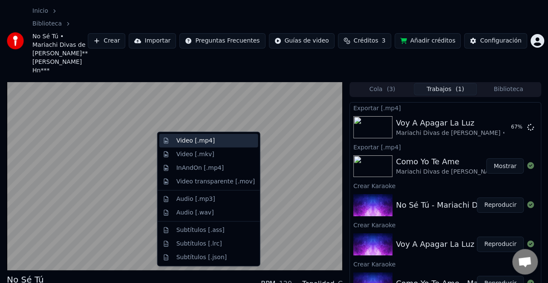
click at [228, 142] on div "Video [.mp4]" at bounding box center [215, 141] width 78 height 9
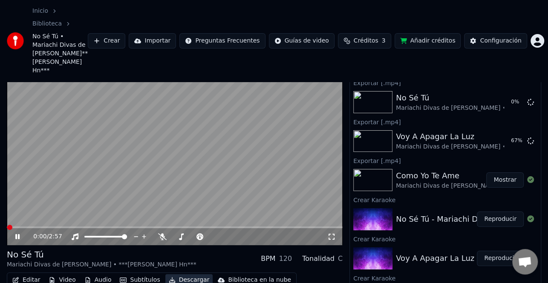
scroll to position [32, 0]
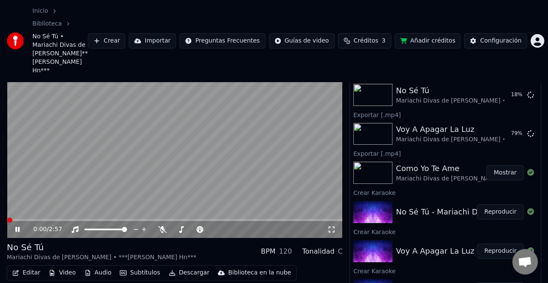
click at [17, 227] on icon at bounding box center [17, 229] width 4 height 5
click at [501, 87] on button "Mostrar" at bounding box center [504, 94] width 37 height 15
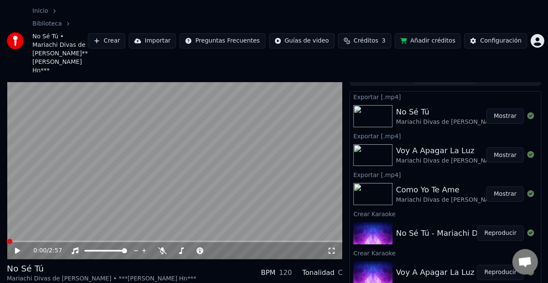
scroll to position [0, 0]
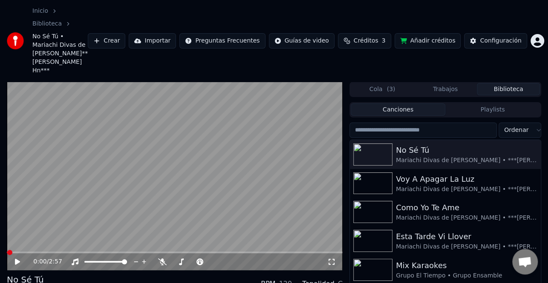
click at [511, 83] on button "Biblioteca" at bounding box center [508, 89] width 63 height 12
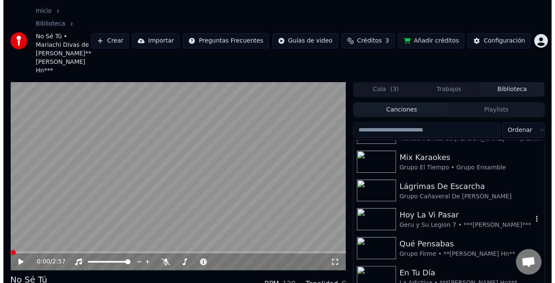
scroll to position [85, 0]
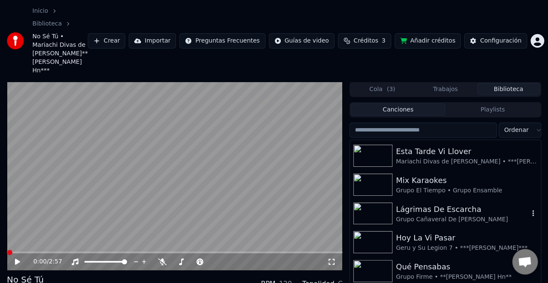
click at [370, 203] on img at bounding box center [372, 214] width 39 height 22
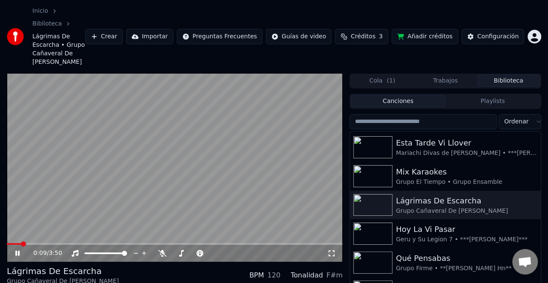
click at [25, 250] on icon at bounding box center [24, 253] width 20 height 7
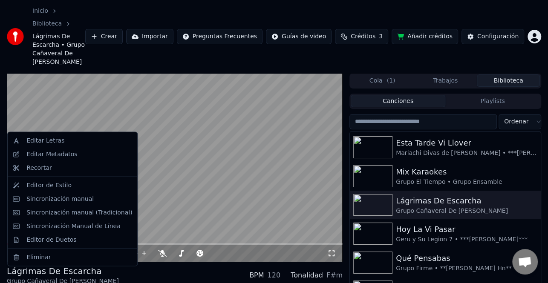
click at [62, 155] on div "Editar Metadatos" at bounding box center [51, 154] width 51 height 9
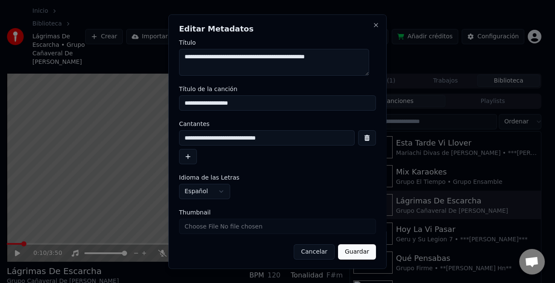
click at [184, 153] on button "button" at bounding box center [188, 156] width 18 height 15
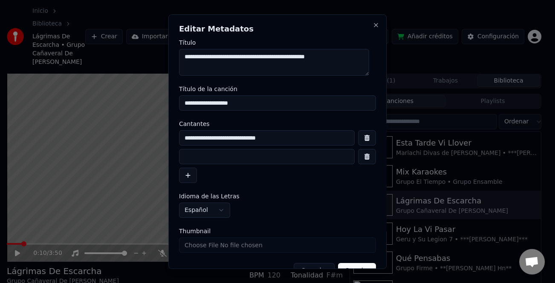
click at [194, 155] on input at bounding box center [267, 156] width 176 height 15
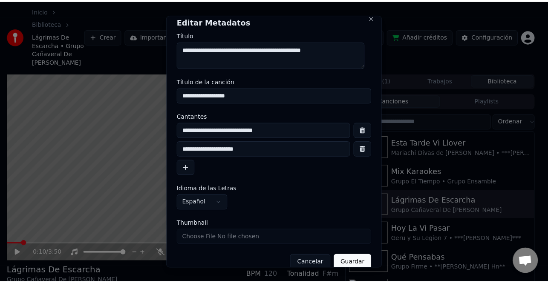
scroll to position [20, 0]
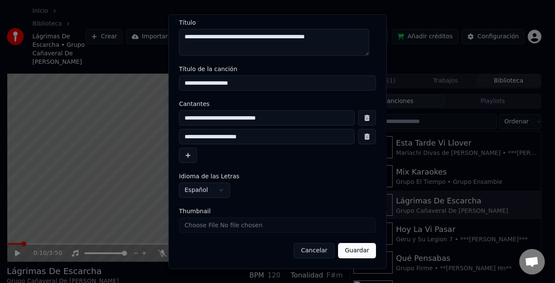
type input "**********"
click at [356, 255] on button "Guardar" at bounding box center [357, 250] width 38 height 15
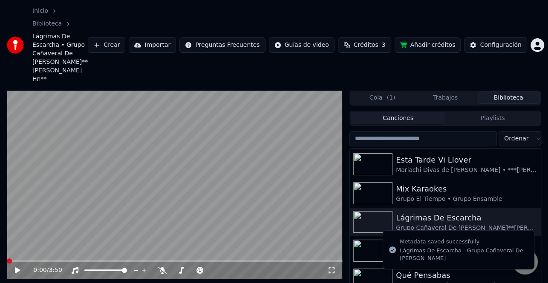
click at [17, 266] on div "0:00 / 3:50" at bounding box center [174, 270] width 329 height 9
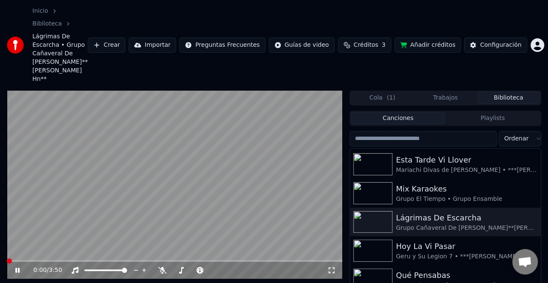
click at [7, 259] on span at bounding box center [9, 261] width 5 height 5
click at [10, 260] on span at bounding box center [9, 261] width 4 height 2
click at [7, 259] on span at bounding box center [9, 261] width 5 height 5
click at [16, 268] on icon at bounding box center [17, 270] width 4 height 5
click at [16, 268] on icon at bounding box center [17, 271] width 5 height 6
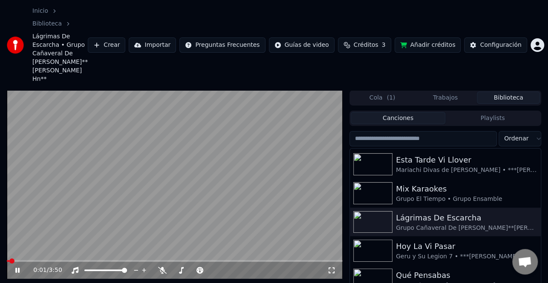
click at [16, 268] on icon at bounding box center [17, 270] width 4 height 5
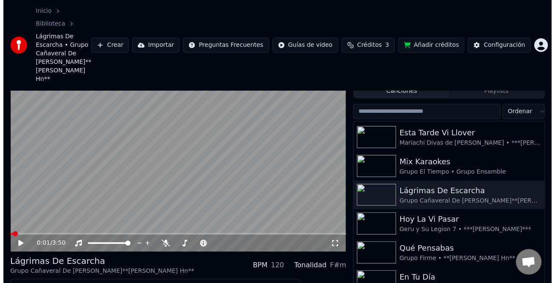
scroll to position [43, 0]
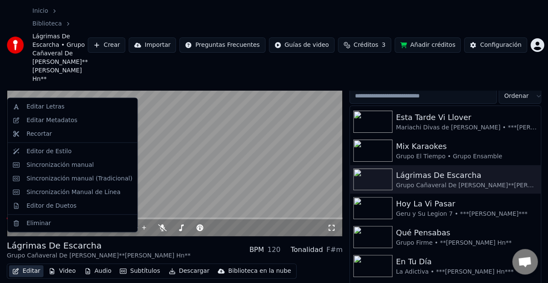
click at [24, 265] on button "Editar" at bounding box center [26, 271] width 35 height 12
click at [72, 120] on div "Editar Metadatos" at bounding box center [79, 120] width 106 height 9
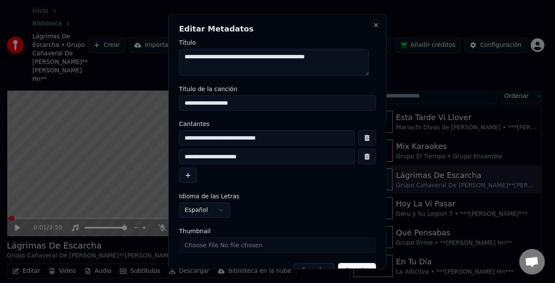
click at [179, 157] on input "**********" at bounding box center [267, 156] width 176 height 15
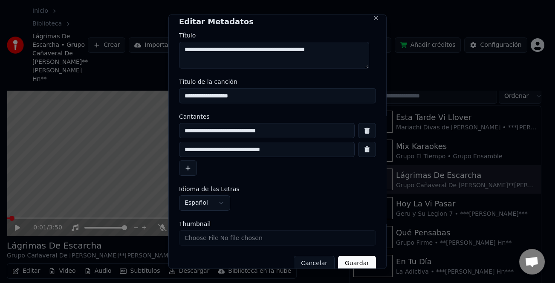
scroll to position [20, 0]
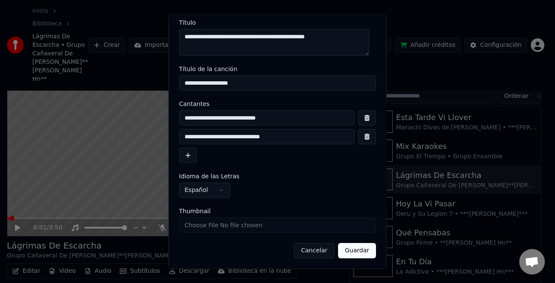
type input "**********"
click at [346, 253] on button "Guardar" at bounding box center [357, 250] width 38 height 15
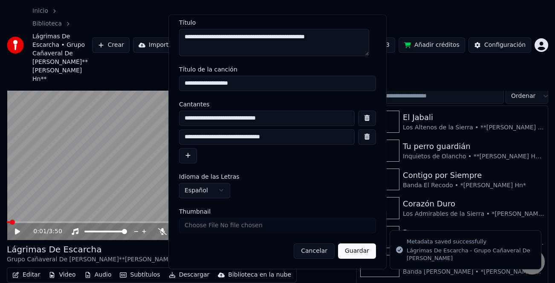
scroll to position [39, 0]
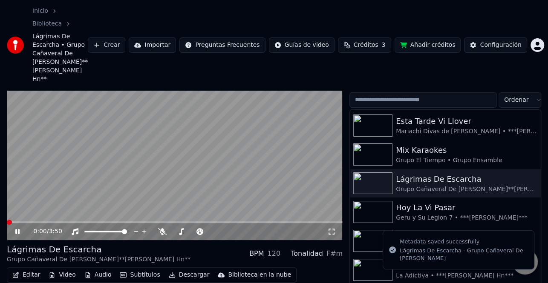
click at [14, 228] on icon at bounding box center [24, 231] width 20 height 7
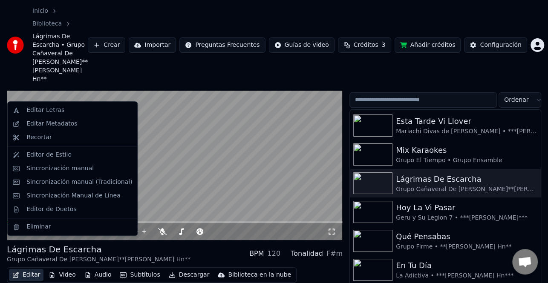
click at [23, 269] on button "Editar" at bounding box center [26, 275] width 35 height 12
click at [56, 123] on div "Editar Metadatos" at bounding box center [51, 124] width 51 height 9
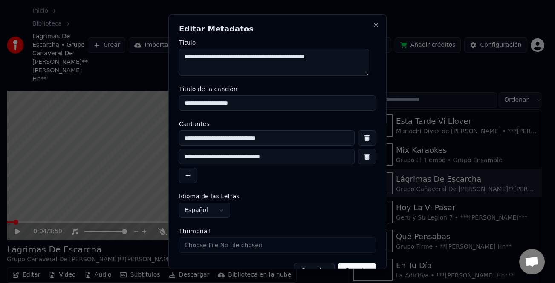
click at [202, 155] on input "**********" at bounding box center [267, 156] width 176 height 15
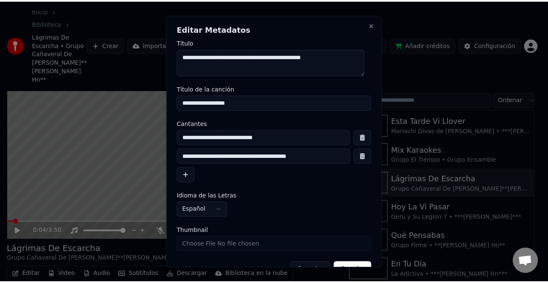
scroll to position [20, 0]
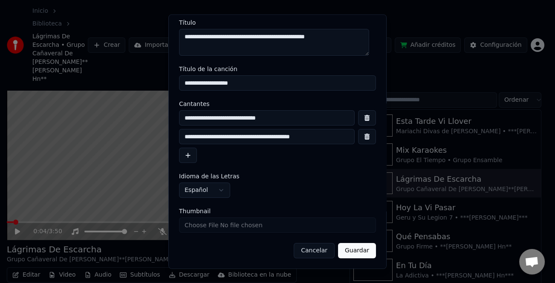
type input "**********"
click at [352, 249] on button "Guardar" at bounding box center [357, 250] width 38 height 15
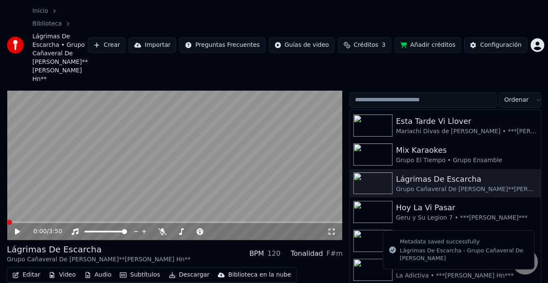
click at [17, 229] on icon at bounding box center [17, 232] width 5 height 6
drag, startPoint x: 11, startPoint y: 191, endPoint x: 4, endPoint y: 191, distance: 6.8
click at [4, 191] on div "0:05 / 3:50 Lágrimas De Escarcha Grupo Cañaveral De [PERSON_NAME] • ***[PERSON_…" at bounding box center [274, 187] width 548 height 271
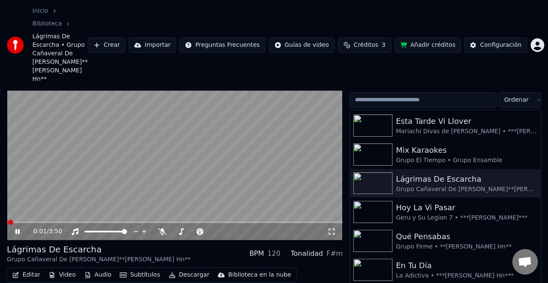
click at [8, 222] on span at bounding box center [7, 223] width 1 height 2
click at [14, 228] on icon at bounding box center [24, 231] width 20 height 7
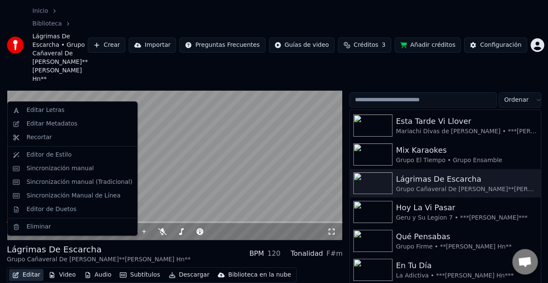
click at [39, 269] on button "Editar" at bounding box center [26, 275] width 35 height 12
click at [99, 187] on div "Sincronización manual (Tradicional)" at bounding box center [72, 183] width 126 height 14
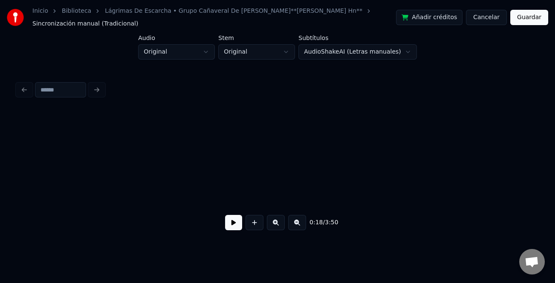
scroll to position [0, 1179]
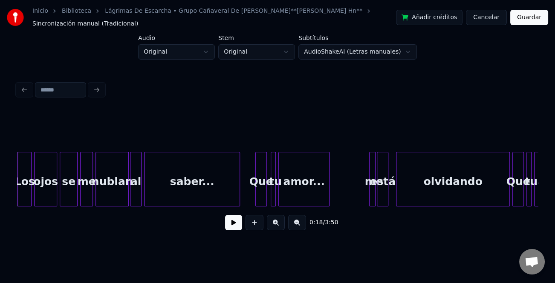
click at [239, 223] on button at bounding box center [233, 222] width 17 height 15
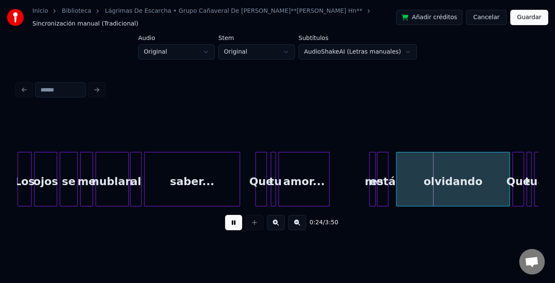
click at [282, 220] on button at bounding box center [276, 222] width 18 height 15
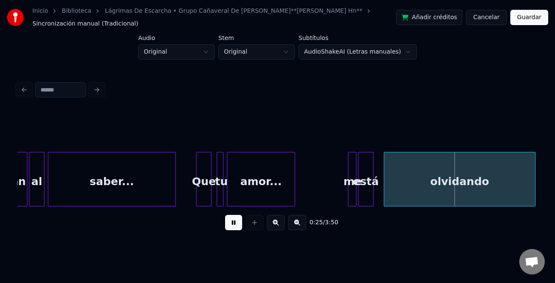
click at [273, 228] on button at bounding box center [276, 222] width 18 height 15
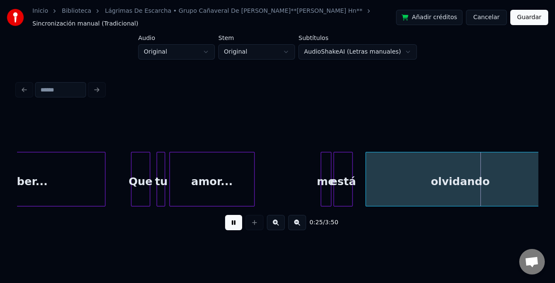
click at [273, 228] on button at bounding box center [276, 222] width 18 height 15
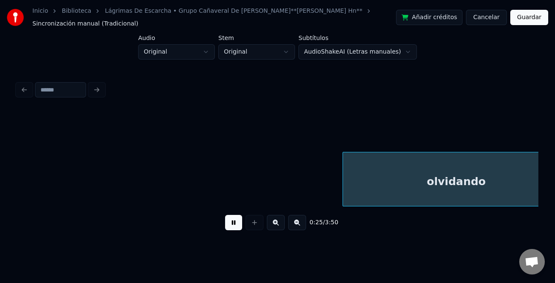
scroll to position [0, 3313]
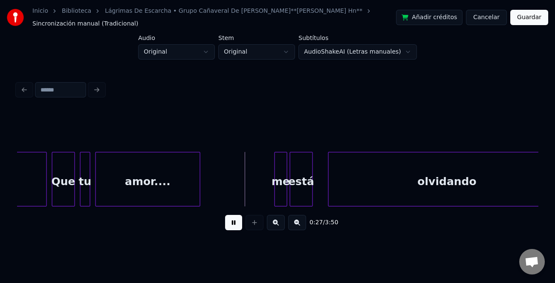
click at [275, 227] on button at bounding box center [276, 222] width 18 height 15
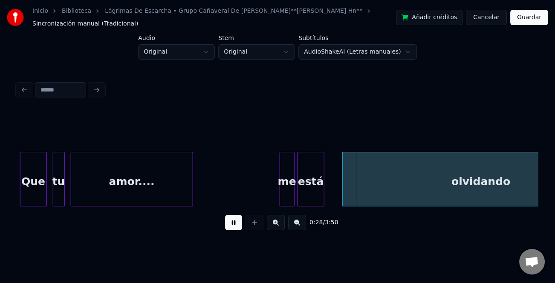
click at [229, 222] on button at bounding box center [233, 222] width 17 height 15
click at [286, 193] on div "me" at bounding box center [287, 182] width 14 height 58
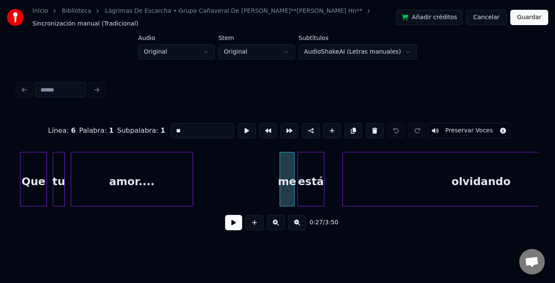
click at [176, 127] on input "**" at bounding box center [202, 130] width 64 height 15
type input "**"
click at [235, 225] on button at bounding box center [233, 222] width 17 height 15
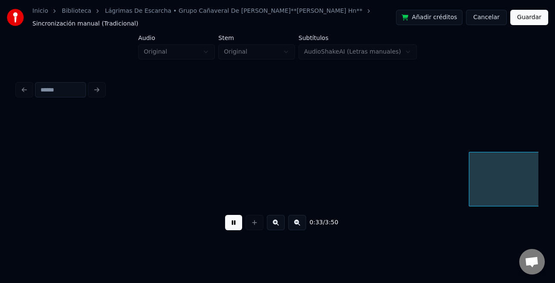
scroll to position [0, 4946]
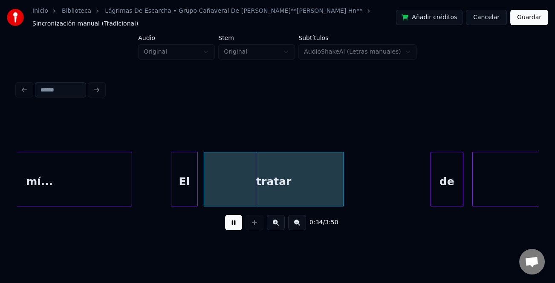
click at [235, 225] on button at bounding box center [233, 222] width 17 height 15
click at [259, 187] on div "tratar" at bounding box center [273, 182] width 139 height 58
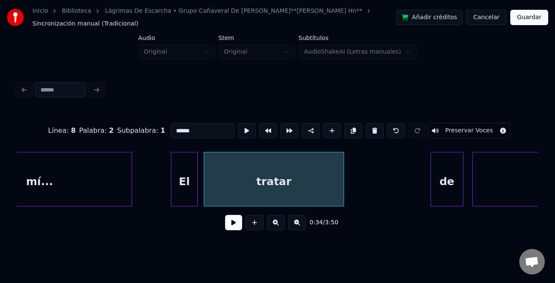
click at [205, 128] on input "******" at bounding box center [202, 130] width 64 height 15
type input "**********"
click at [230, 224] on button at bounding box center [233, 222] width 17 height 15
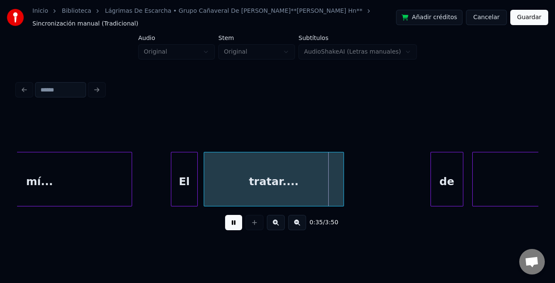
click at [171, 196] on div at bounding box center [172, 180] width 3 height 54
click at [226, 220] on button at bounding box center [233, 222] width 17 height 15
click at [444, 195] on div "de" at bounding box center [447, 182] width 32 height 58
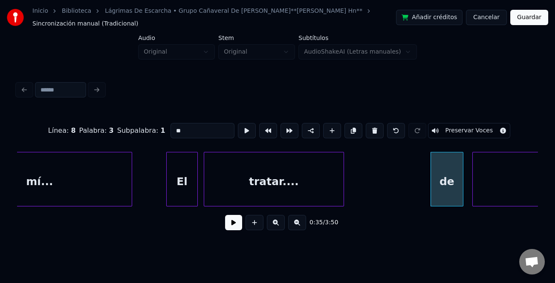
click at [172, 124] on input "**" at bounding box center [202, 130] width 64 height 15
click at [173, 127] on input "**" at bounding box center [202, 130] width 64 height 15
type input "*"
type input "**"
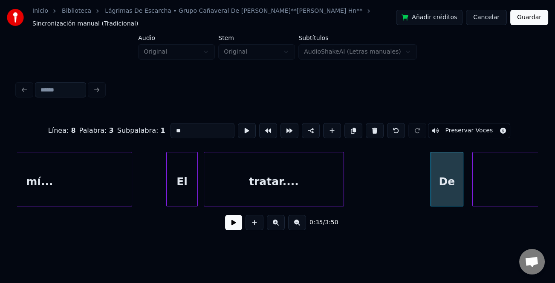
click at [233, 222] on button at bounding box center [233, 222] width 17 height 15
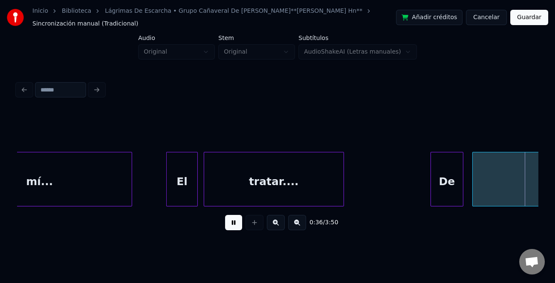
scroll to position [0, 5467]
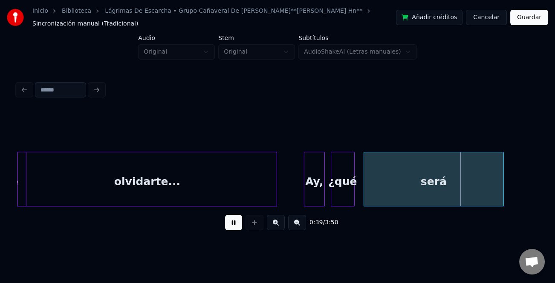
click at [191, 193] on div "olvidarte..." at bounding box center [146, 179] width 259 height 55
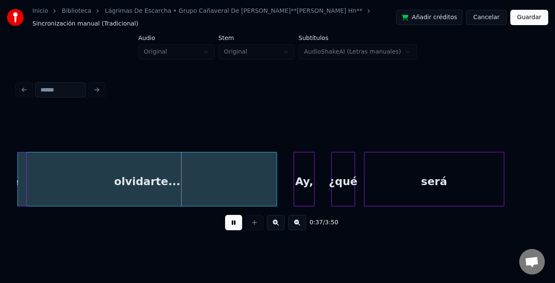
click at [300, 194] on div "Ay," at bounding box center [304, 182] width 20 height 58
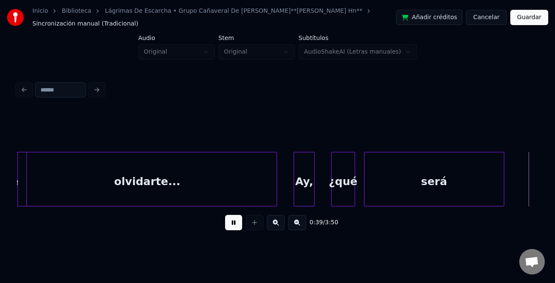
scroll to position [0, 5902]
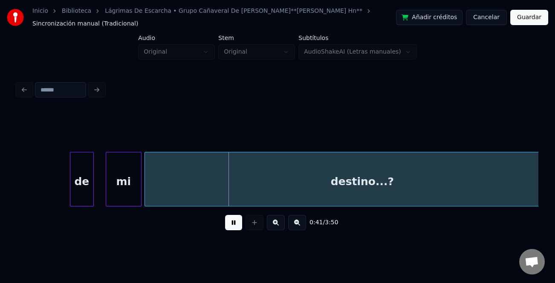
click at [236, 224] on button at bounding box center [233, 222] width 17 height 15
click at [84, 187] on div "de" at bounding box center [81, 182] width 23 height 58
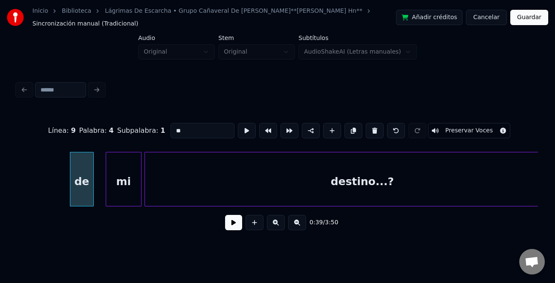
click at [172, 127] on input "**" at bounding box center [202, 130] width 64 height 15
type input "**"
click at [239, 223] on button at bounding box center [233, 222] width 17 height 15
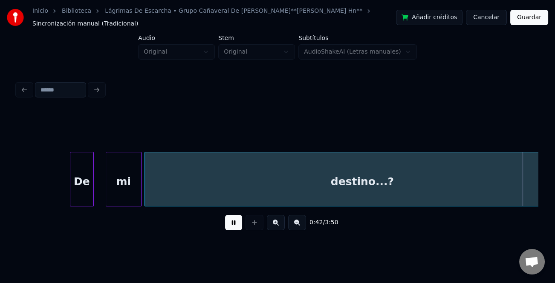
scroll to position [0, 6424]
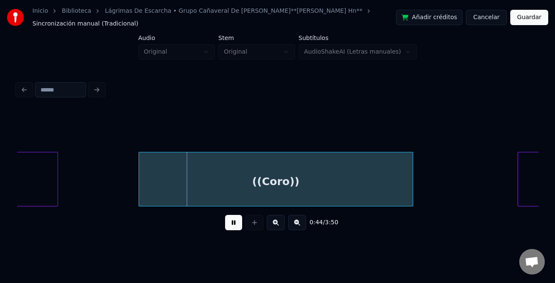
click at [239, 223] on button at bounding box center [233, 222] width 17 height 15
click at [30, 180] on div at bounding box center [31, 180] width 3 height 54
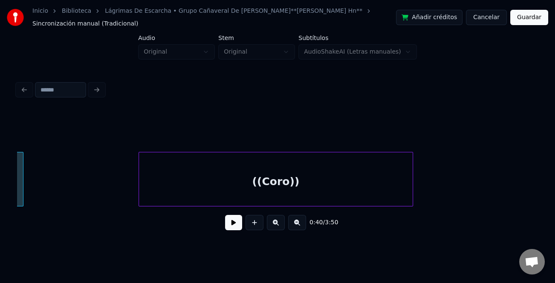
scroll to position [0, 6029]
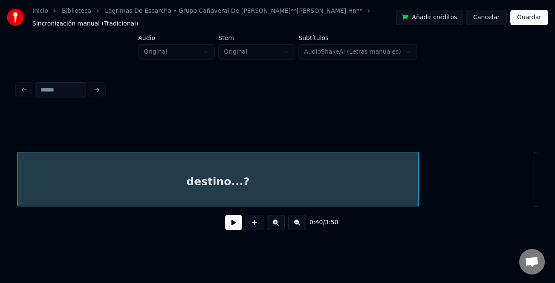
click at [175, 189] on div "destino...?" at bounding box center [218, 182] width 400 height 58
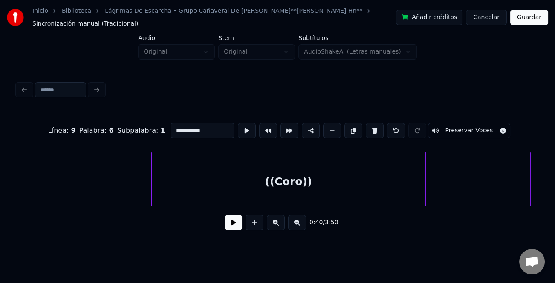
scroll to position [0, 6522]
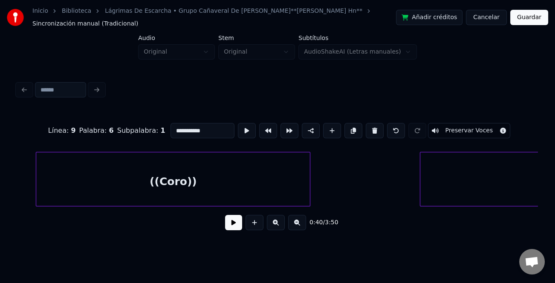
click at [36, 190] on div "((Coro))" at bounding box center [173, 179] width 274 height 55
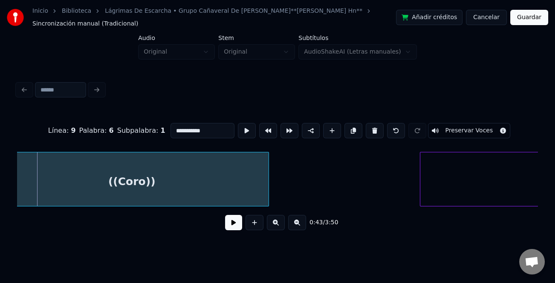
scroll to position [0, 6499]
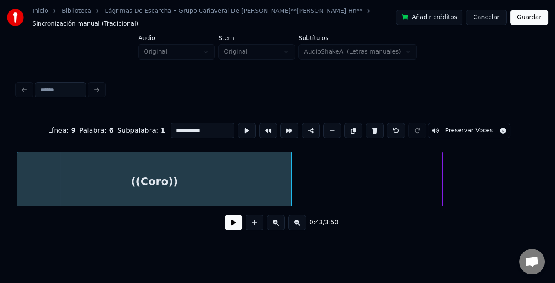
click at [0, 186] on div "**********" at bounding box center [277, 121] width 555 height 243
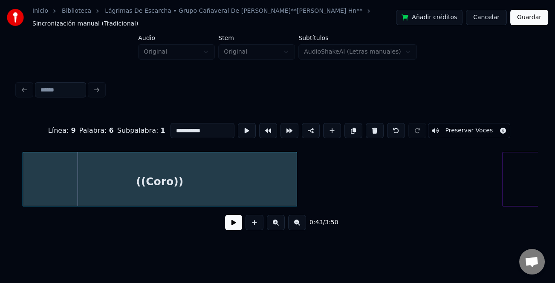
click at [83, 197] on div "((Coro))" at bounding box center [159, 182] width 273 height 58
click at [229, 225] on button at bounding box center [233, 222] width 17 height 15
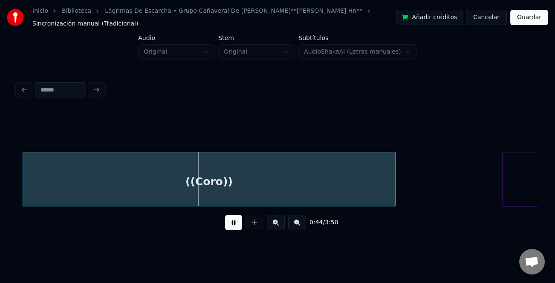
click at [395, 198] on div at bounding box center [393, 180] width 3 height 54
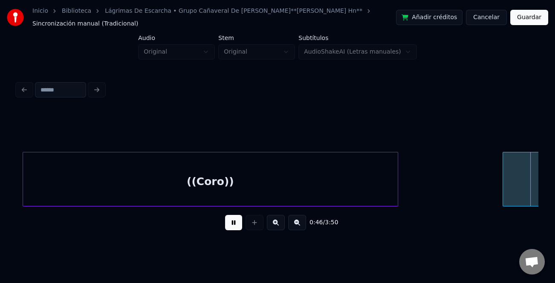
scroll to position [0, 6961]
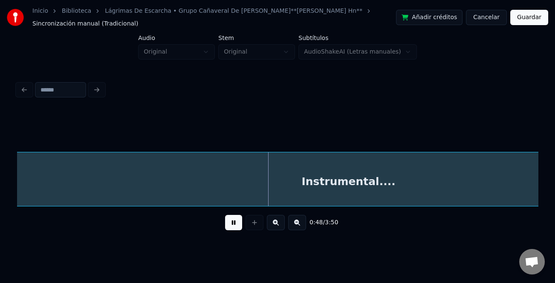
click at [299, 227] on button at bounding box center [297, 222] width 18 height 15
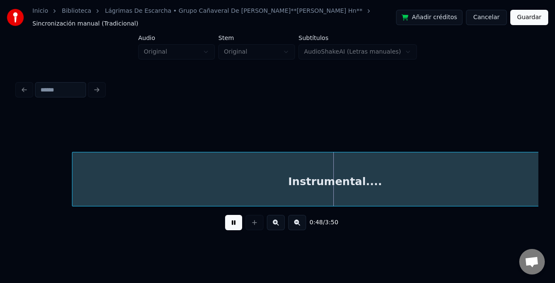
click at [299, 227] on button at bounding box center [297, 222] width 18 height 15
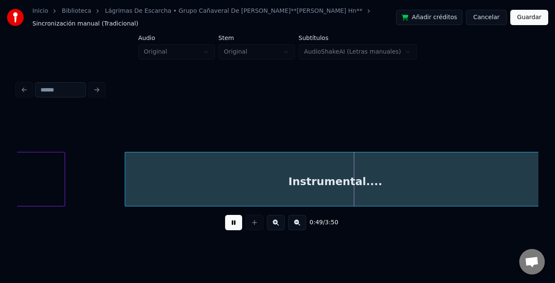
click at [299, 227] on button at bounding box center [297, 222] width 18 height 15
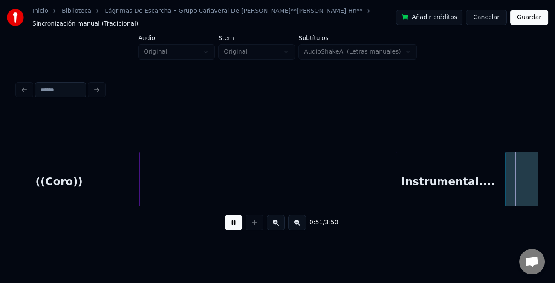
click at [398, 198] on div at bounding box center [397, 180] width 3 height 54
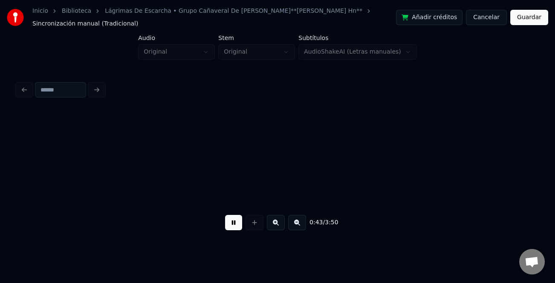
scroll to position [0, 2761]
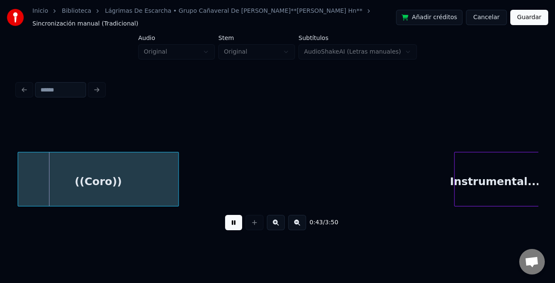
click at [230, 227] on button at bounding box center [233, 222] width 17 height 15
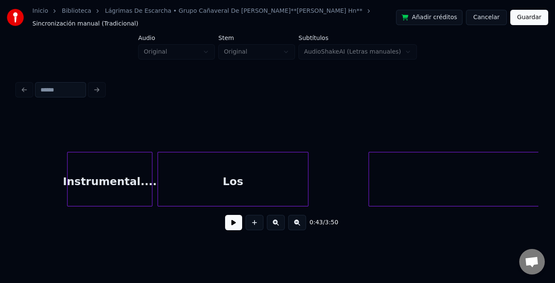
scroll to position [0, 3219]
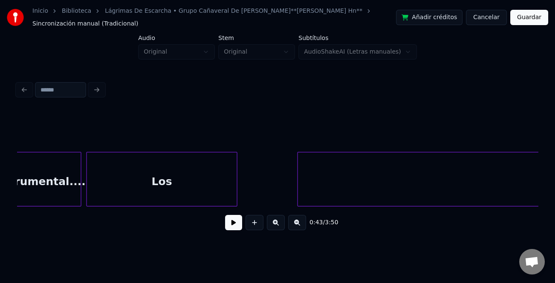
click at [301, 227] on button at bounding box center [297, 222] width 18 height 15
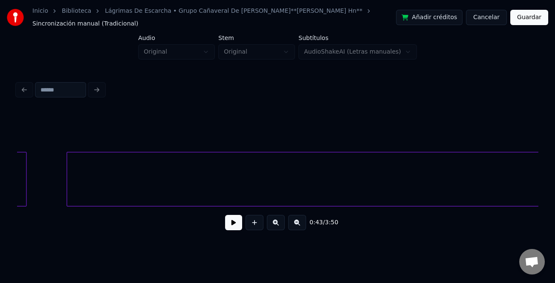
click at [301, 227] on button at bounding box center [297, 222] width 18 height 15
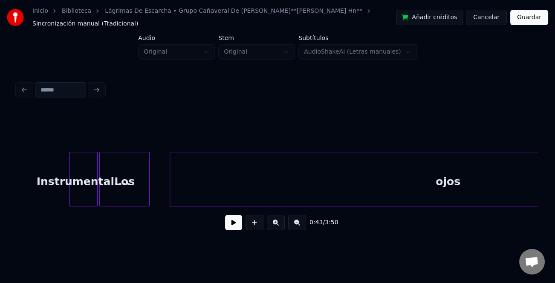
scroll to position [0, 966]
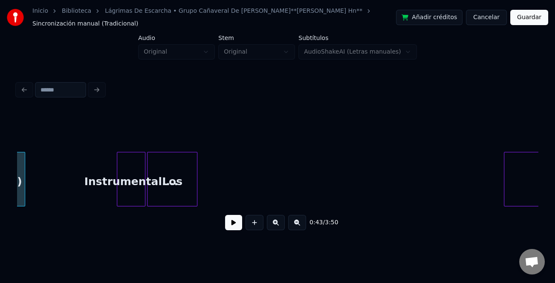
click at [507, 199] on div at bounding box center [505, 180] width 3 height 54
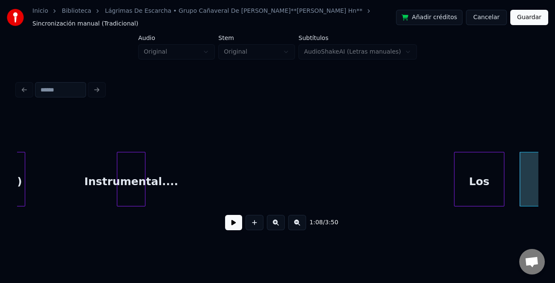
click at [500, 187] on div "Los" at bounding box center [478, 182] width 49 height 58
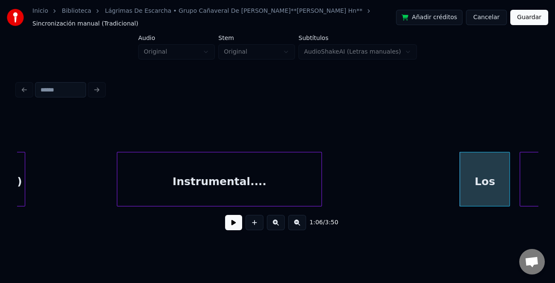
click at [321, 199] on div at bounding box center [320, 180] width 3 height 54
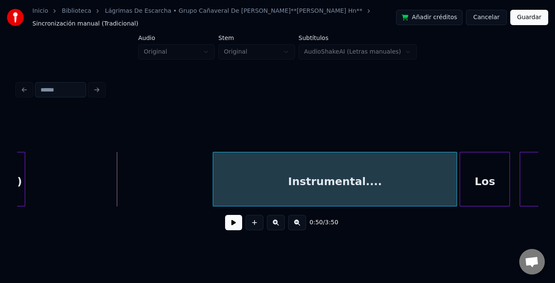
click at [279, 187] on div "Instrumental...." at bounding box center [334, 182] width 243 height 58
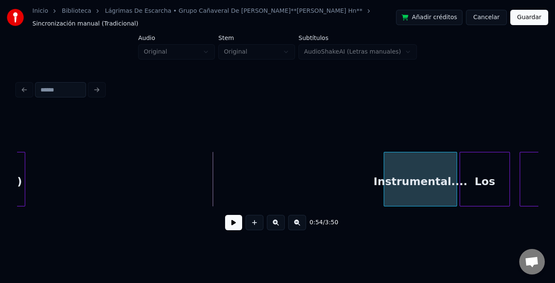
click at [386, 197] on div at bounding box center [385, 180] width 3 height 54
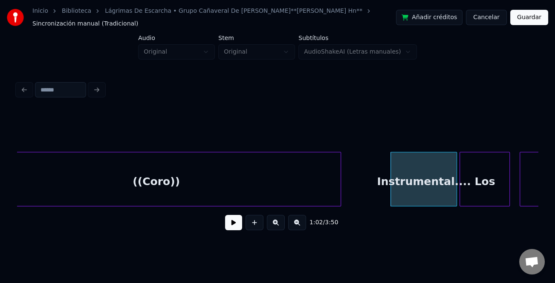
click at [338, 199] on div at bounding box center [339, 180] width 3 height 54
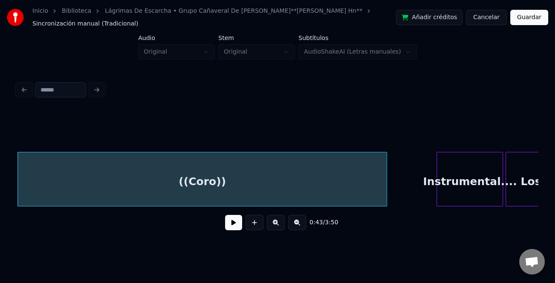
click at [198, 184] on div "((Coro))" at bounding box center [202, 182] width 368 height 58
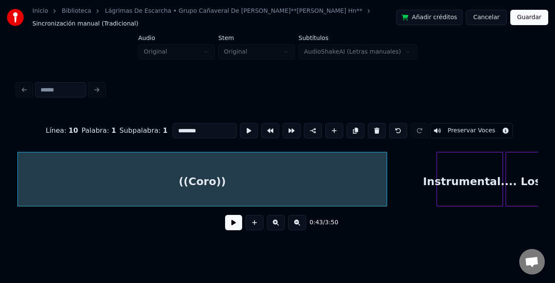
click at [228, 225] on button at bounding box center [233, 222] width 17 height 15
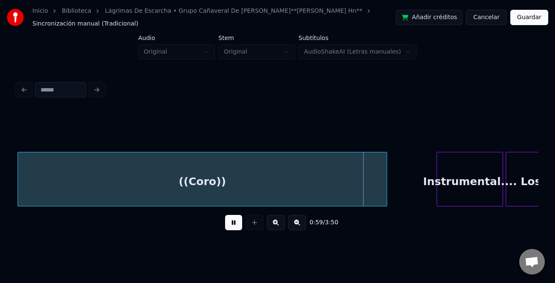
click at [233, 224] on button at bounding box center [233, 222] width 17 height 15
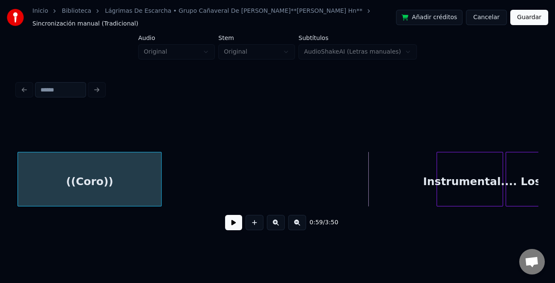
click at [158, 179] on div at bounding box center [159, 180] width 3 height 54
click at [69, 178] on div "((Coro))" at bounding box center [89, 182] width 143 height 58
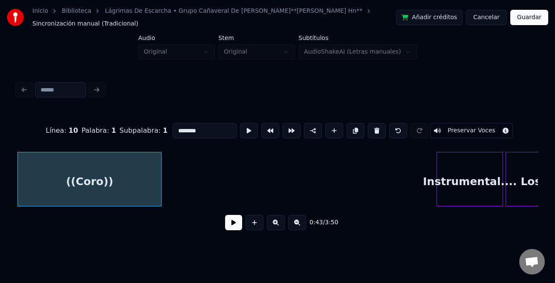
click at [232, 228] on button at bounding box center [233, 222] width 17 height 15
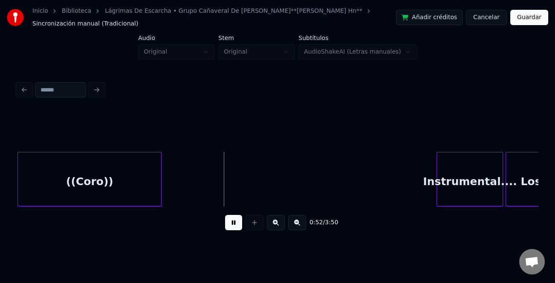
click at [138, 191] on div "((Coro))" at bounding box center [89, 182] width 143 height 58
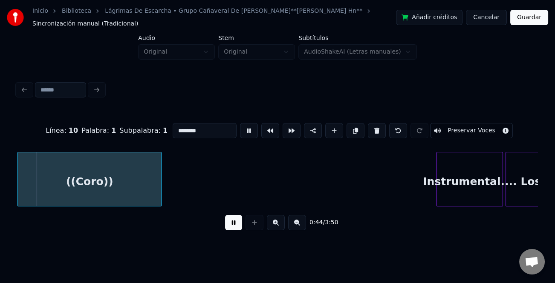
click at [144, 183] on div "((Coro))" at bounding box center [89, 182] width 143 height 58
click at [232, 222] on button at bounding box center [233, 222] width 17 height 15
click at [331, 127] on button at bounding box center [334, 130] width 18 height 15
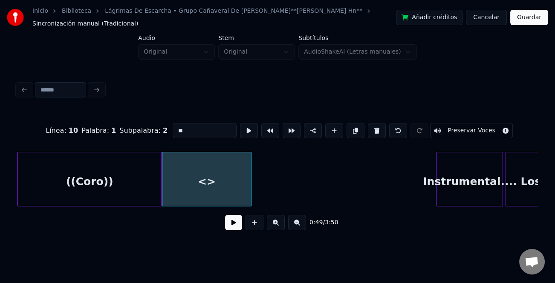
click at [248, 190] on div at bounding box center [249, 180] width 3 height 54
click at [200, 184] on div "<>" at bounding box center [206, 182] width 89 height 58
click at [189, 123] on input "**" at bounding box center [205, 130] width 64 height 15
type input "*"
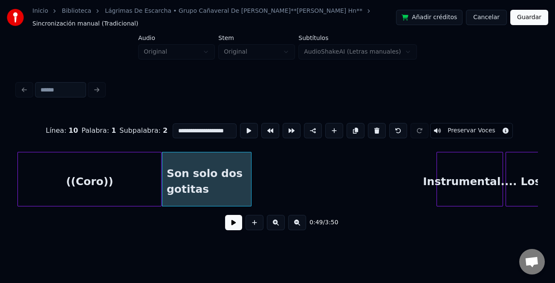
type input "**********"
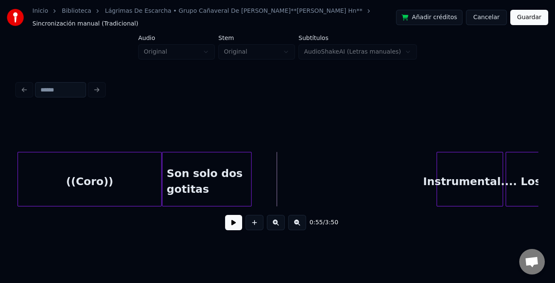
click at [213, 180] on div "Son solo dos gotitas" at bounding box center [206, 182] width 89 height 58
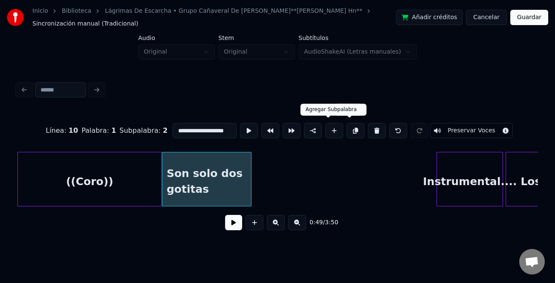
click at [337, 130] on div at bounding box center [333, 130] width 21 height 15
click at [183, 184] on div "Son solo dos gotitas" at bounding box center [206, 182] width 89 height 58
click at [230, 227] on button at bounding box center [233, 222] width 17 height 15
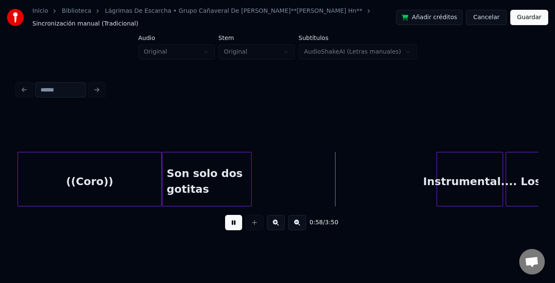
click at [224, 225] on div "0:58 / 3:50" at bounding box center [277, 222] width 507 height 19
click at [219, 190] on div "Son solo dos gotitas" at bounding box center [206, 182] width 89 height 58
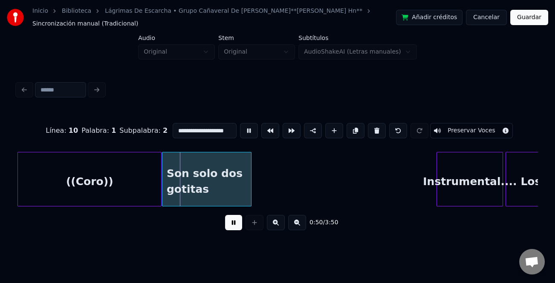
drag, startPoint x: 232, startPoint y: 227, endPoint x: 248, endPoint y: 222, distance: 17.0
click at [241, 224] on button at bounding box center [233, 222] width 17 height 15
click at [376, 129] on button at bounding box center [377, 130] width 18 height 15
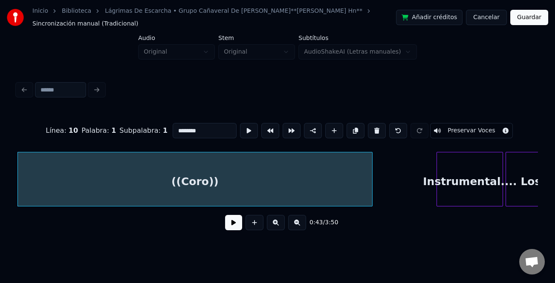
click at [372, 187] on div at bounding box center [370, 180] width 3 height 54
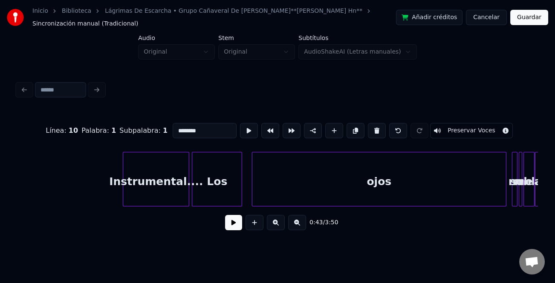
scroll to position [0, 1359]
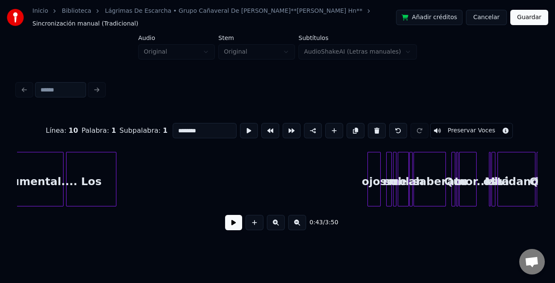
click at [370, 203] on div at bounding box center [369, 180] width 3 height 54
click at [370, 193] on div at bounding box center [370, 180] width 3 height 54
type input "****"
click at [378, 194] on div "ojos" at bounding box center [378, 182] width 11 height 58
click at [376, 195] on div at bounding box center [375, 180] width 3 height 54
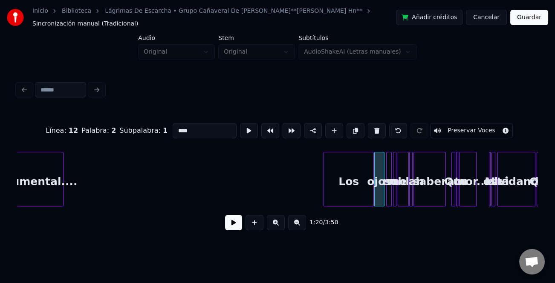
click at [350, 188] on div "Los" at bounding box center [348, 182] width 49 height 58
click at [369, 192] on div at bounding box center [370, 180] width 3 height 54
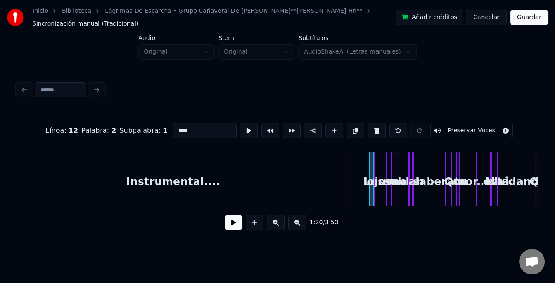
click at [348, 201] on div at bounding box center [347, 180] width 3 height 54
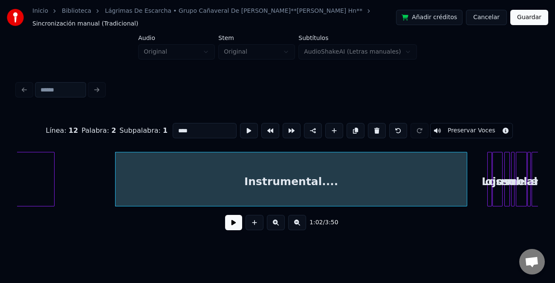
scroll to position [0, 1151]
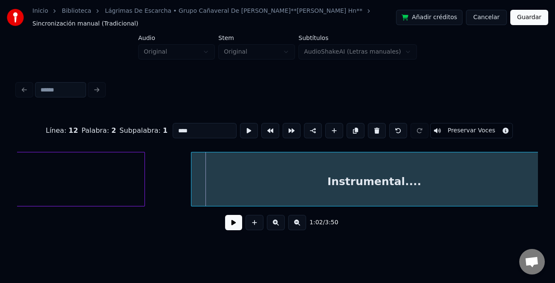
click at [191, 195] on div at bounding box center [192, 180] width 3 height 54
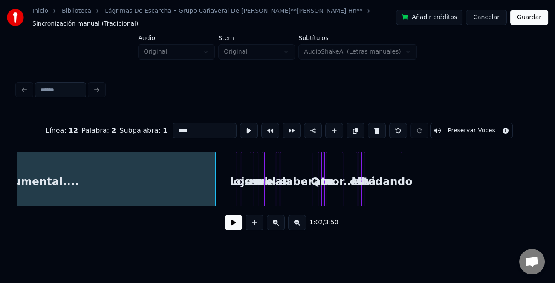
scroll to position [0, 1599]
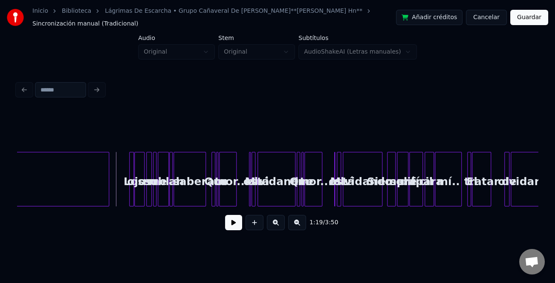
click at [240, 230] on button at bounding box center [233, 222] width 17 height 15
click at [281, 227] on button at bounding box center [276, 222] width 18 height 15
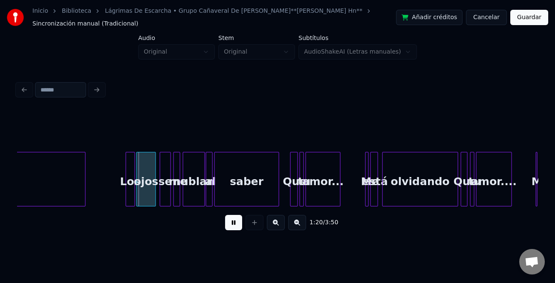
click at [281, 227] on button at bounding box center [276, 222] width 18 height 15
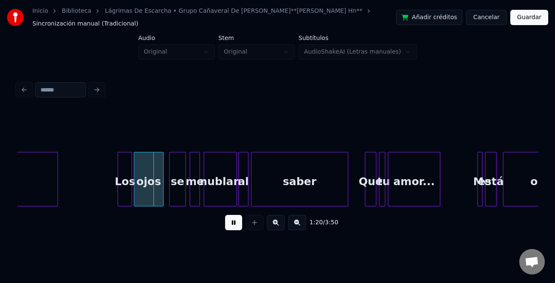
click at [281, 227] on button at bounding box center [276, 222] width 18 height 15
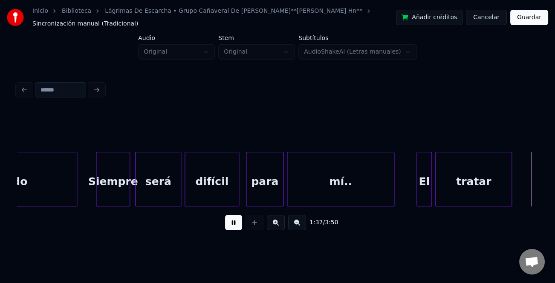
scroll to position [0, 8319]
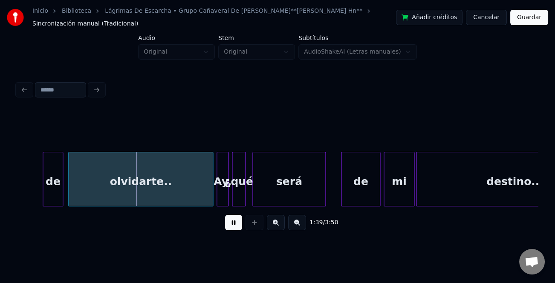
click at [239, 224] on button at bounding box center [233, 222] width 17 height 15
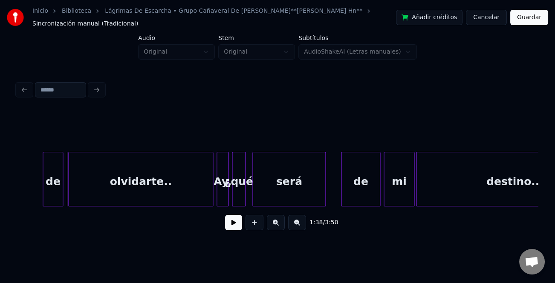
click at [54, 192] on div "de" at bounding box center [53, 182] width 20 height 58
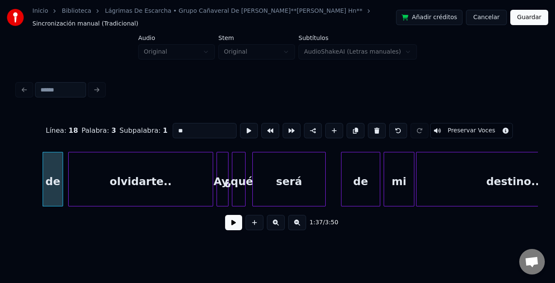
click at [177, 128] on input "**" at bounding box center [205, 130] width 64 height 15
type input "**"
click at [230, 227] on button at bounding box center [233, 222] width 17 height 15
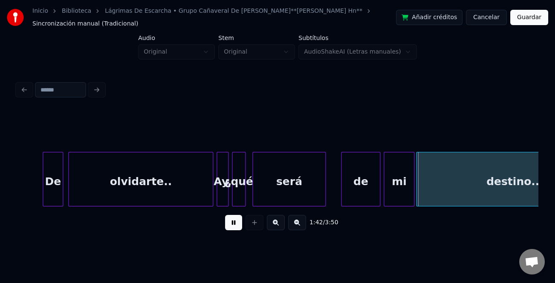
drag, startPoint x: 233, startPoint y: 222, endPoint x: 239, endPoint y: 222, distance: 6.4
click at [237, 222] on button at bounding box center [233, 222] width 17 height 15
click at [361, 180] on div "de" at bounding box center [360, 182] width 38 height 58
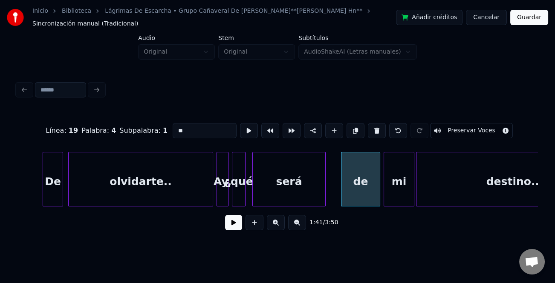
click at [175, 124] on input "**" at bounding box center [205, 130] width 64 height 15
type input "**"
click at [228, 222] on button at bounding box center [233, 222] width 17 height 15
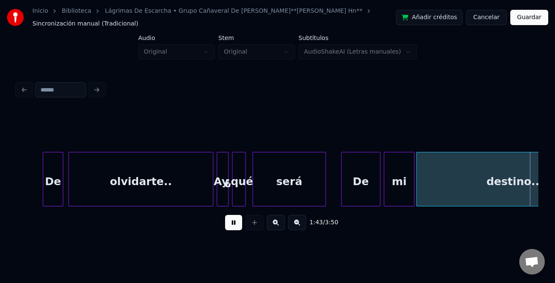
scroll to position [0, 8840]
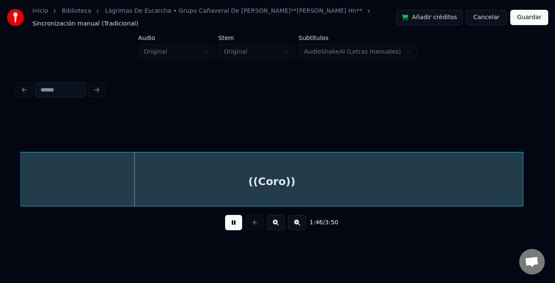
click at [144, 184] on div "((Coro))" at bounding box center [272, 182] width 502 height 58
click at [241, 229] on button at bounding box center [233, 222] width 17 height 15
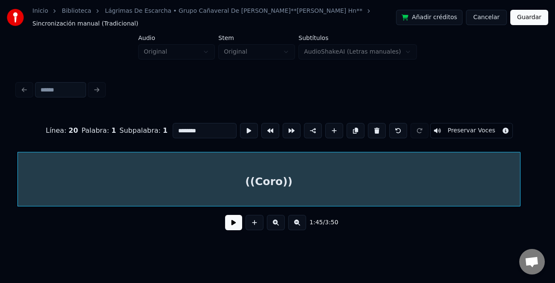
click at [230, 226] on button at bounding box center [233, 222] width 17 height 15
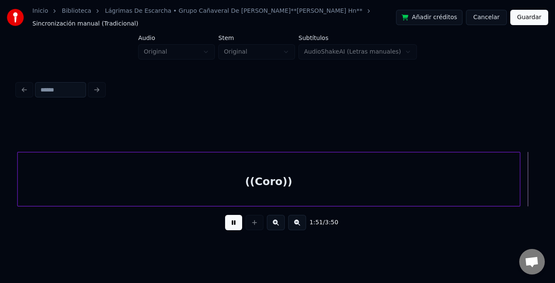
scroll to position [0, 9469]
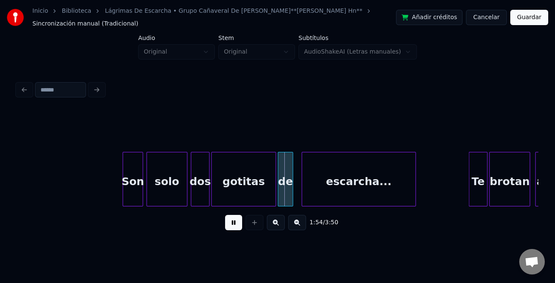
click at [226, 228] on button at bounding box center [233, 222] width 17 height 15
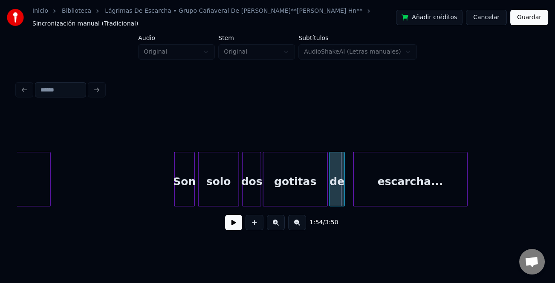
scroll to position [0, 9370]
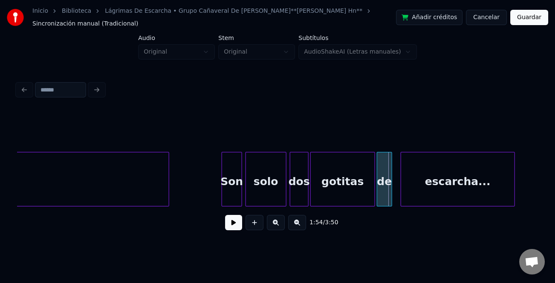
click at [169, 201] on div at bounding box center [167, 180] width 3 height 54
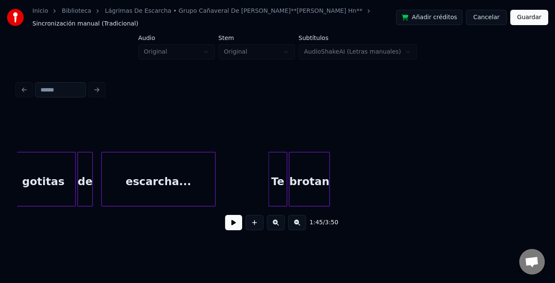
scroll to position [0, 9779]
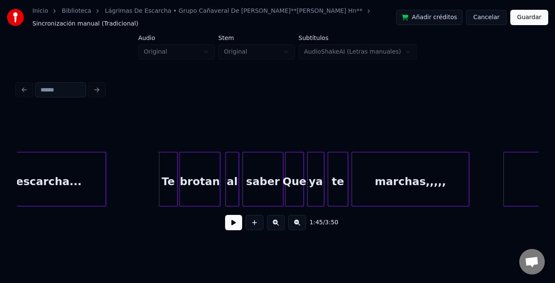
click at [160, 184] on div at bounding box center [160, 180] width 3 height 54
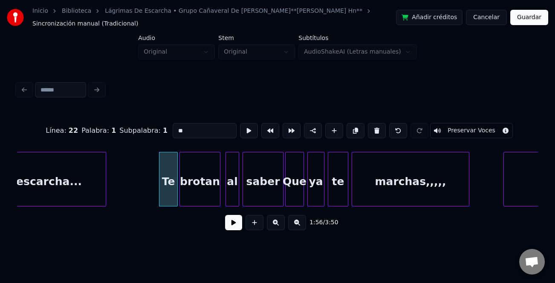
click at [153, 184] on div "escarcha... Te brotan al saber Que ya te marchas,,,,, Oh," at bounding box center [57, 179] width 19639 height 55
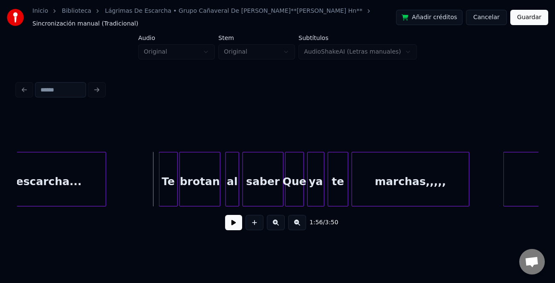
click at [235, 225] on button at bounding box center [233, 222] width 17 height 15
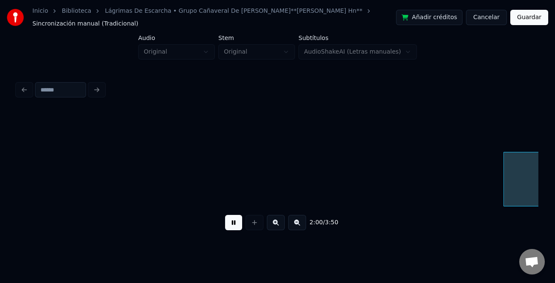
scroll to position [0, 10301]
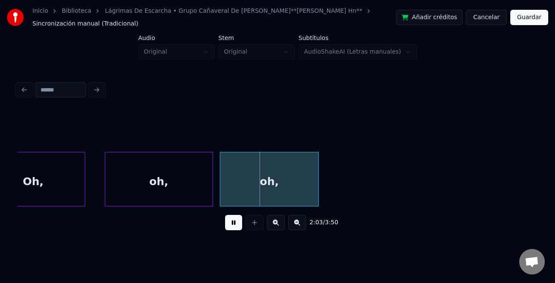
click at [105, 189] on div at bounding box center [106, 180] width 3 height 54
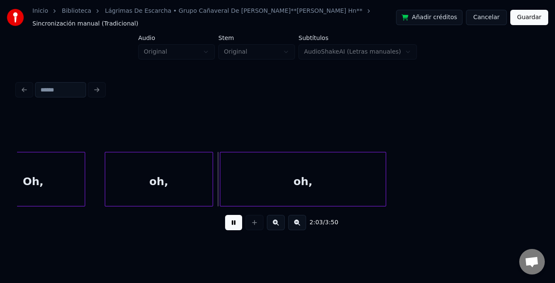
click at [386, 190] on div at bounding box center [384, 180] width 3 height 54
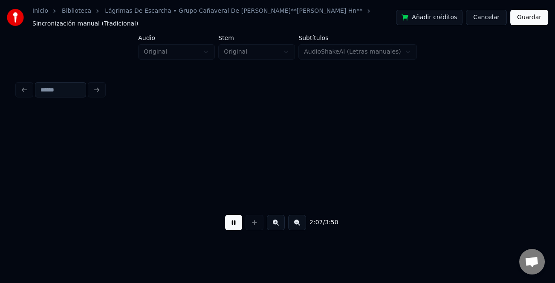
scroll to position [0, 10822]
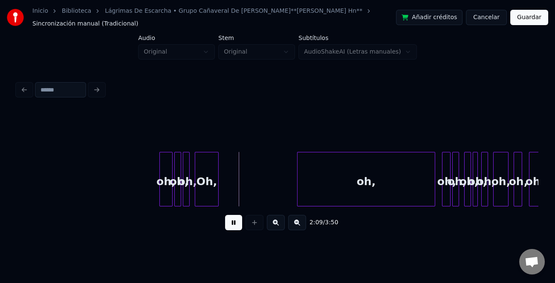
click at [160, 195] on div at bounding box center [161, 180] width 3 height 54
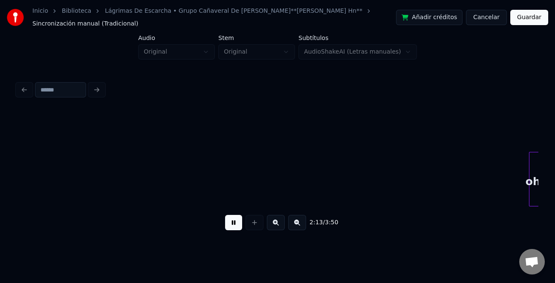
scroll to position [0, 11343]
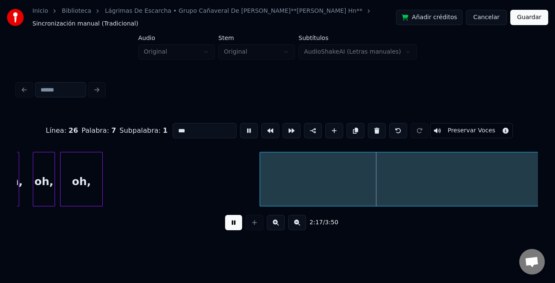
click at [305, 230] on button at bounding box center [297, 222] width 18 height 15
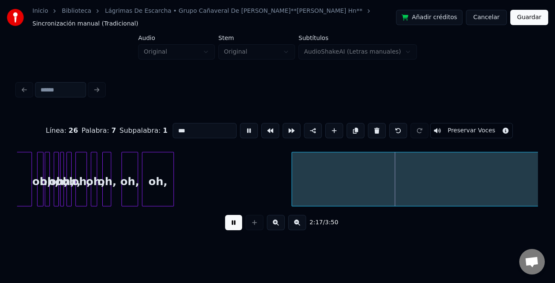
click at [299, 229] on button at bounding box center [297, 222] width 18 height 15
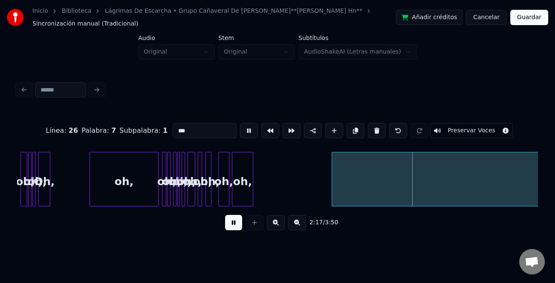
click at [299, 229] on button at bounding box center [297, 222] width 18 height 15
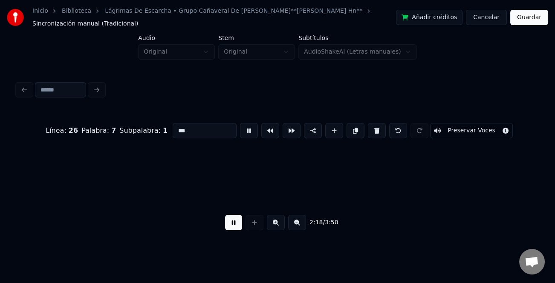
scroll to position [0, 2537]
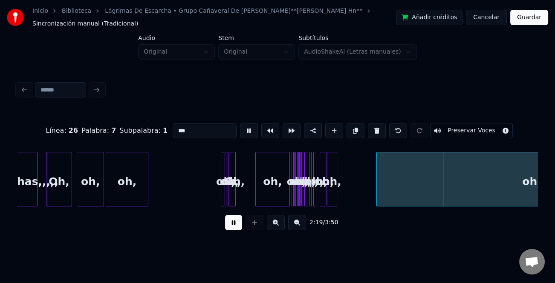
click at [226, 221] on button at bounding box center [233, 222] width 17 height 15
click at [256, 184] on div at bounding box center [257, 180] width 3 height 54
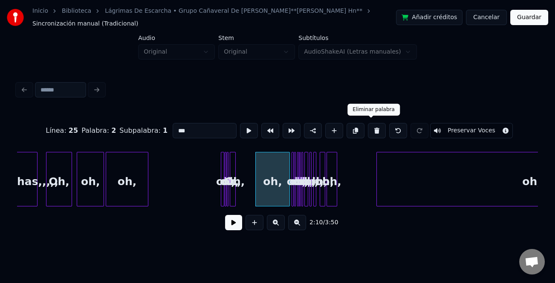
click at [374, 128] on button at bounding box center [377, 130] width 18 height 15
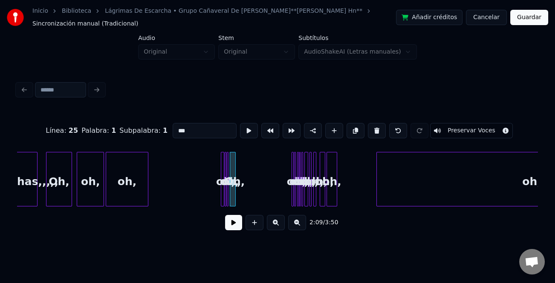
click at [374, 128] on button at bounding box center [377, 130] width 18 height 15
type input "***"
click at [277, 225] on button at bounding box center [276, 222] width 18 height 15
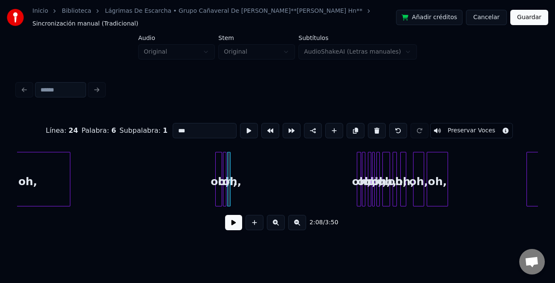
click at [277, 225] on button at bounding box center [276, 222] width 18 height 15
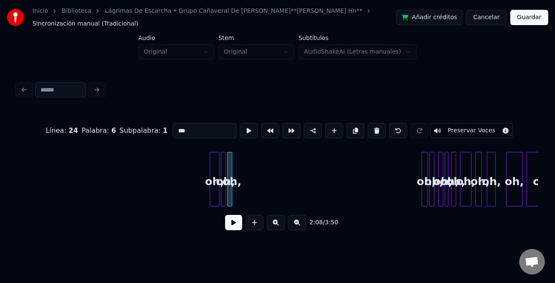
click at [277, 225] on button at bounding box center [276, 222] width 18 height 15
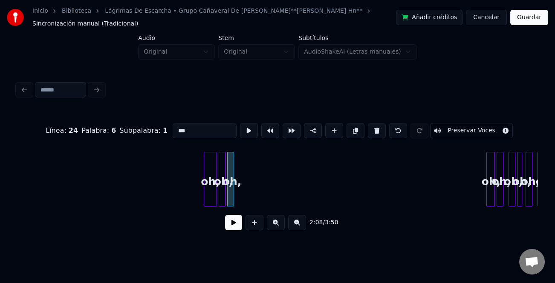
click at [277, 225] on button at bounding box center [276, 222] width 18 height 15
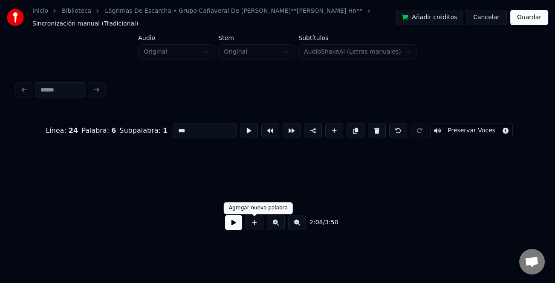
scroll to position [0, 13524]
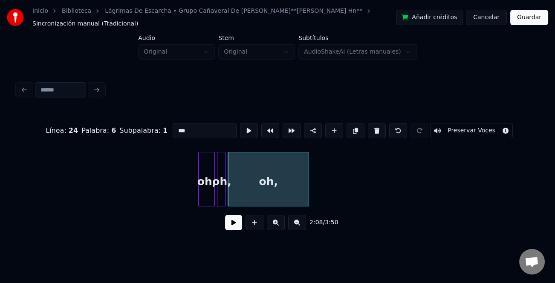
click at [307, 192] on div at bounding box center [307, 180] width 3 height 54
click at [202, 193] on div "oh," at bounding box center [207, 182] width 16 height 58
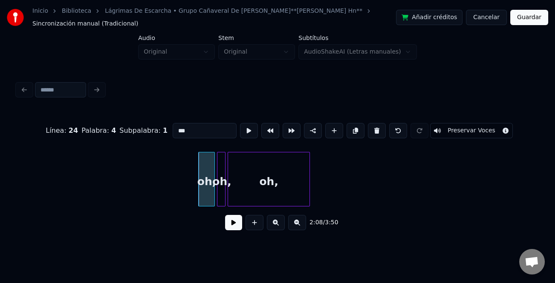
click at [246, 232] on div "2:08 / 3:50" at bounding box center [277, 222] width 507 height 19
click at [233, 228] on button at bounding box center [233, 222] width 17 height 15
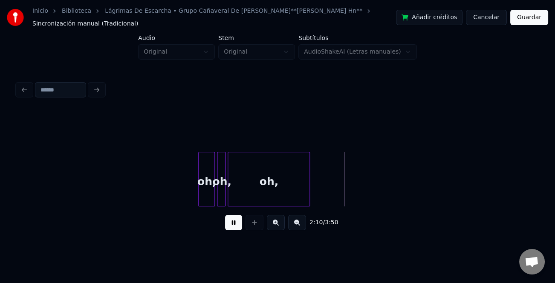
click at [299, 230] on button at bounding box center [297, 222] width 18 height 15
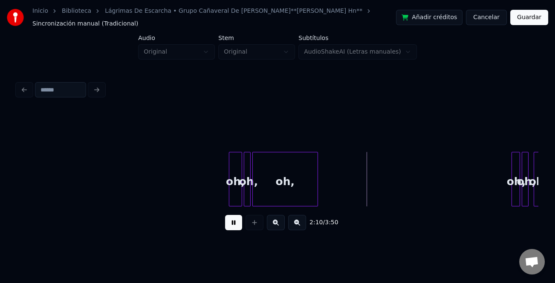
click at [299, 230] on button at bounding box center [297, 222] width 18 height 15
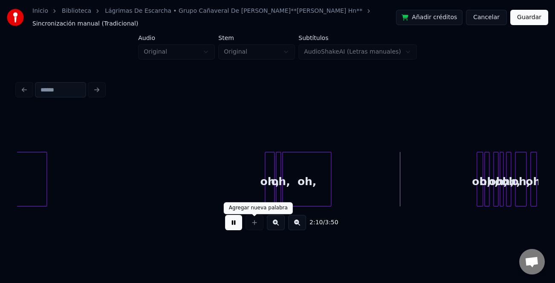
click at [236, 223] on button at bounding box center [233, 222] width 17 height 15
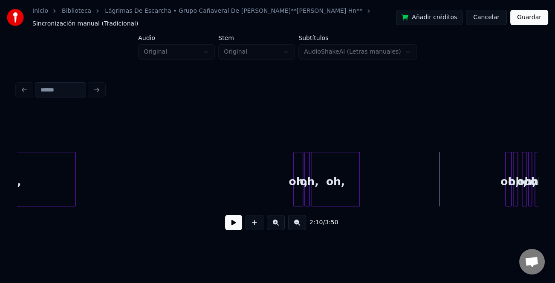
scroll to position [0, 7994]
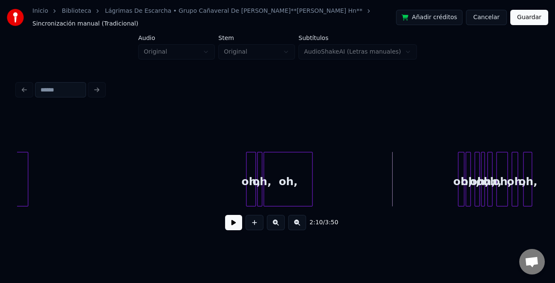
click at [253, 196] on div at bounding box center [254, 180] width 3 height 54
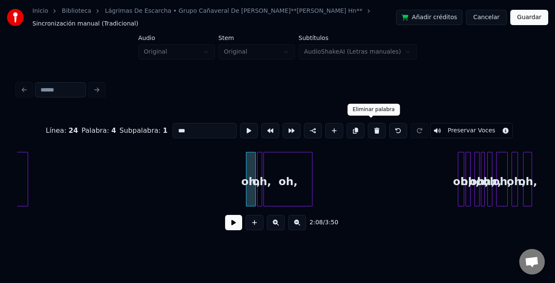
click at [370, 128] on button at bounding box center [377, 130] width 18 height 15
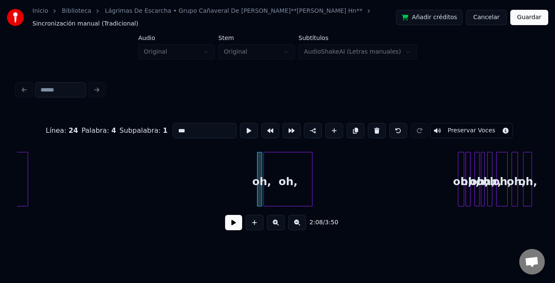
click at [370, 128] on button at bounding box center [377, 130] width 18 height 15
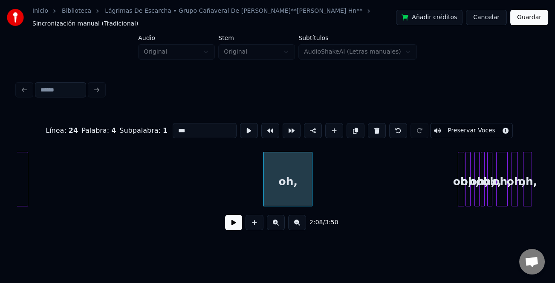
click at [370, 128] on button at bounding box center [377, 130] width 18 height 15
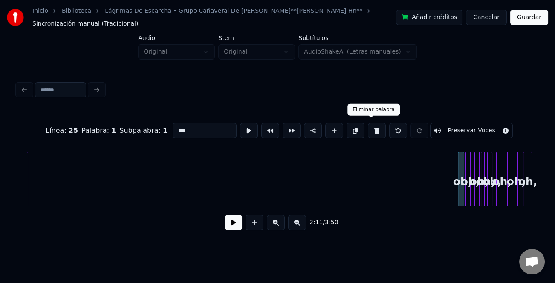
click at [368, 124] on button at bounding box center [377, 130] width 18 height 15
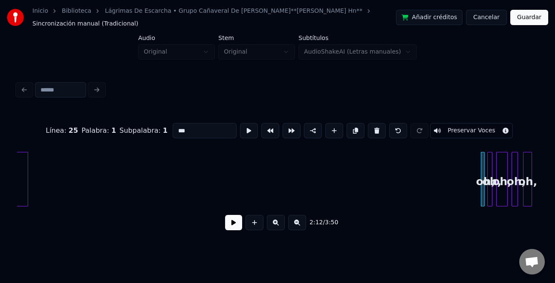
click at [368, 124] on button at bounding box center [377, 130] width 18 height 15
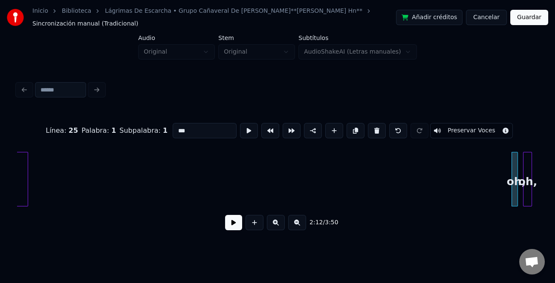
click at [368, 124] on button at bounding box center [377, 130] width 18 height 15
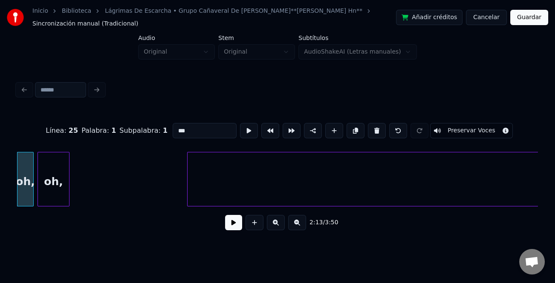
click at [368, 124] on button at bounding box center [377, 130] width 18 height 15
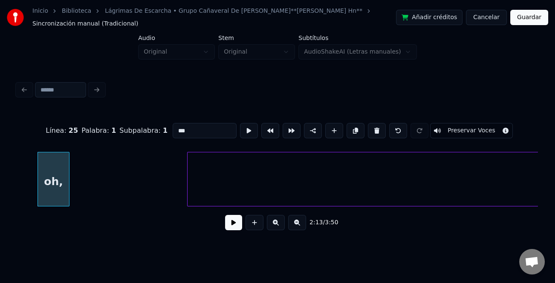
click at [368, 124] on button at bounding box center [377, 130] width 18 height 15
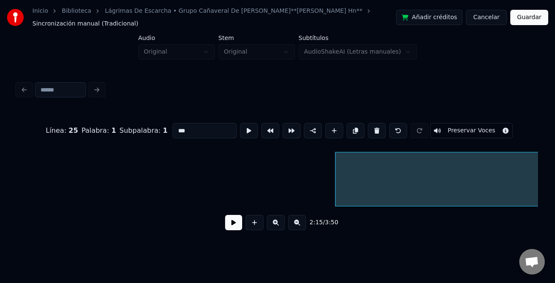
scroll to position [0, 8277]
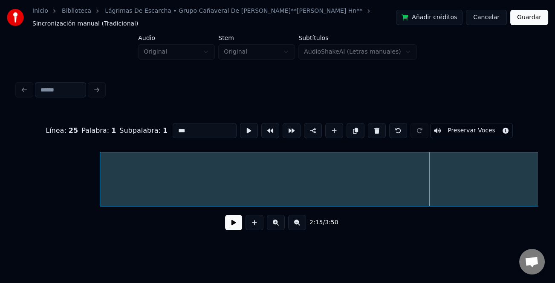
click at [100, 156] on div at bounding box center [101, 180] width 3 height 54
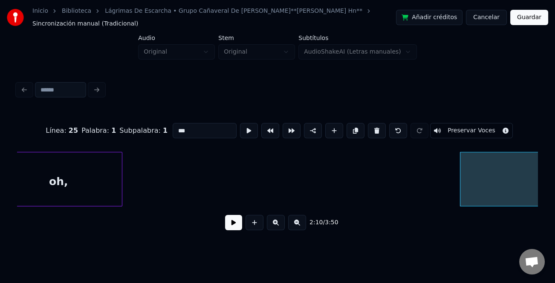
scroll to position [0, 7806]
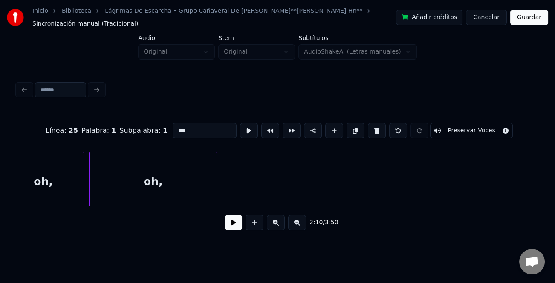
click at [291, 226] on button at bounding box center [297, 222] width 18 height 15
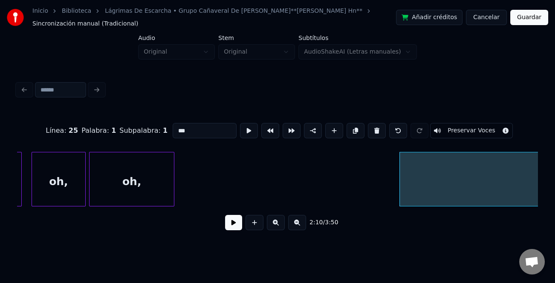
scroll to position [0, 5211]
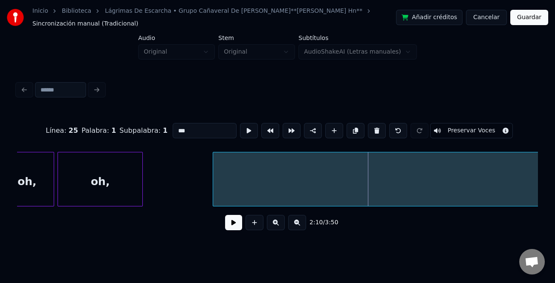
click at [214, 187] on div at bounding box center [214, 180] width 3 height 54
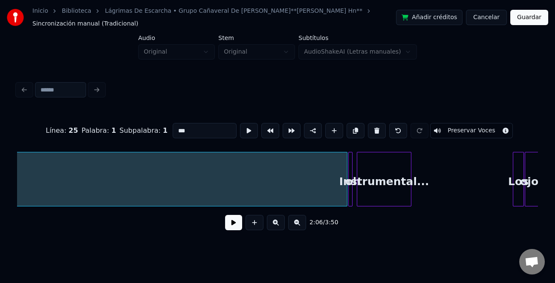
scroll to position [0, 6092]
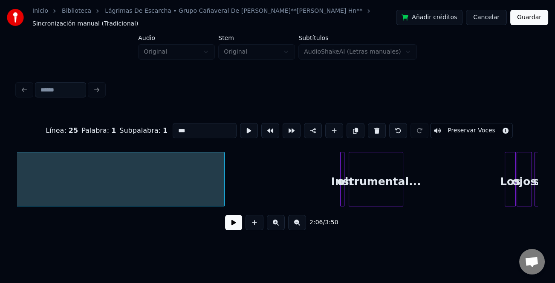
click at [222, 189] on div at bounding box center [223, 180] width 3 height 54
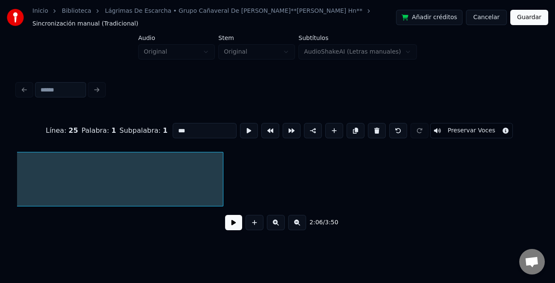
scroll to position [0, 5406]
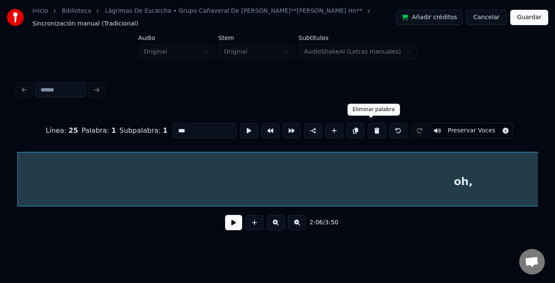
click at [368, 128] on button at bounding box center [377, 130] width 18 height 15
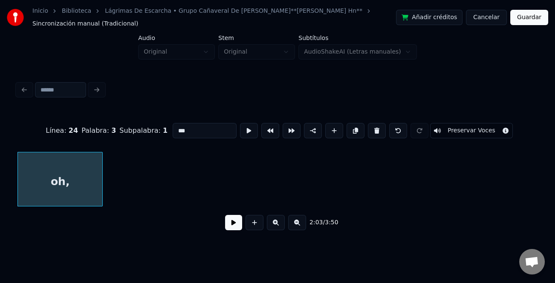
click at [300, 227] on button at bounding box center [297, 222] width 18 height 15
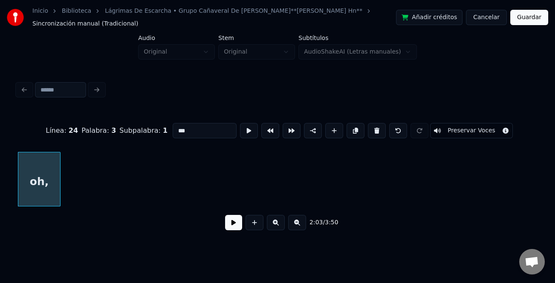
click at [300, 227] on button at bounding box center [297, 222] width 18 height 15
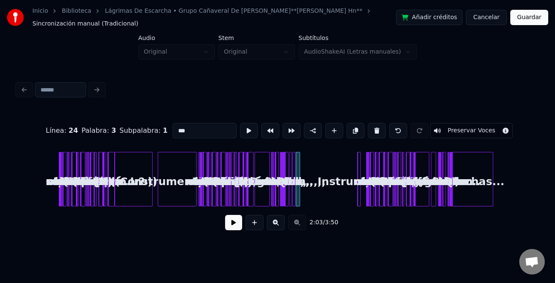
click at [275, 223] on button at bounding box center [276, 222] width 18 height 15
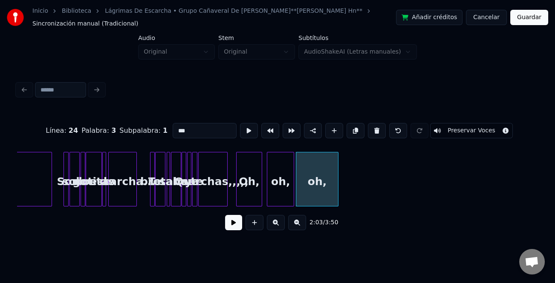
click at [275, 223] on button at bounding box center [276, 222] width 18 height 15
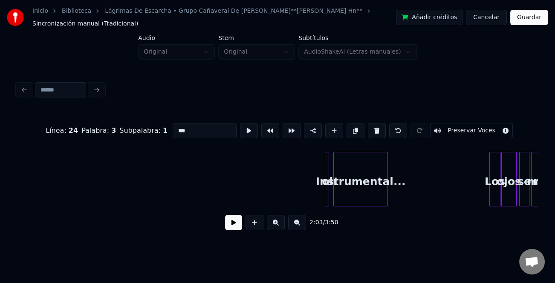
scroll to position [0, 6139]
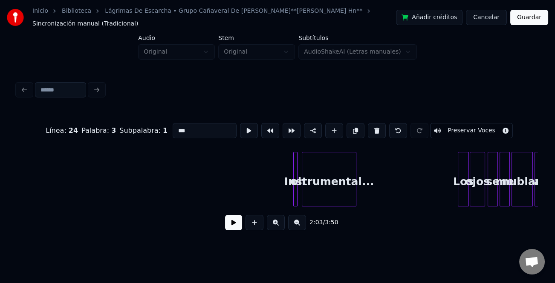
click at [294, 192] on div at bounding box center [295, 180] width 3 height 54
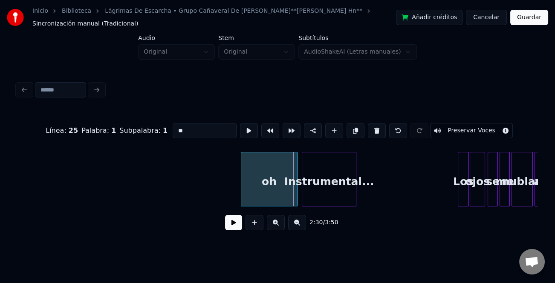
click at [241, 192] on div at bounding box center [242, 180] width 3 height 54
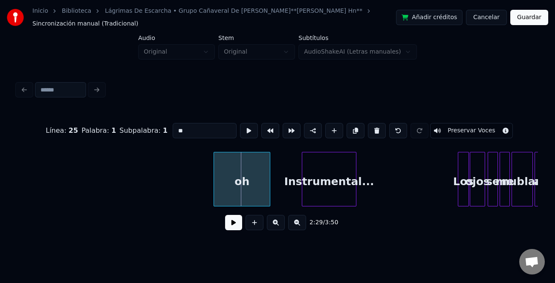
click at [246, 192] on div "oh" at bounding box center [242, 182] width 56 height 58
click at [375, 129] on button at bounding box center [377, 130] width 18 height 15
type input "**********"
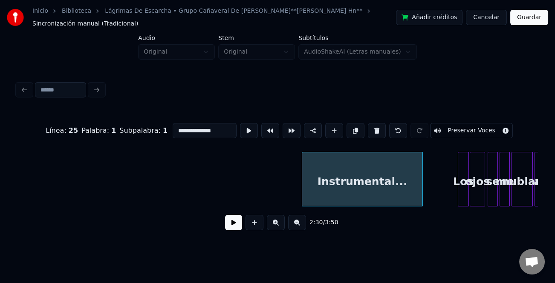
click at [420, 178] on div at bounding box center [421, 180] width 3 height 54
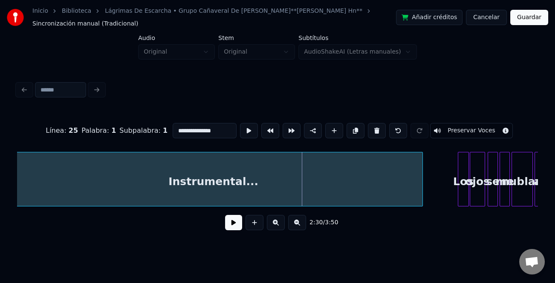
click at [9, 204] on div "**********" at bounding box center [277, 121] width 555 height 243
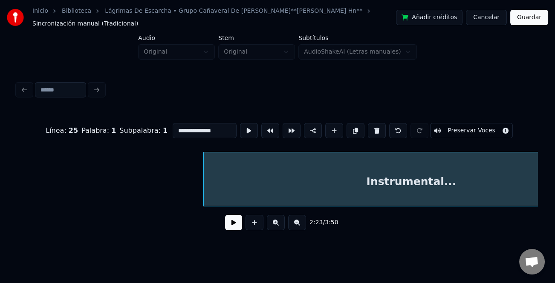
scroll to position [0, 5769]
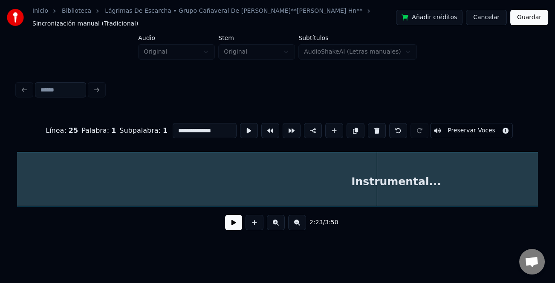
click at [1, 155] on div "**********" at bounding box center [277, 121] width 555 height 243
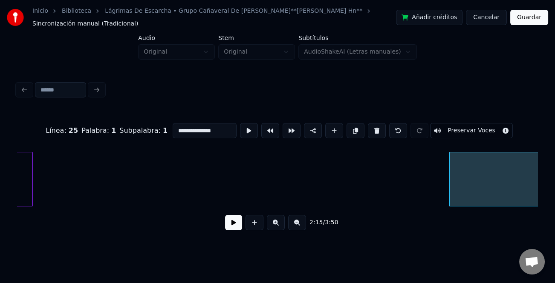
scroll to position [0, 5290]
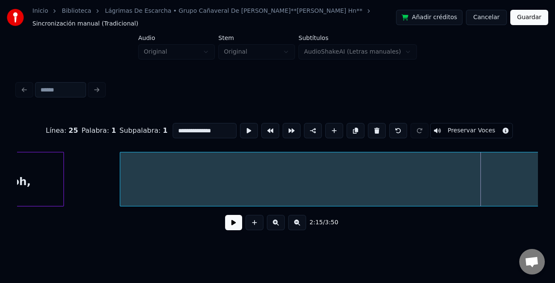
click at [121, 158] on div at bounding box center [121, 180] width 3 height 54
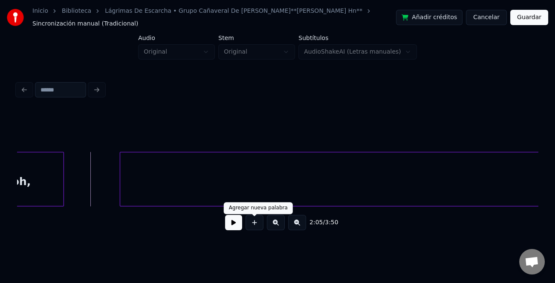
click at [240, 228] on button at bounding box center [233, 222] width 17 height 15
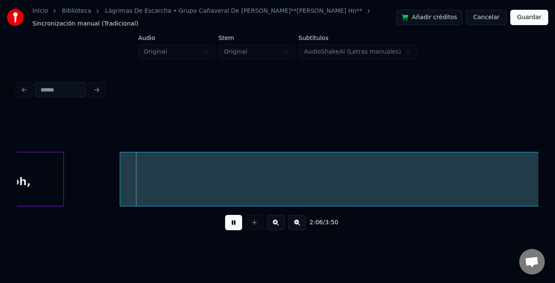
click at [305, 228] on button at bounding box center [297, 222] width 18 height 15
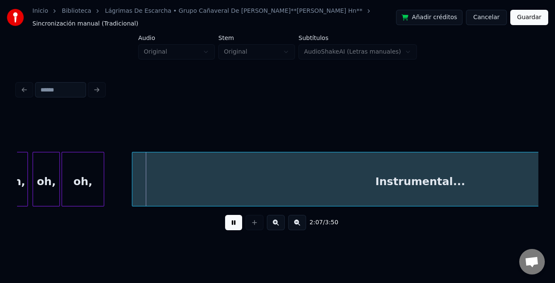
click at [305, 228] on button at bounding box center [297, 222] width 18 height 15
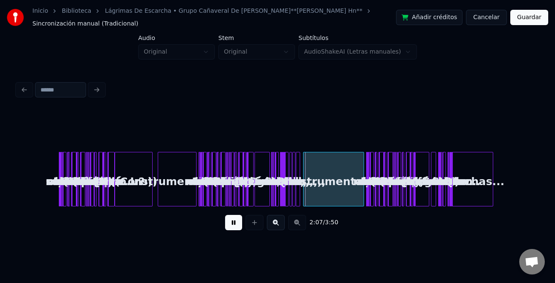
scroll to position [0, 0]
click at [279, 222] on button at bounding box center [276, 222] width 18 height 15
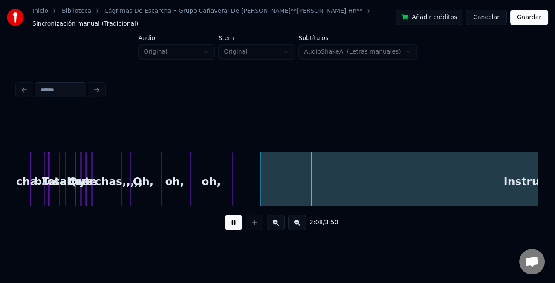
click at [279, 222] on button at bounding box center [276, 222] width 18 height 15
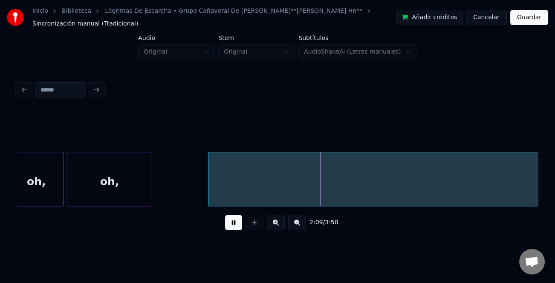
click at [279, 222] on button at bounding box center [276, 222] width 18 height 15
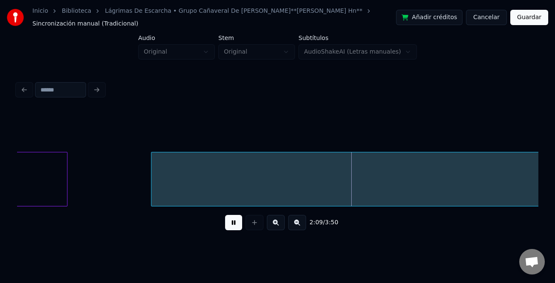
drag, startPoint x: 228, startPoint y: 228, endPoint x: 234, endPoint y: 228, distance: 6.0
click at [230, 228] on button at bounding box center [233, 222] width 17 height 15
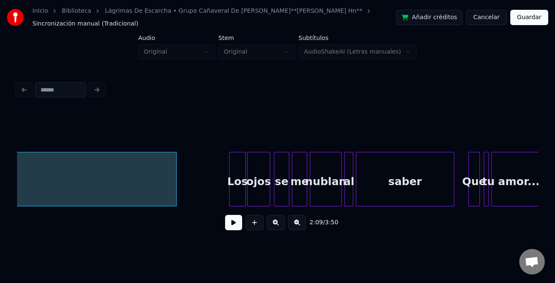
scroll to position [0, 9657]
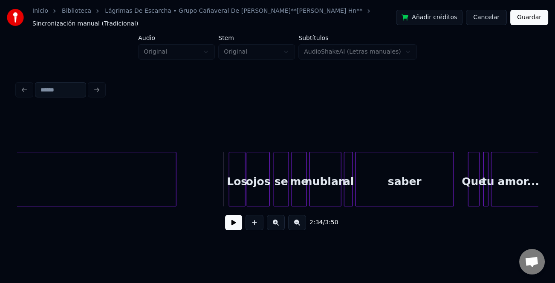
click at [231, 193] on div "Los" at bounding box center [237, 182] width 16 height 58
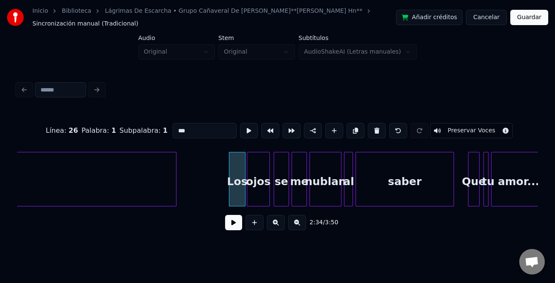
click at [229, 197] on div at bounding box center [230, 180] width 3 height 54
drag, startPoint x: 230, startPoint y: 217, endPoint x: 249, endPoint y: 232, distance: 24.0
click at [232, 220] on div "2:34 / 3:50" at bounding box center [277, 222] width 507 height 19
click at [240, 228] on button at bounding box center [233, 222] width 17 height 15
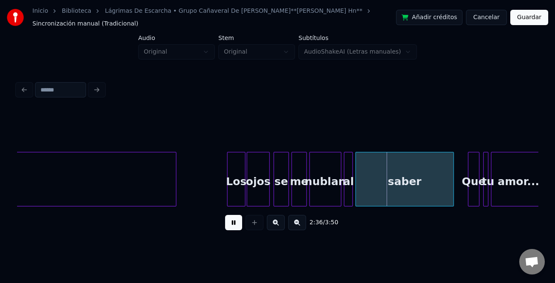
click at [270, 222] on button at bounding box center [276, 222] width 18 height 15
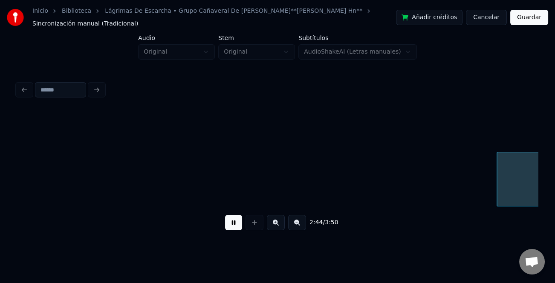
scroll to position [0, 14045]
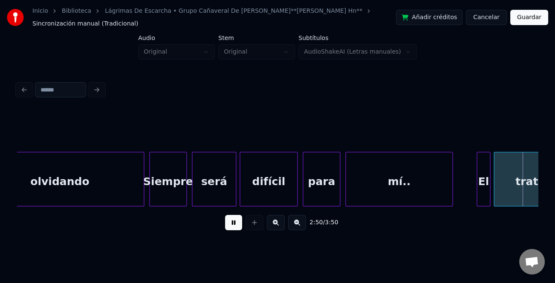
click at [477, 185] on div at bounding box center [478, 180] width 3 height 54
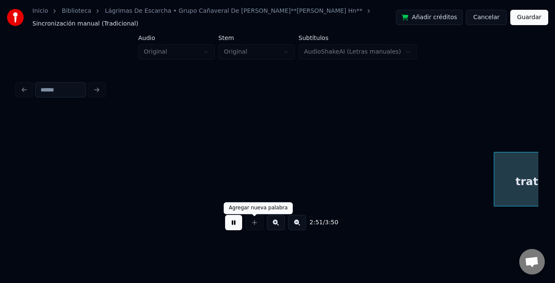
scroll to position [0, 14566]
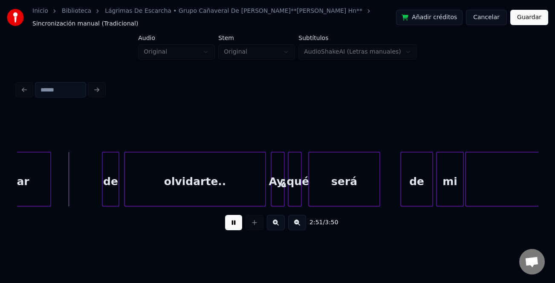
click at [233, 223] on button at bounding box center [233, 222] width 17 height 15
click at [102, 190] on div at bounding box center [103, 180] width 3 height 54
click at [104, 190] on div "de" at bounding box center [109, 182] width 20 height 58
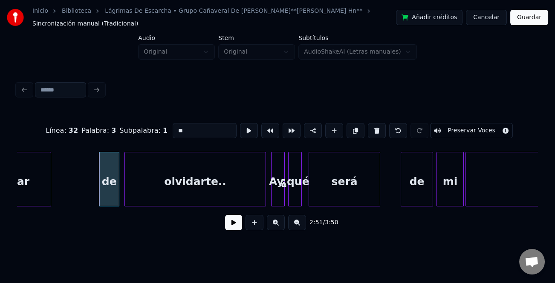
click at [176, 127] on input "**" at bounding box center [205, 130] width 64 height 15
type input "**"
click at [232, 222] on button at bounding box center [233, 222] width 17 height 15
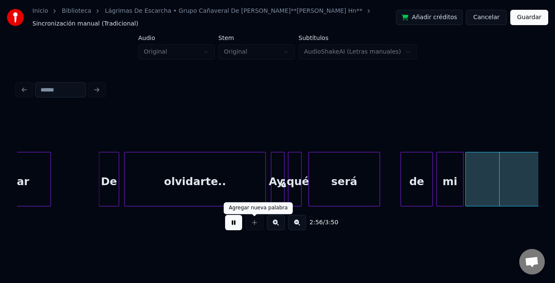
click at [232, 219] on button at bounding box center [233, 222] width 17 height 15
click at [410, 182] on div "de" at bounding box center [417, 182] width 32 height 58
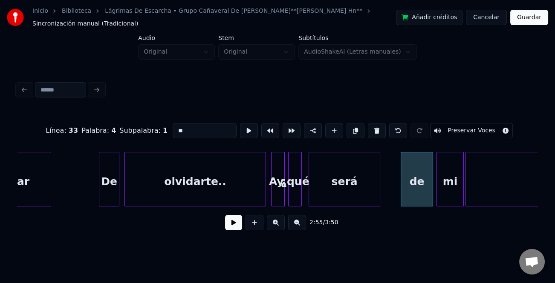
click at [173, 128] on input "**" at bounding box center [205, 130] width 64 height 15
click at [176, 128] on input "**" at bounding box center [205, 130] width 64 height 15
type input "**"
click at [234, 227] on button at bounding box center [233, 222] width 17 height 15
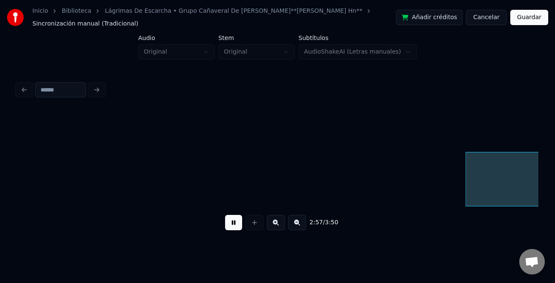
scroll to position [0, 15087]
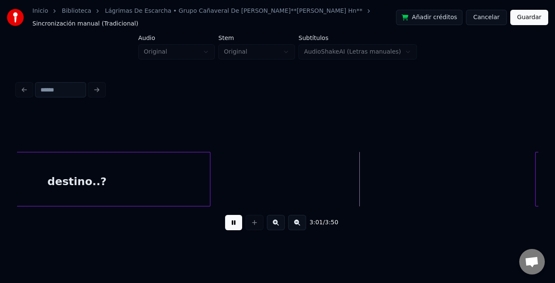
click at [209, 189] on div at bounding box center [208, 180] width 3 height 54
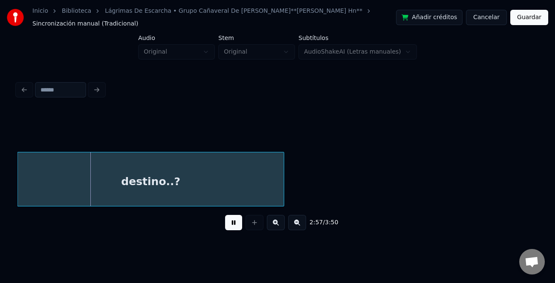
click at [230, 229] on button at bounding box center [233, 222] width 17 height 15
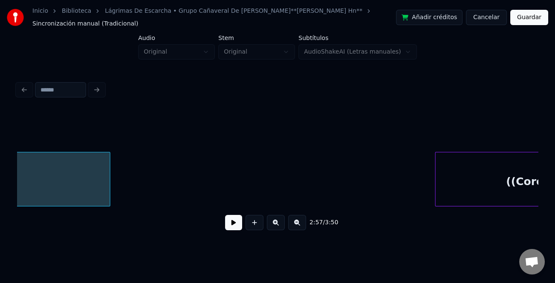
scroll to position [0, 15219]
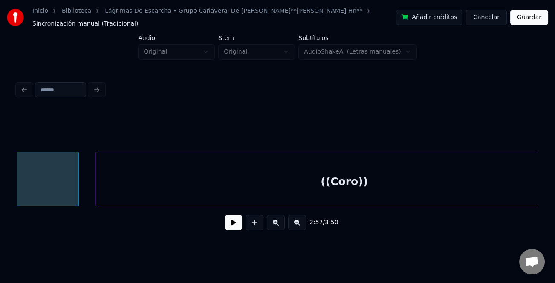
click at [98, 179] on div at bounding box center [97, 180] width 3 height 54
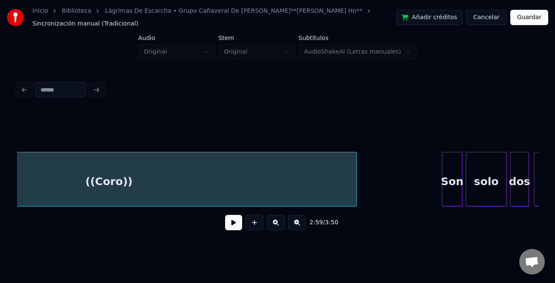
scroll to position [0, 15596]
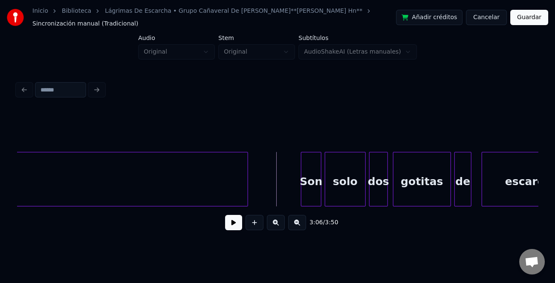
click at [248, 191] on div at bounding box center [246, 180] width 3 height 54
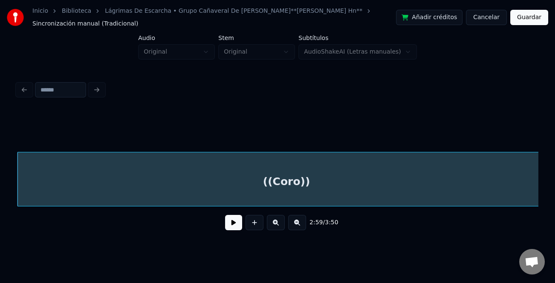
click at [237, 225] on button at bounding box center [233, 222] width 17 height 15
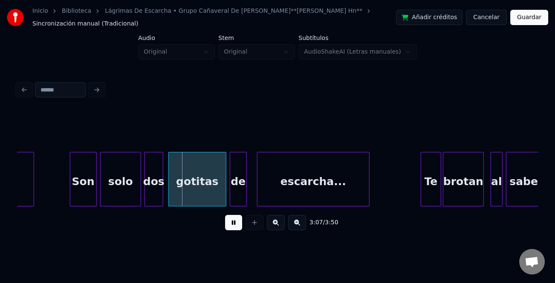
click at [70, 168] on div at bounding box center [71, 180] width 3 height 54
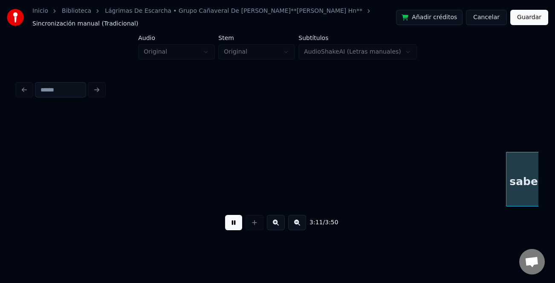
scroll to position [0, 16342]
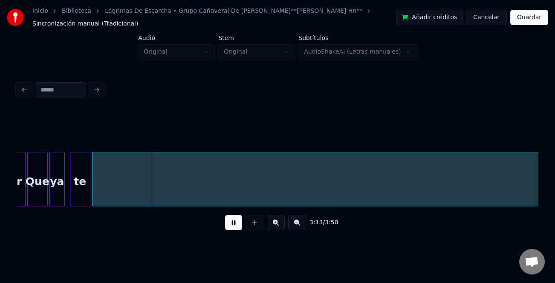
click at [301, 225] on button at bounding box center [297, 222] width 18 height 15
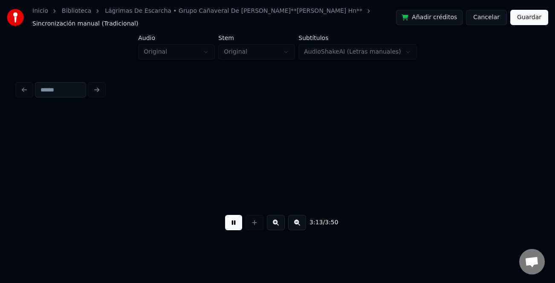
click at [301, 225] on button at bounding box center [297, 222] width 18 height 15
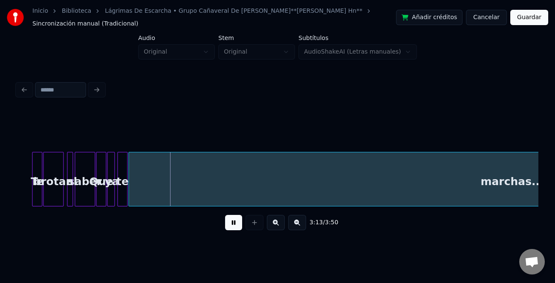
click at [301, 225] on button at bounding box center [297, 222] width 18 height 15
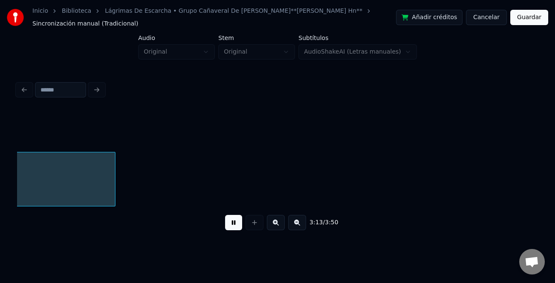
scroll to position [0, 3968]
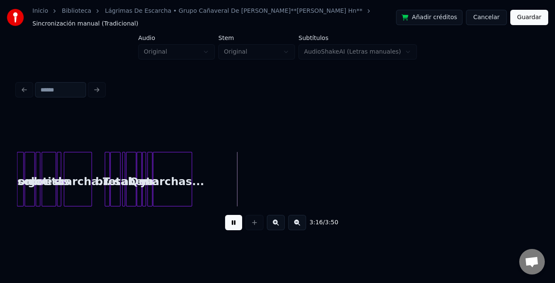
click at [190, 196] on div at bounding box center [190, 180] width 3 height 54
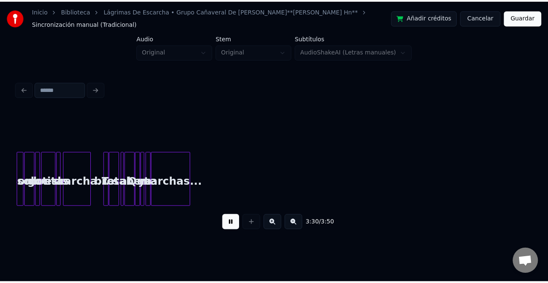
scroll to position [0, 4389]
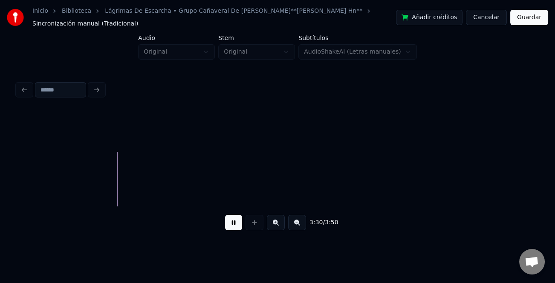
click at [540, 20] on button "Guardar" at bounding box center [529, 17] width 38 height 15
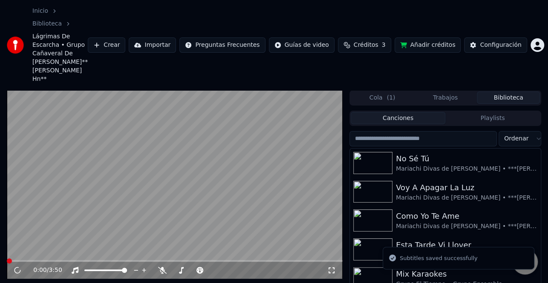
scroll to position [43, 0]
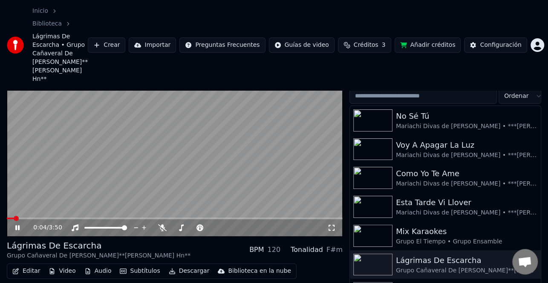
click at [19, 225] on icon at bounding box center [17, 227] width 4 height 5
click at [175, 265] on button "Descargar" at bounding box center [189, 271] width 48 height 12
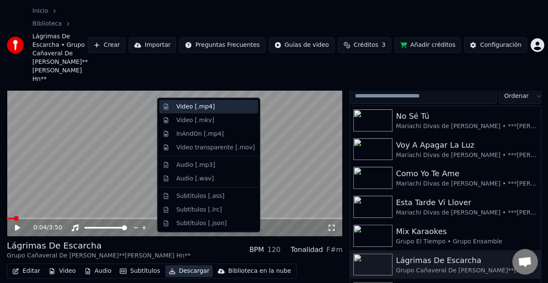
click at [207, 105] on div "Video [.mp4]" at bounding box center [195, 107] width 38 height 9
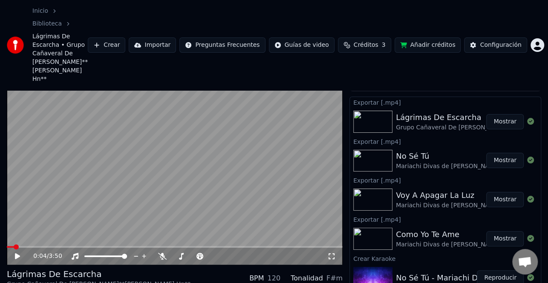
scroll to position [0, 0]
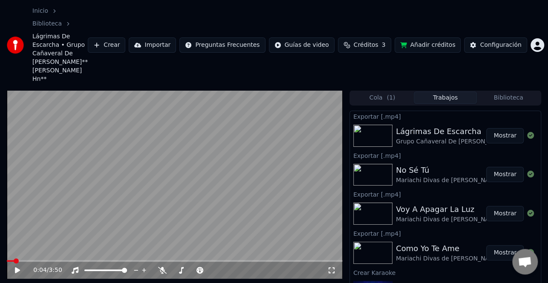
click at [502, 128] on button "Mostrar" at bounding box center [504, 135] width 37 height 15
